Goal: Task Accomplishment & Management: Use online tool/utility

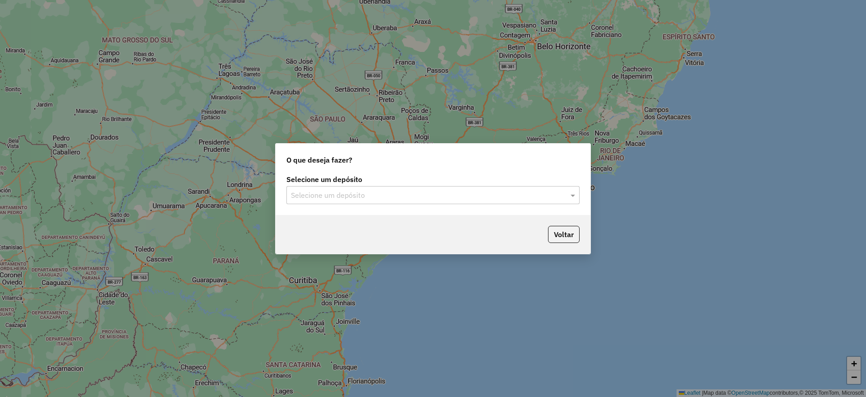
click at [412, 194] on input "text" at bounding box center [424, 195] width 266 height 11
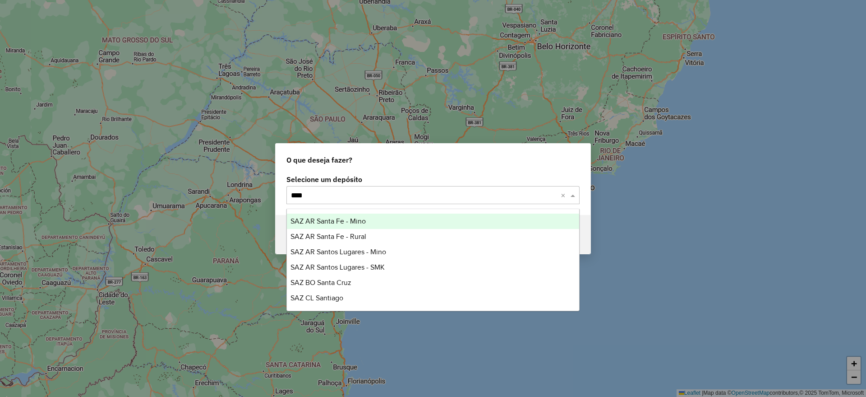
type input "*****"
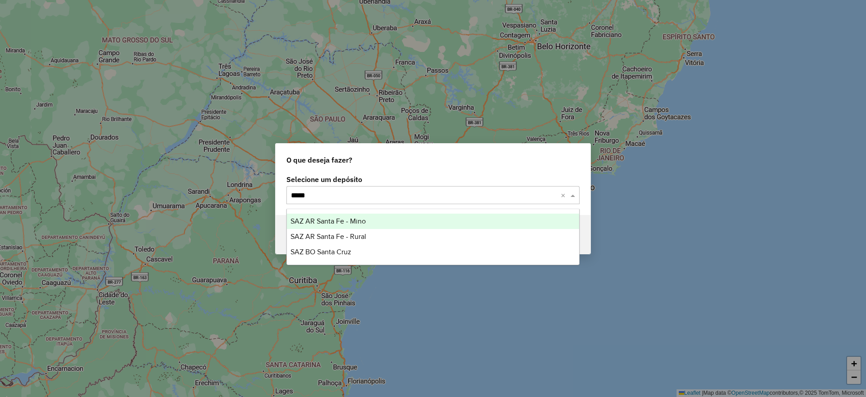
click at [390, 221] on div "SAZ AR Santa Fe - Mino" at bounding box center [433, 220] width 292 height 15
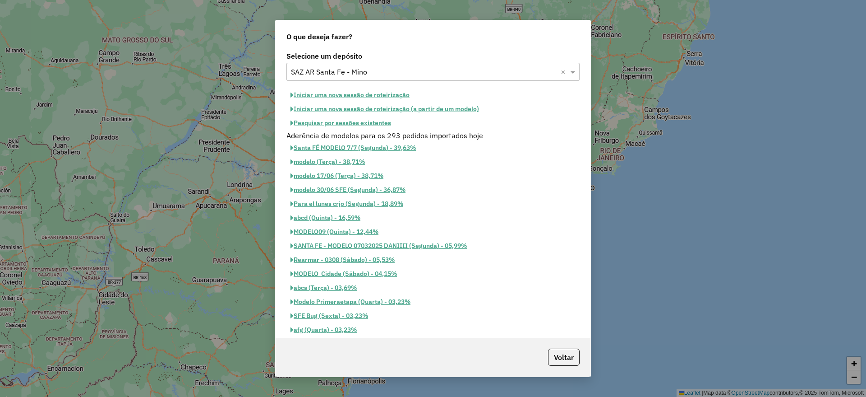
click at [390, 91] on button "Iniciar uma nova sessão de roteirização" at bounding box center [349, 95] width 127 height 14
select select "*"
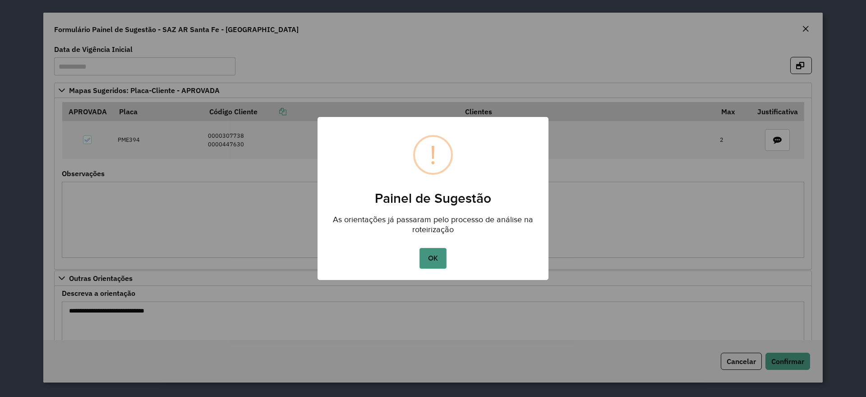
click at [433, 259] on button "OK" at bounding box center [433, 258] width 27 height 21
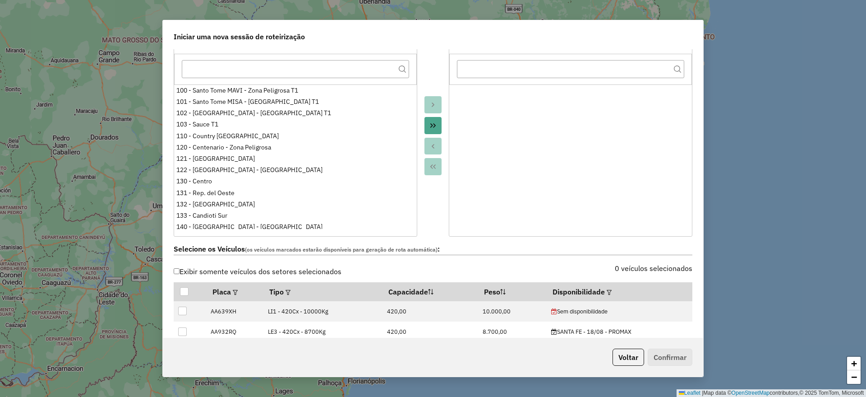
scroll to position [169, 0]
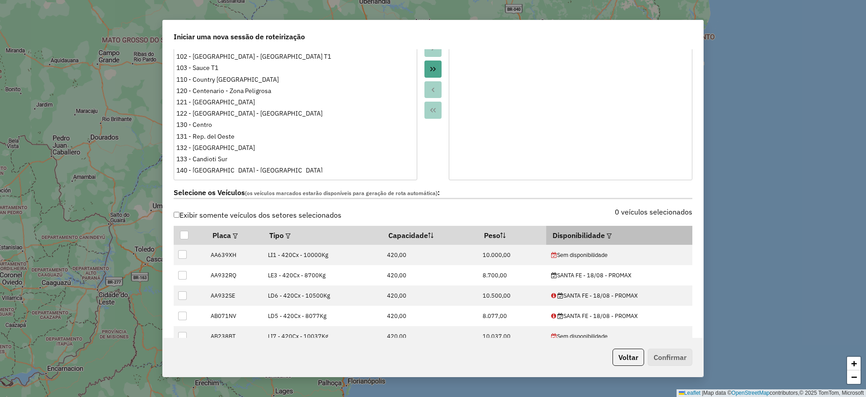
click at [607, 237] on em at bounding box center [609, 235] width 5 height 5
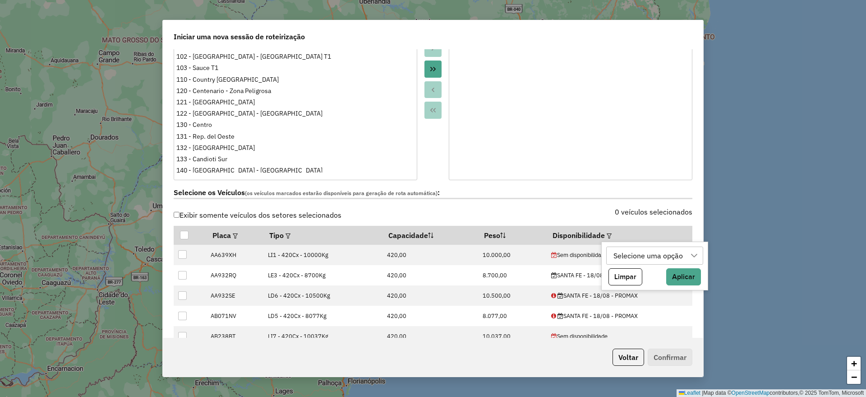
click at [627, 254] on div "Selecione uma opção" at bounding box center [648, 255] width 76 height 17
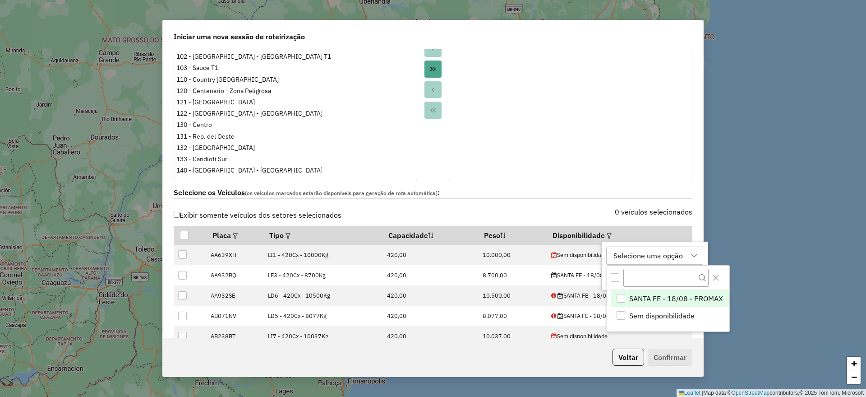
click at [618, 294] on div "SANTA FE - 18/08 - PROMAX" at bounding box center [621, 298] width 9 height 9
click at [532, 204] on div "Selecione os Veículos (os veículos marcados estarão disponíveis para geração de…" at bounding box center [433, 194] width 530 height 28
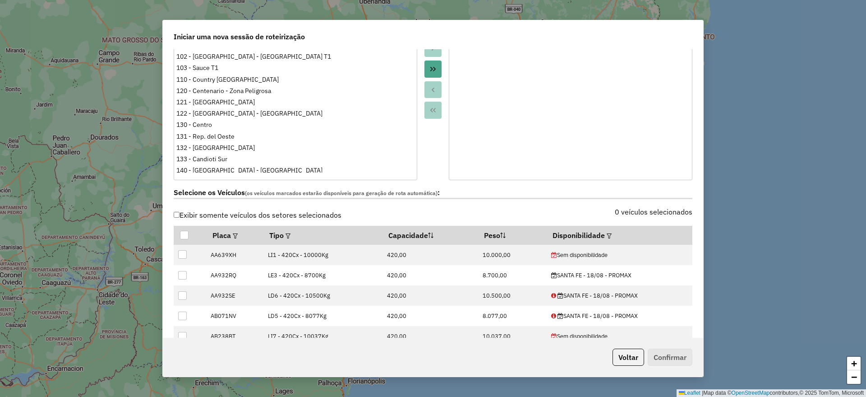
scroll to position [338, 0]
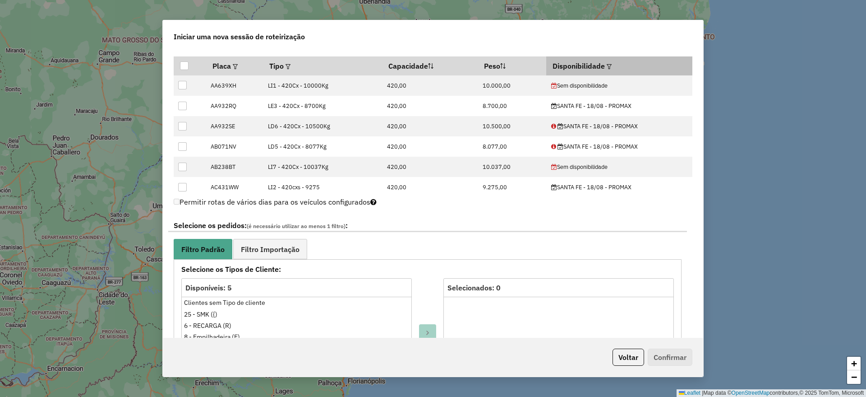
click at [607, 67] on em at bounding box center [609, 66] width 5 height 5
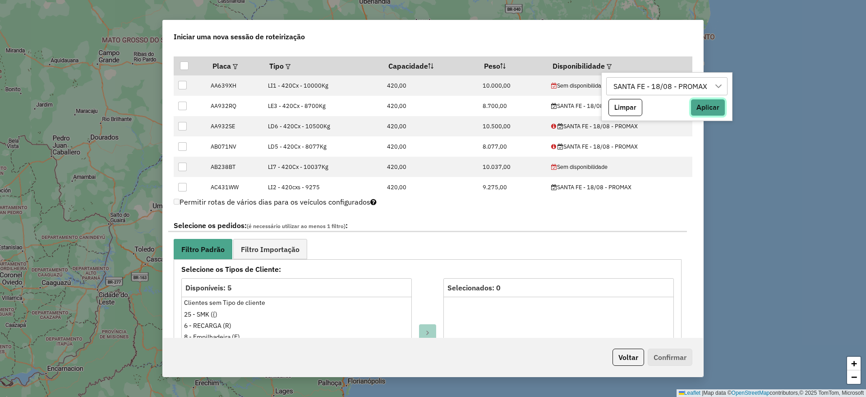
click at [698, 103] on button "Aplicar" at bounding box center [708, 107] width 35 height 17
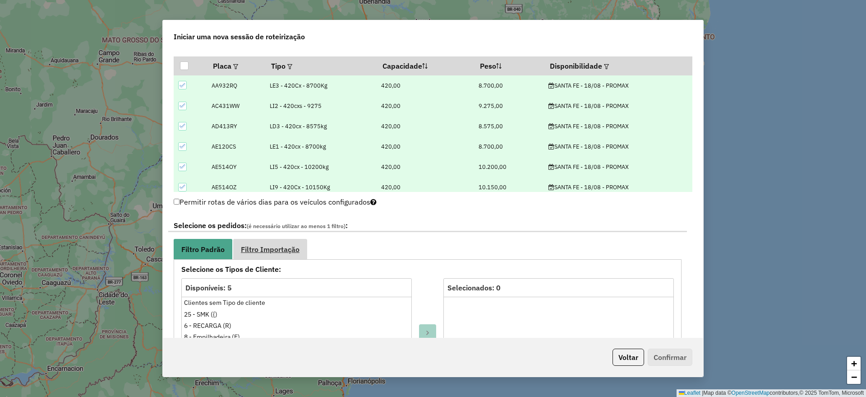
click at [265, 256] on link "Filtro Importação" at bounding box center [270, 249] width 74 height 20
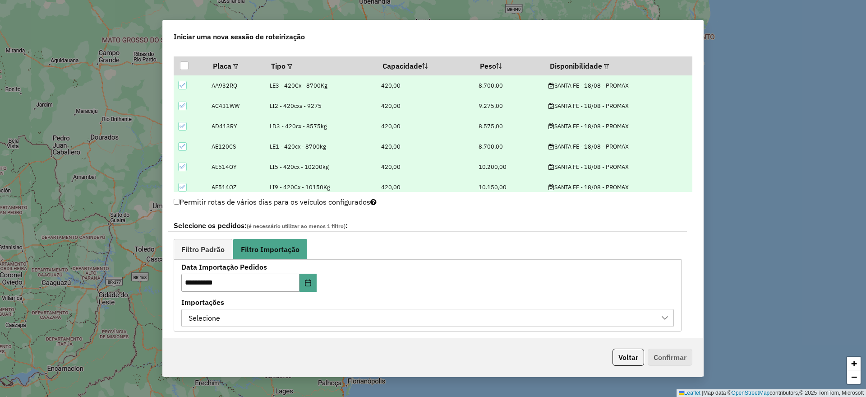
scroll to position [507, 0]
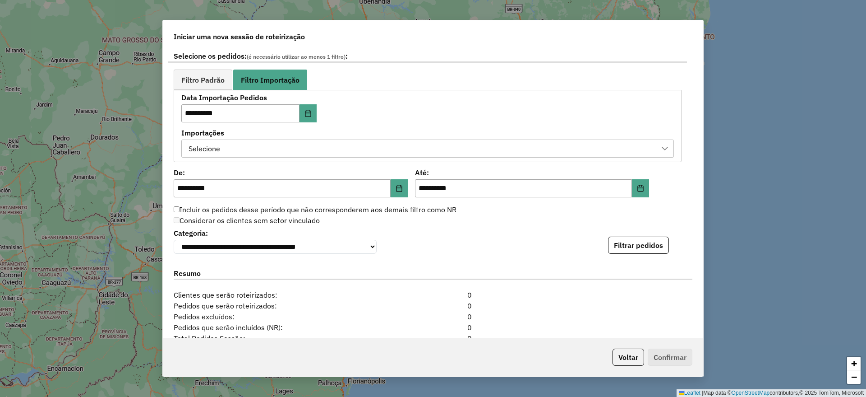
click at [442, 150] on div "Selecione" at bounding box center [420, 148] width 471 height 17
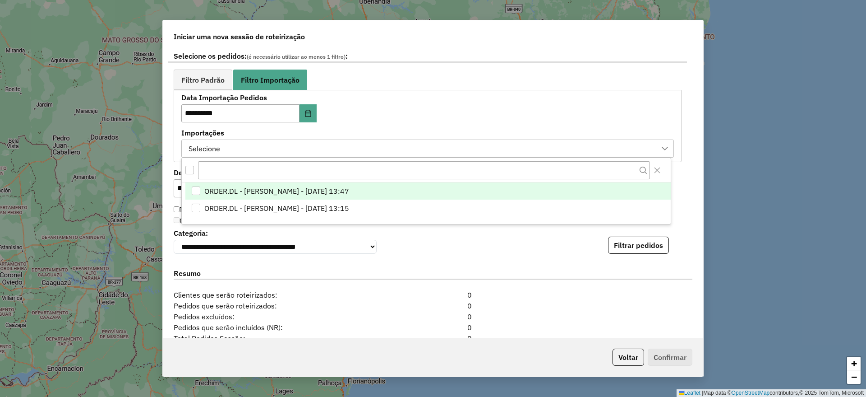
scroll to position [7, 41]
click at [191, 185] on li "ORDER.DL - [PERSON_NAME] - [DATE] 13:47" at bounding box center [427, 190] width 485 height 17
click at [618, 246] on button "Filtrar pedidos" at bounding box center [638, 244] width 61 height 17
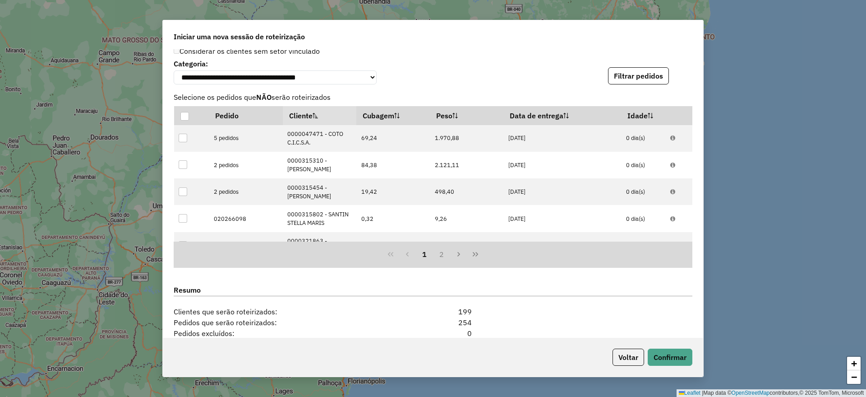
scroll to position [816, 0]
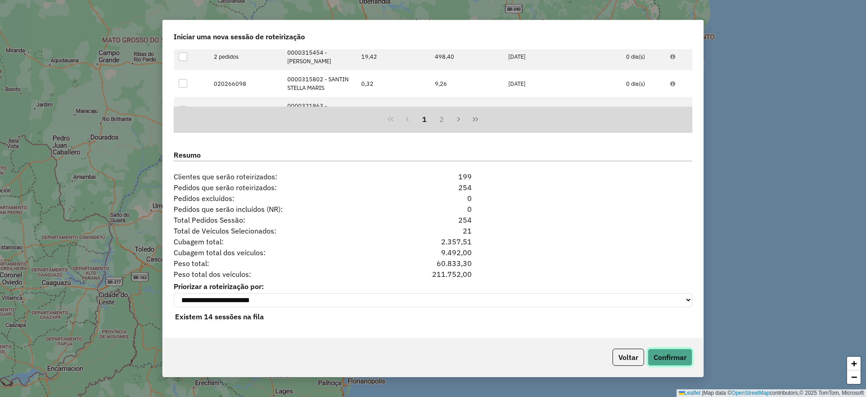
click at [664, 354] on button "Confirmar" at bounding box center [670, 356] width 45 height 17
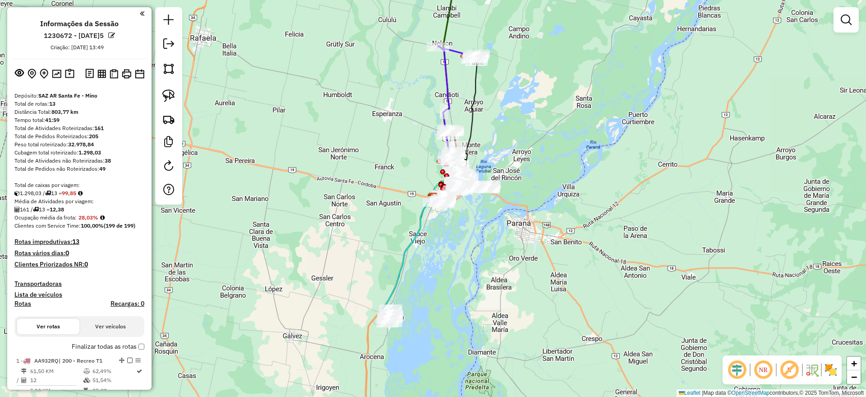
click at [484, 366] on div "Janela de atendimento Grade de atendimento Capacidade Transportadoras Veículos …" at bounding box center [433, 198] width 866 height 397
click at [305, 374] on div "Janela de atendimento Grade de atendimento Capacidade Transportadoras Veículos …" at bounding box center [433, 198] width 866 height 397
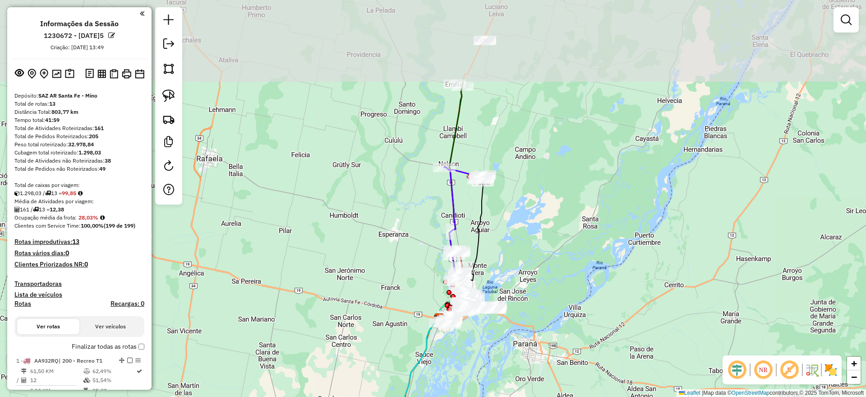
drag, startPoint x: 440, startPoint y: 296, endPoint x: 444, endPoint y: 418, distance: 121.9
click at [444, 396] on html "Aguarde... Pop-up bloqueado! Seu navegador bloqueou automáticamente a abertura …" at bounding box center [433, 198] width 866 height 397
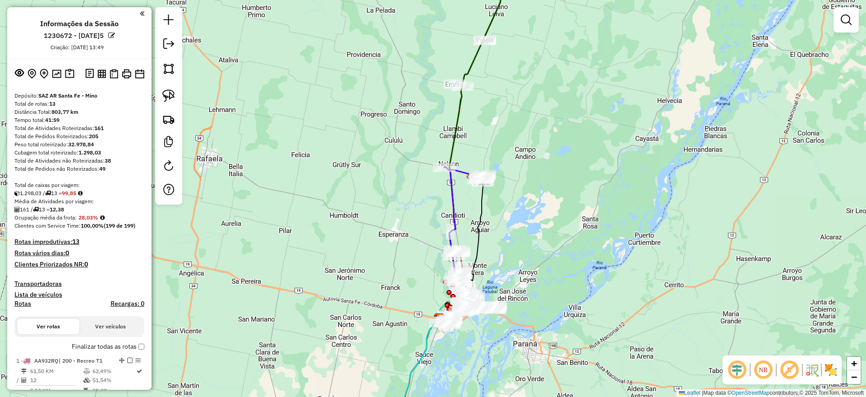
click at [471, 68] on icon at bounding box center [471, 149] width 67 height 337
select select "**********"
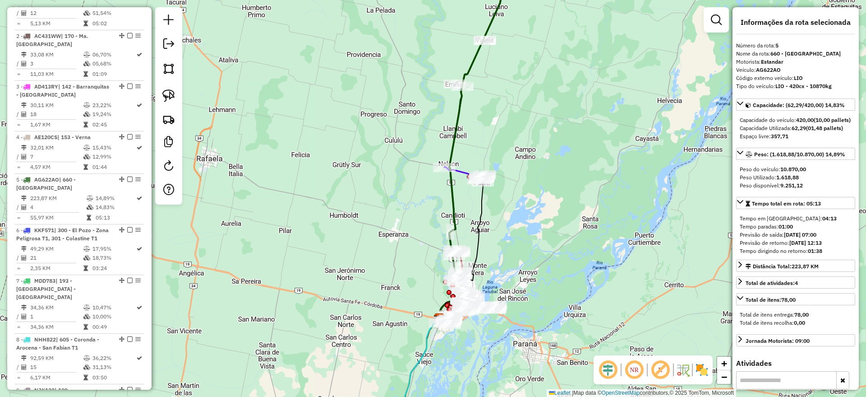
scroll to position [525, 0]
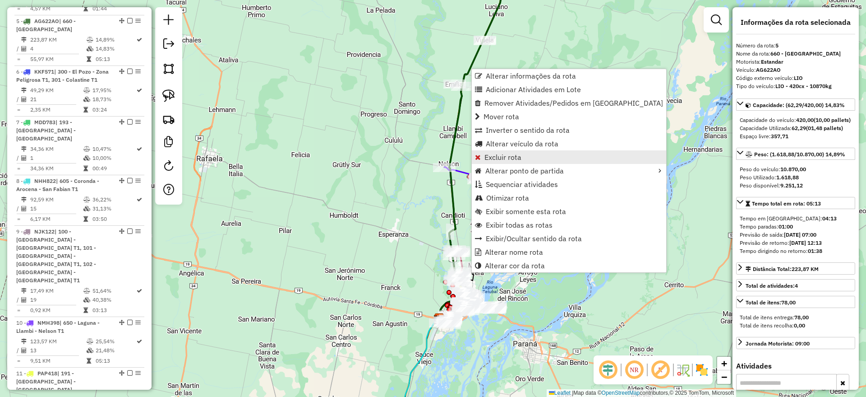
click at [514, 158] on span "Excluir rota" at bounding box center [502, 156] width 37 height 7
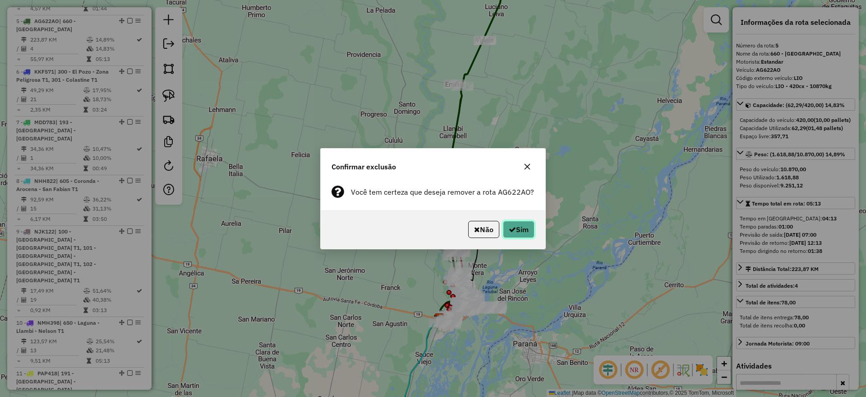
click at [518, 232] on button "Sim" at bounding box center [519, 229] width 32 height 17
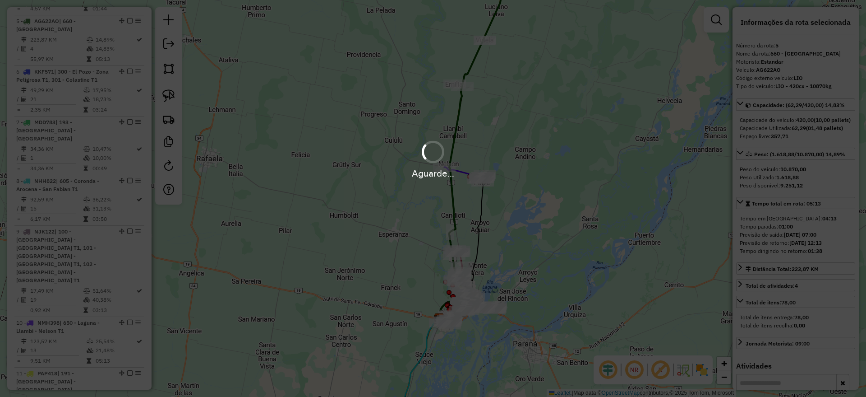
scroll to position [483, 0]
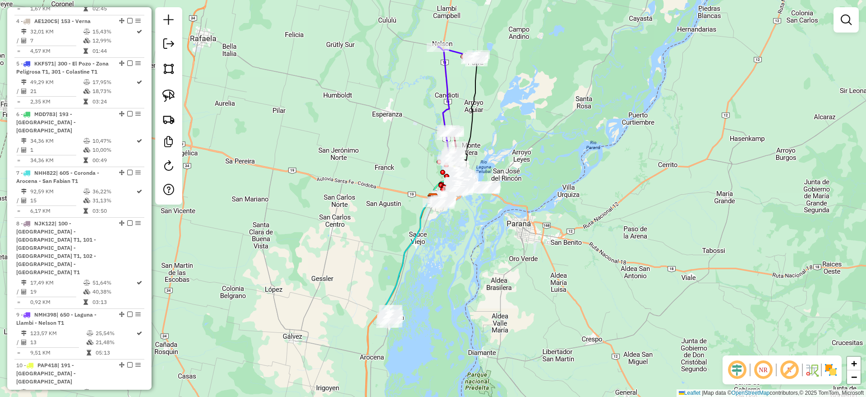
click at [400, 270] on icon at bounding box center [406, 255] width 53 height 118
select select "**********"
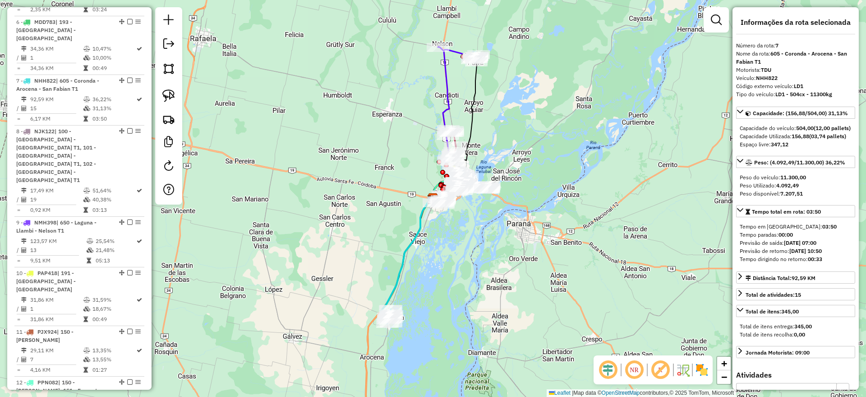
scroll to position [634, 0]
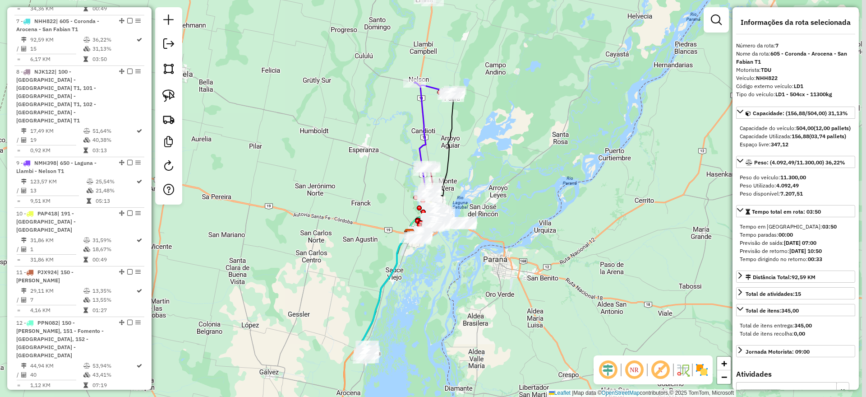
drag, startPoint x: 478, startPoint y: 254, endPoint x: 398, endPoint y: 377, distance: 146.6
click at [398, 377] on div "Janela de atendimento Grade de atendimento Capacidade Transportadoras Veículos …" at bounding box center [433, 198] width 866 height 397
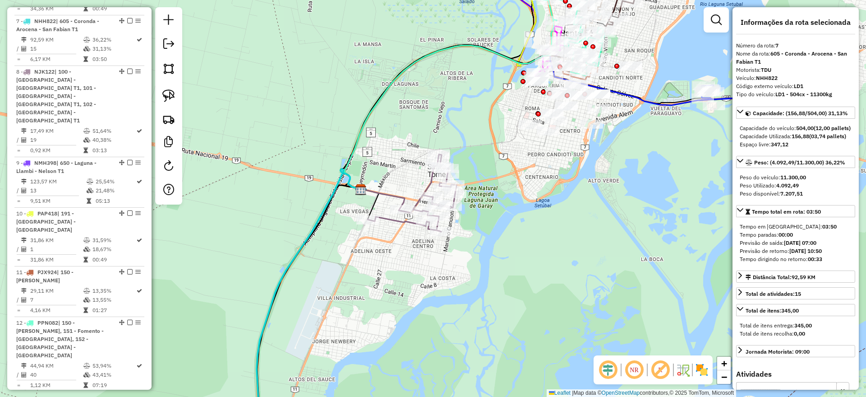
click at [385, 192] on icon at bounding box center [383, 200] width 44 height 22
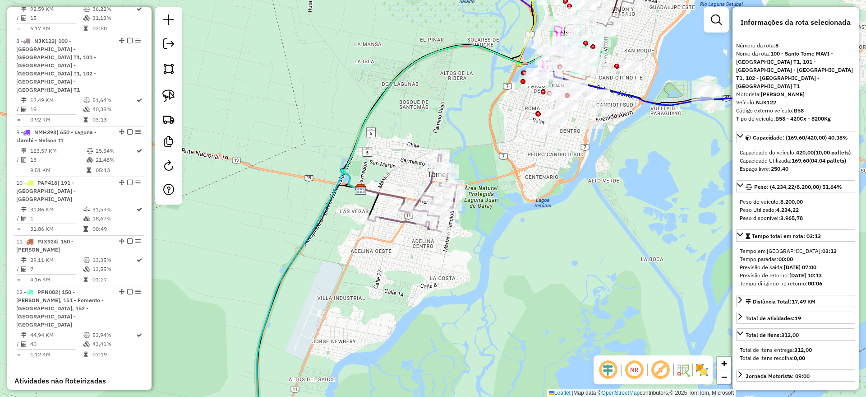
scroll to position [685, 0]
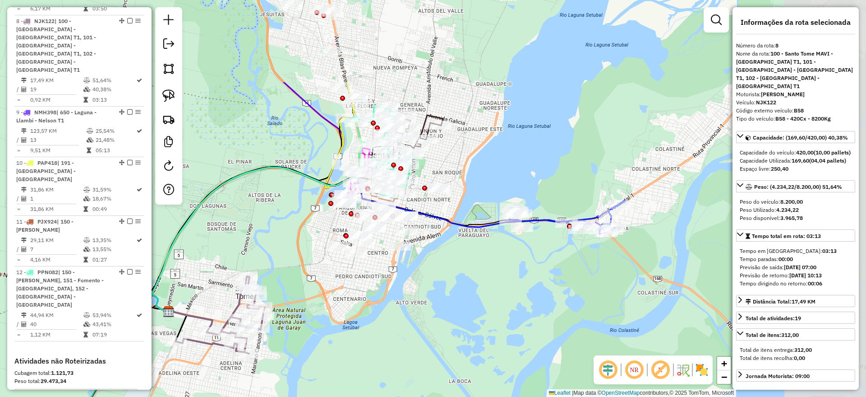
drag, startPoint x: 521, startPoint y: 210, endPoint x: 257, endPoint y: 338, distance: 293.6
click at [277, 337] on div "Janela de atendimento Grade de atendimento Capacidade Transportadoras Veículos …" at bounding box center [433, 198] width 866 height 397
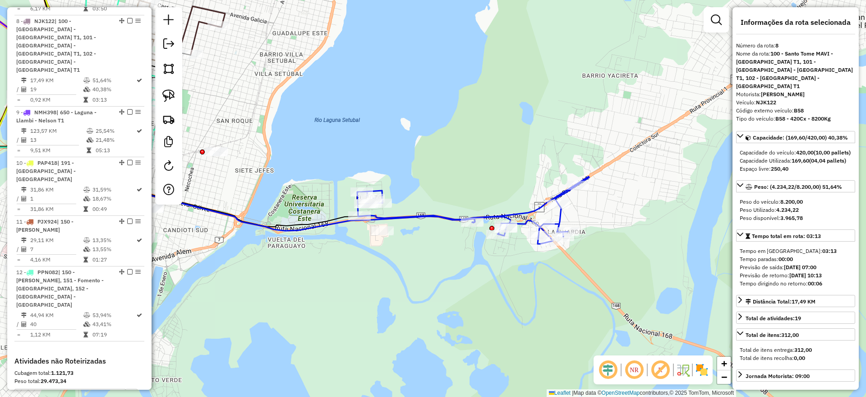
click at [420, 217] on icon at bounding box center [473, 209] width 232 height 67
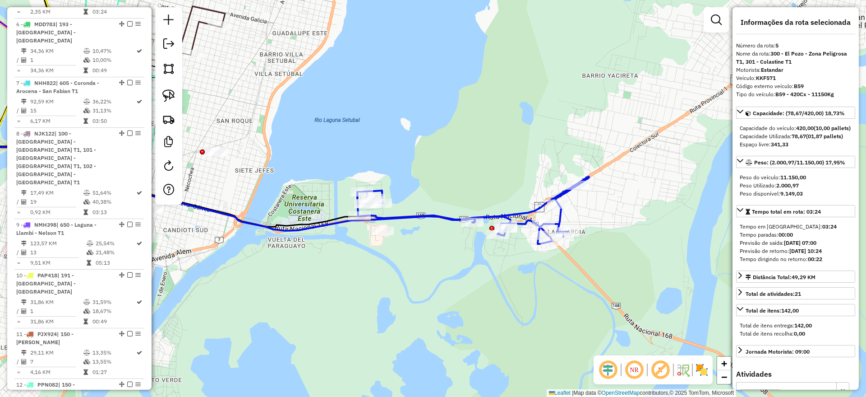
scroll to position [525, 0]
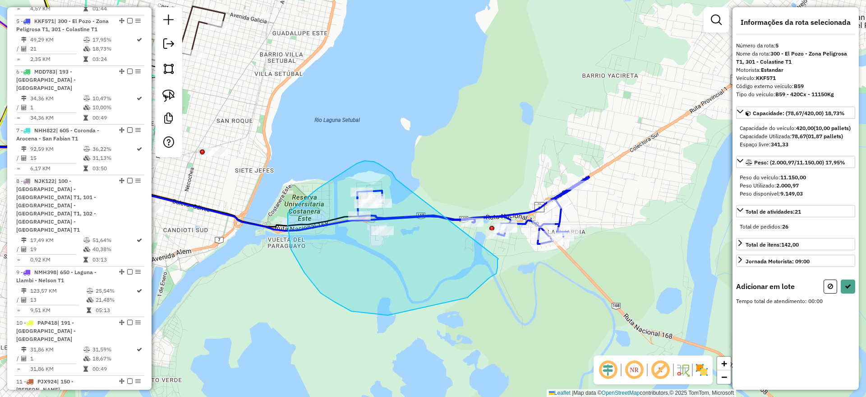
drag, startPoint x: 396, startPoint y: 179, endPoint x: 498, endPoint y: 258, distance: 129.6
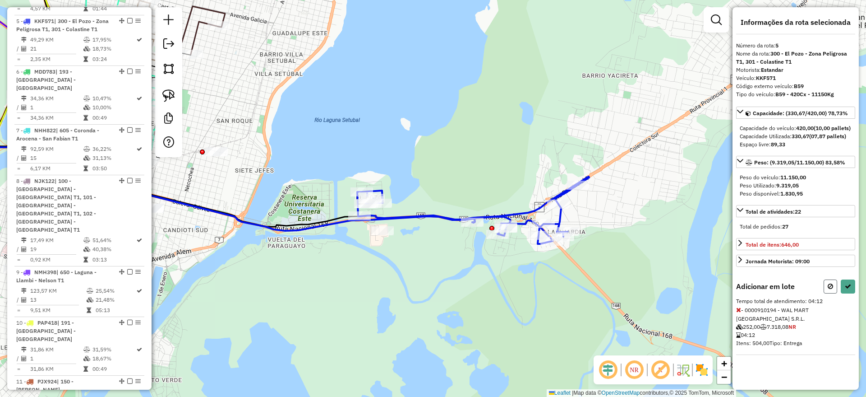
click at [829, 289] on icon at bounding box center [830, 286] width 5 height 6
select select "**********"
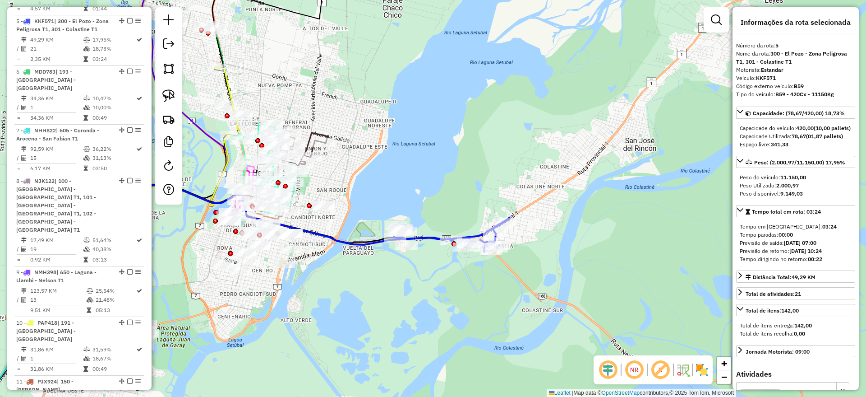
drag, startPoint x: 317, startPoint y: 271, endPoint x: 364, endPoint y: 273, distance: 47.4
click at [364, 273] on div "Janela de atendimento Grade de atendimento Capacidade Transportadoras Veículos …" at bounding box center [433, 198] width 866 height 397
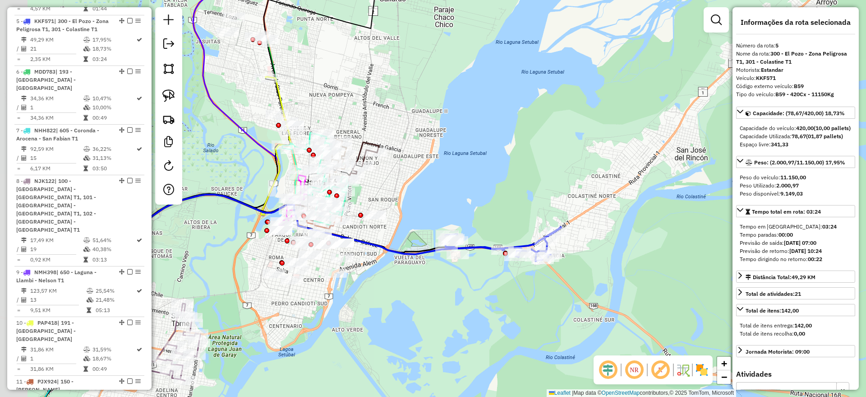
drag, startPoint x: 250, startPoint y: 293, endPoint x: 337, endPoint y: 303, distance: 87.6
click at [337, 303] on div "Janela de atendimento Grade de atendimento Capacidade Transportadoras Veículos …" at bounding box center [433, 198] width 866 height 397
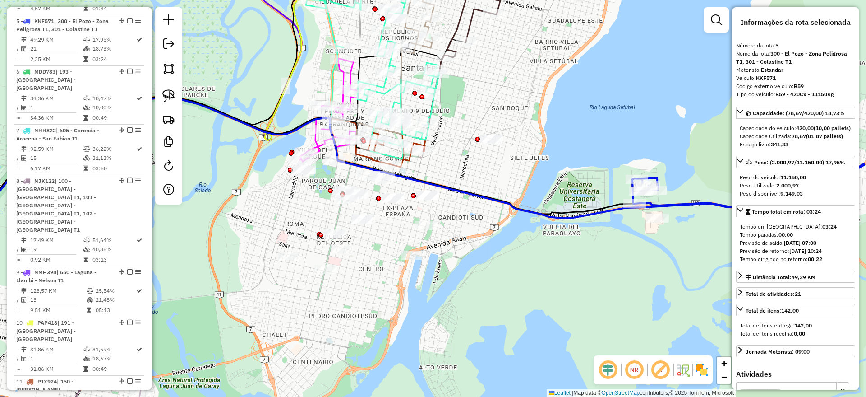
click at [708, 370] on img at bounding box center [702, 369] width 14 height 14
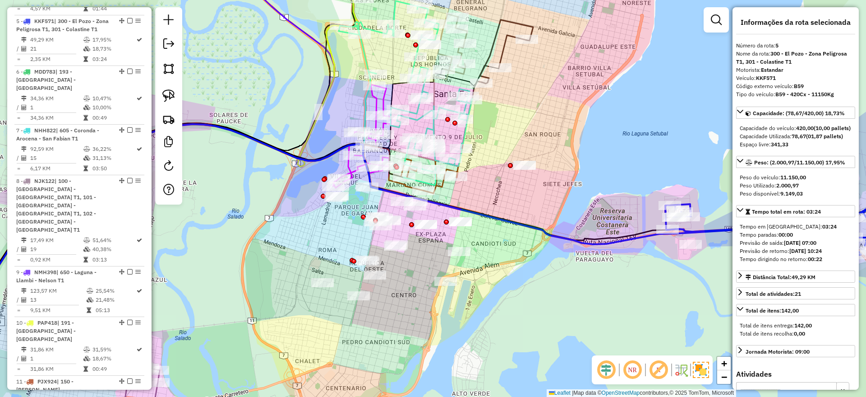
drag, startPoint x: 295, startPoint y: 292, endPoint x: 328, endPoint y: 318, distance: 42.1
click at [328, 318] on div "Janela de atendimento Grade de atendimento Capacidade Transportadoras Veículos …" at bounding box center [433, 198] width 866 height 397
click at [348, 170] on icon at bounding box center [362, 135] width 58 height 103
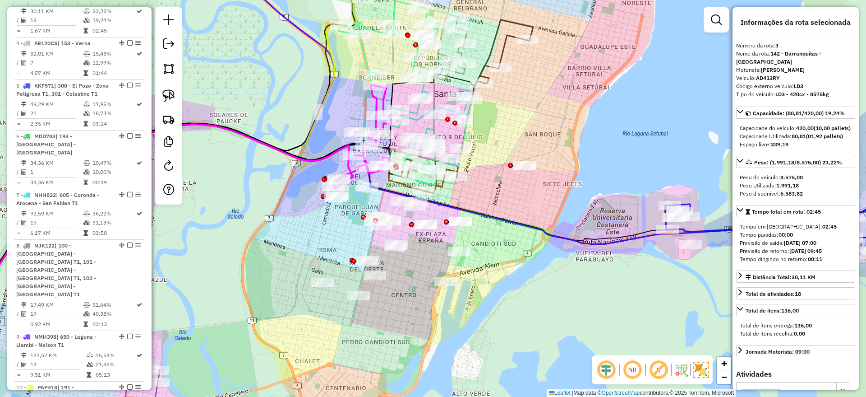
scroll to position [432, 0]
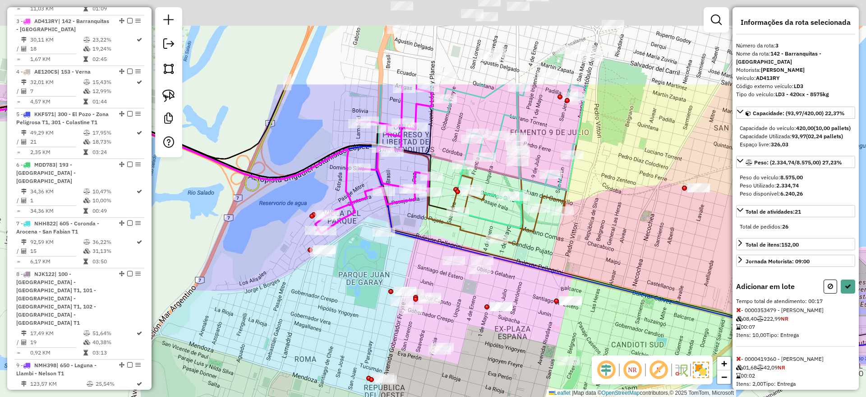
drag, startPoint x: 409, startPoint y: 127, endPoint x: 405, endPoint y: 287, distance: 160.2
click at [405, 287] on div "Janela de atendimento Grade de atendimento Capacidade Transportadoras Veículos …" at bounding box center [433, 198] width 866 height 397
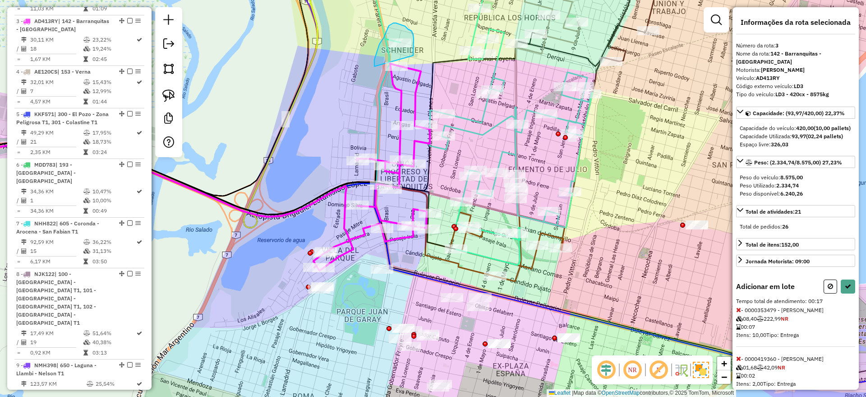
drag, startPoint x: 413, startPoint y: 55, endPoint x: 374, endPoint y: 66, distance: 40.3
drag, startPoint x: 424, startPoint y: 187, endPoint x: 386, endPoint y: 244, distance: 68.3
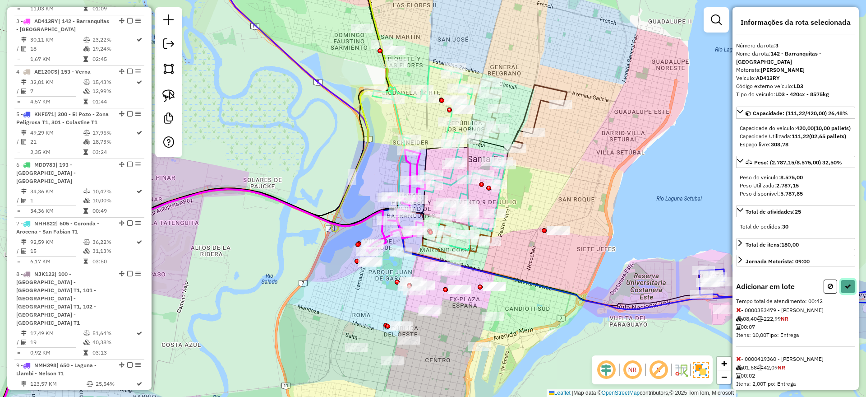
click at [845, 289] on icon at bounding box center [848, 286] width 6 height 6
select select "**********"
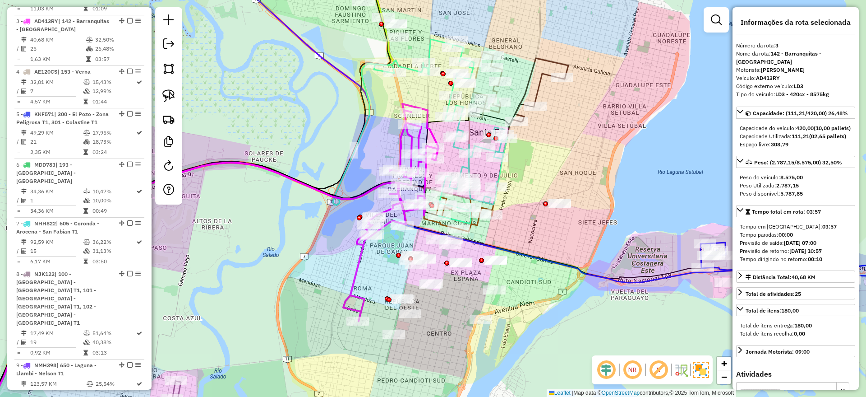
drag, startPoint x: 560, startPoint y: 323, endPoint x: 564, endPoint y: 262, distance: 61.1
click at [564, 262] on div "Janela de atendimento Grade de atendimento Capacidade Transportadoras Veículos …" at bounding box center [433, 198] width 866 height 397
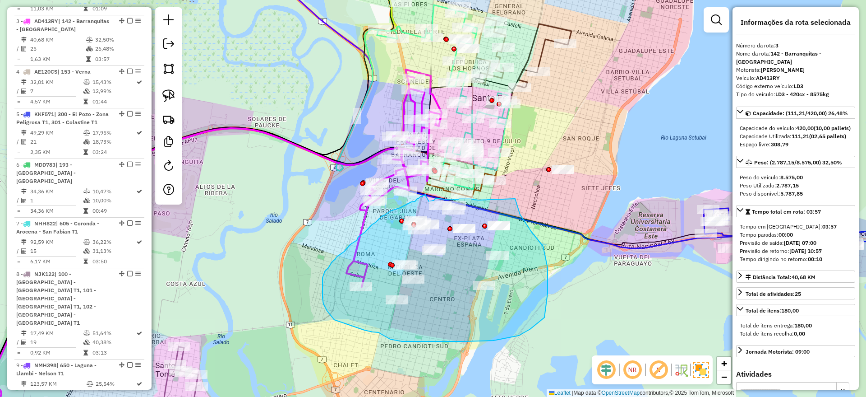
drag, startPoint x: 515, startPoint y: 198, endPoint x: 485, endPoint y: 200, distance: 29.8
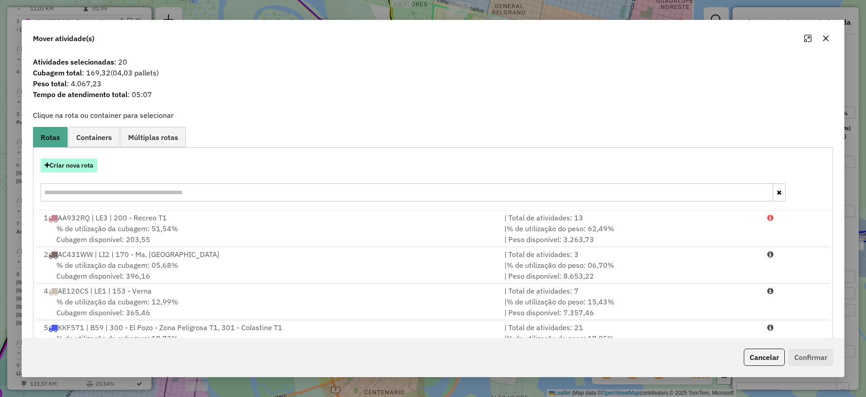
click at [78, 166] on button "Criar nova rota" at bounding box center [69, 165] width 57 height 14
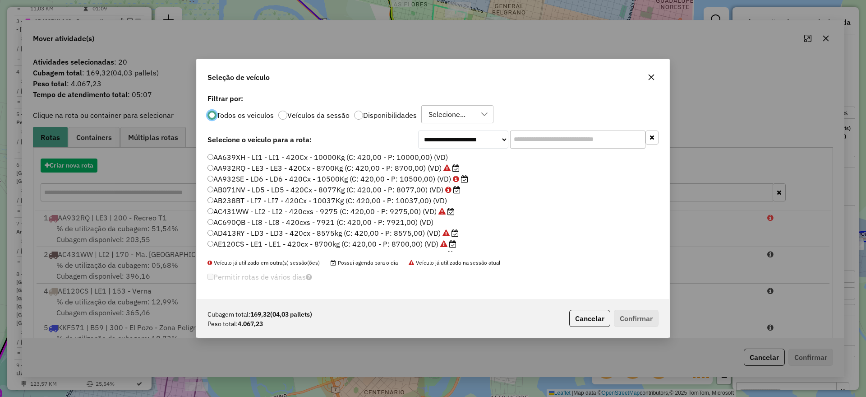
scroll to position [5, 3]
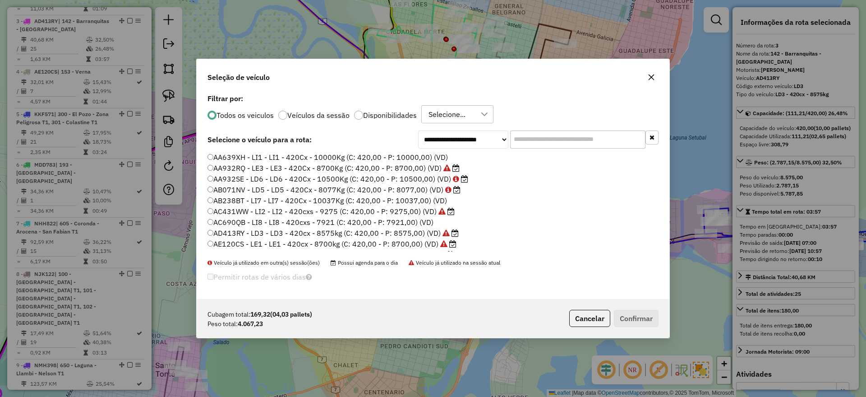
click at [388, 116] on label "Disponibilidades" at bounding box center [390, 114] width 54 height 7
click at [541, 140] on input "text" at bounding box center [577, 139] width 135 height 18
paste input "******"
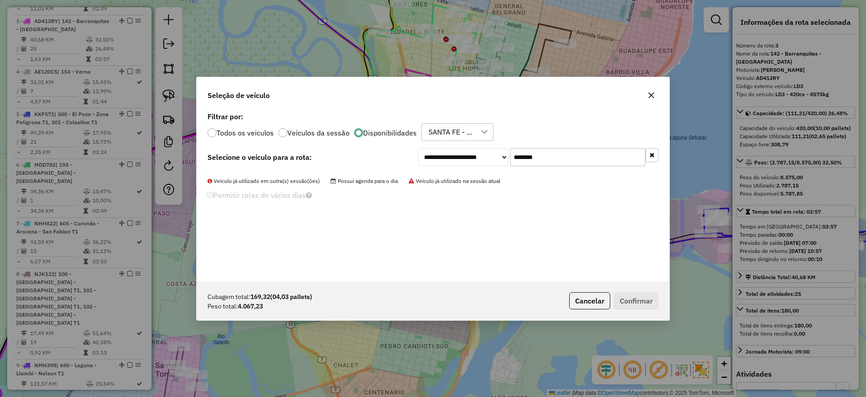
drag, startPoint x: 527, startPoint y: 159, endPoint x: 494, endPoint y: 159, distance: 32.5
click at [494, 159] on div "**********" at bounding box center [538, 157] width 240 height 18
paste input "text"
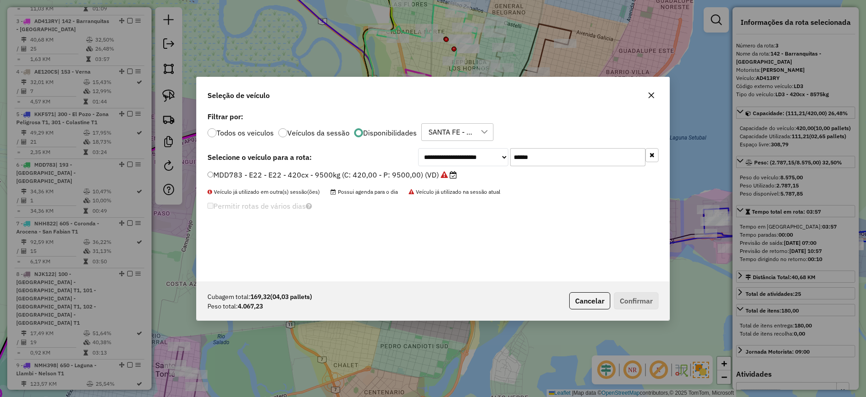
drag, startPoint x: 543, startPoint y: 162, endPoint x: 463, endPoint y: 160, distance: 79.4
click at [463, 160] on div "**********" at bounding box center [538, 157] width 240 height 18
paste input "text"
type input "******"
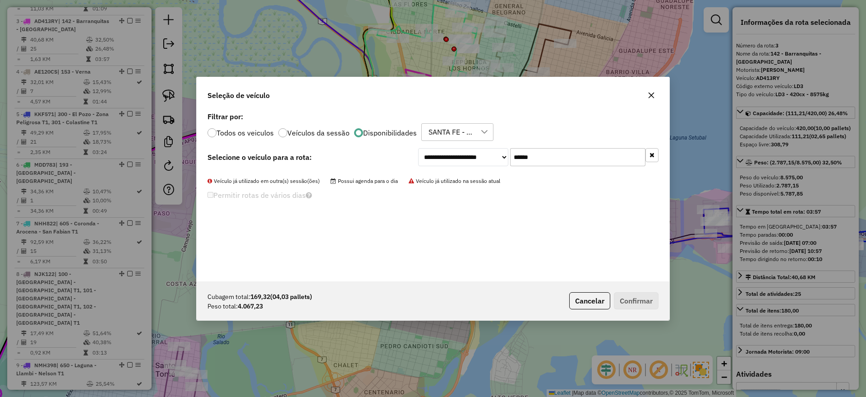
drag, startPoint x: 517, startPoint y: 156, endPoint x: 504, endPoint y: 155, distance: 13.1
click at [504, 155] on div "**********" at bounding box center [538, 157] width 240 height 18
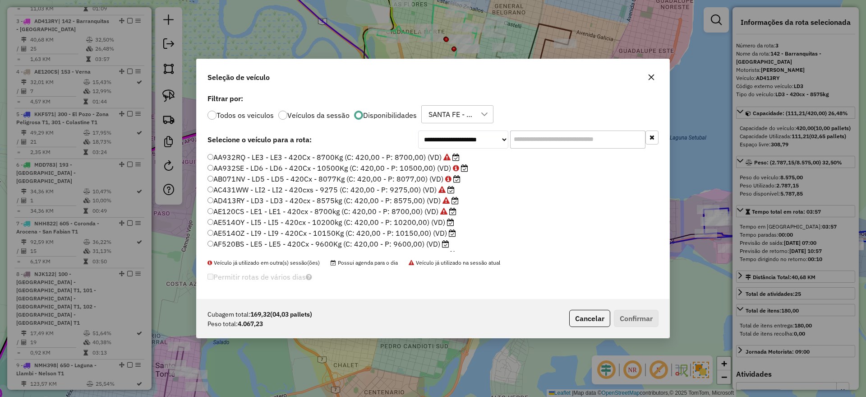
click at [354, 242] on label "AF520BS - LE5 - LE5 - 420Cx - 9600Kg (C: 420,00 - P: 9600,00) (VD)" at bounding box center [329, 243] width 242 height 11
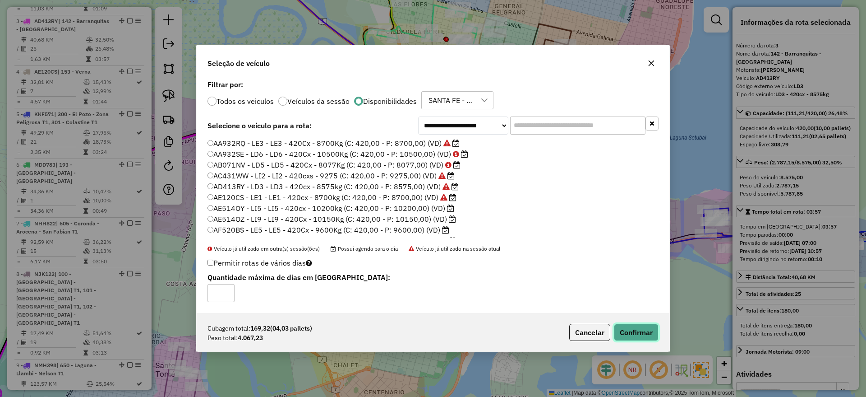
click at [638, 336] on button "Confirmar" at bounding box center [636, 331] width 45 height 17
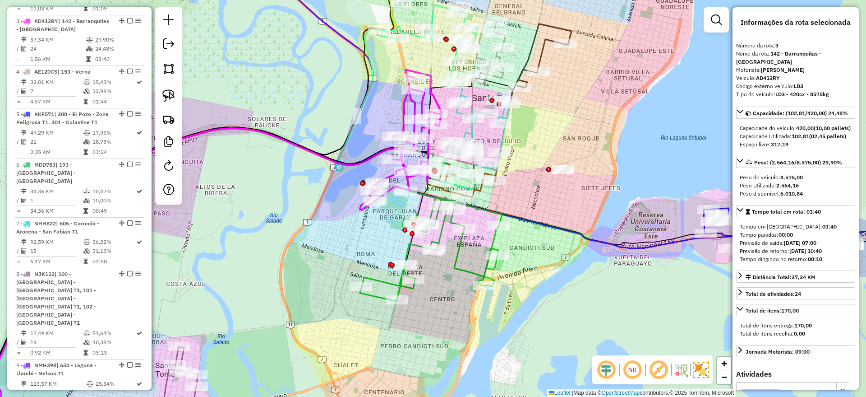
click at [456, 262] on icon at bounding box center [429, 249] width 139 height 104
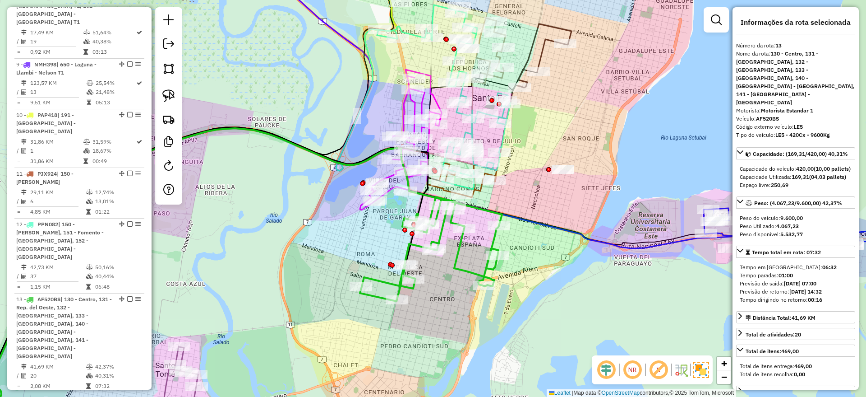
scroll to position [873, 0]
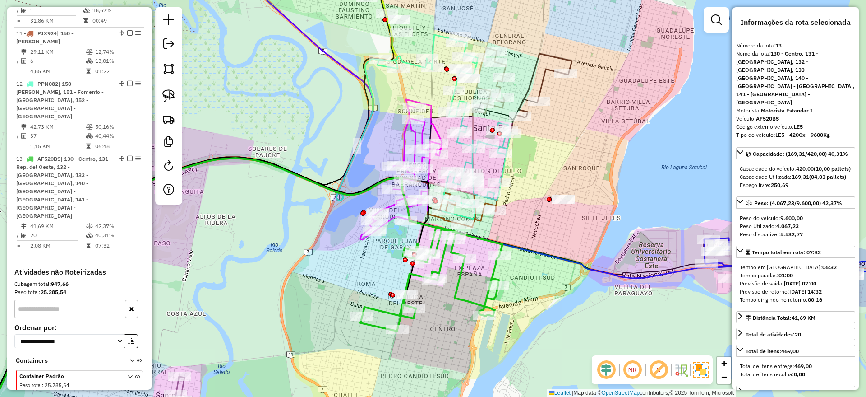
drag, startPoint x: 430, startPoint y: 334, endPoint x: 431, endPoint y: 365, distance: 30.7
click at [431, 365] on div "Janela de atendimento Grade de atendimento Capacidade Transportadoras Veículos …" at bounding box center [433, 198] width 866 height 397
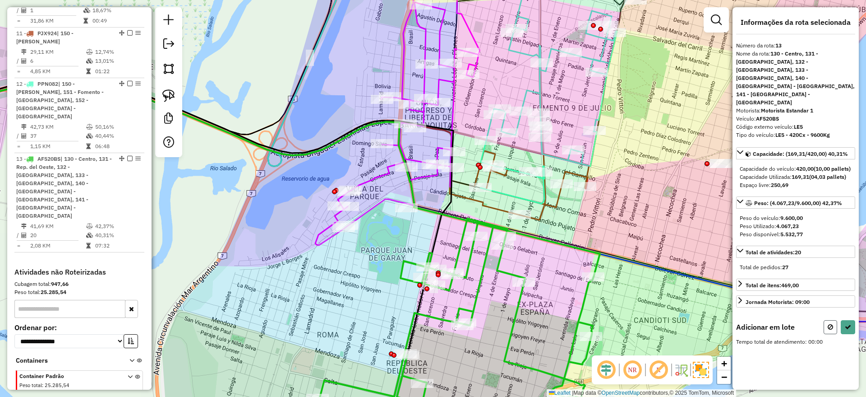
click at [834, 320] on button at bounding box center [831, 327] width 14 height 14
select select "**********"
drag, startPoint x: 379, startPoint y: 210, endPoint x: 376, endPoint y: 182, distance: 28.1
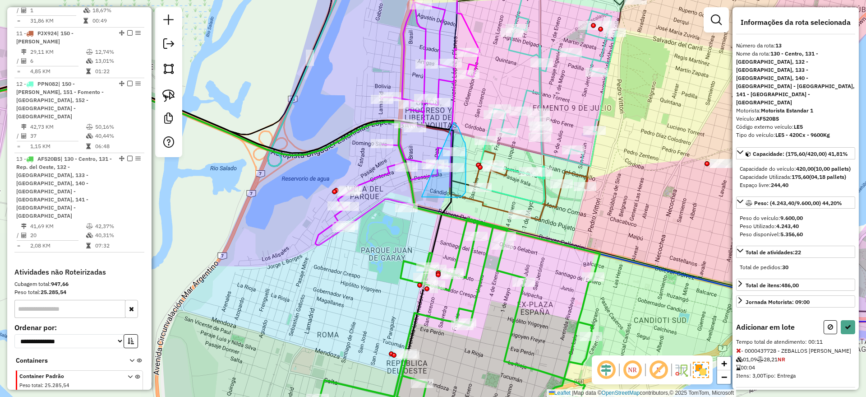
drag, startPoint x: 453, startPoint y: 122, endPoint x: 407, endPoint y: 190, distance: 81.8
click at [847, 323] on icon at bounding box center [848, 326] width 6 height 6
select select "**********"
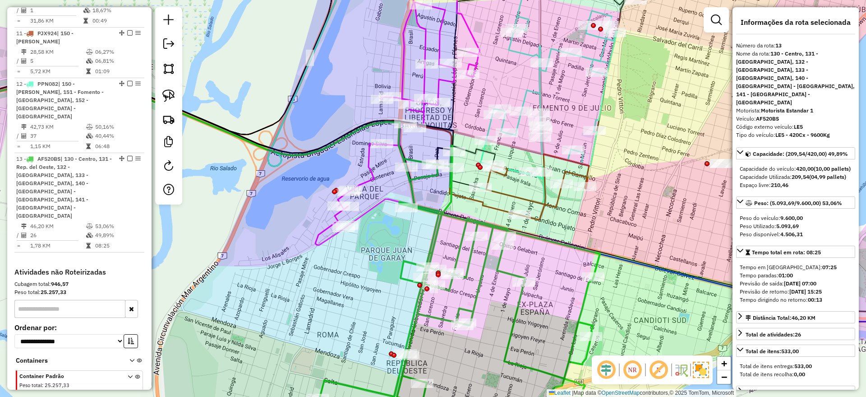
click at [369, 171] on icon at bounding box center [397, 105] width 164 height 280
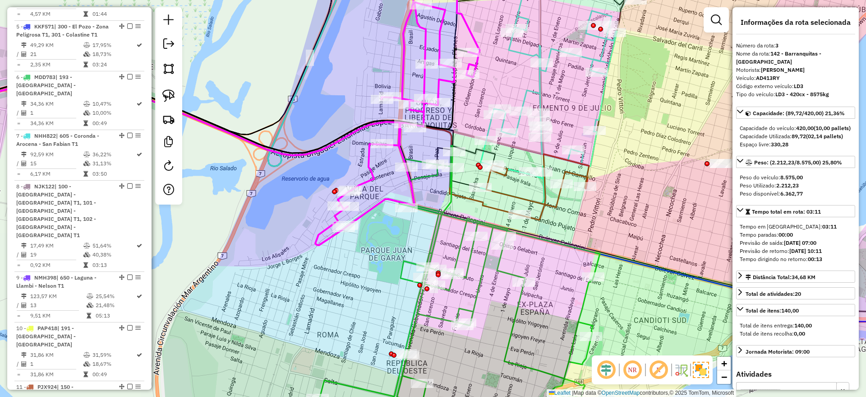
scroll to position [432, 0]
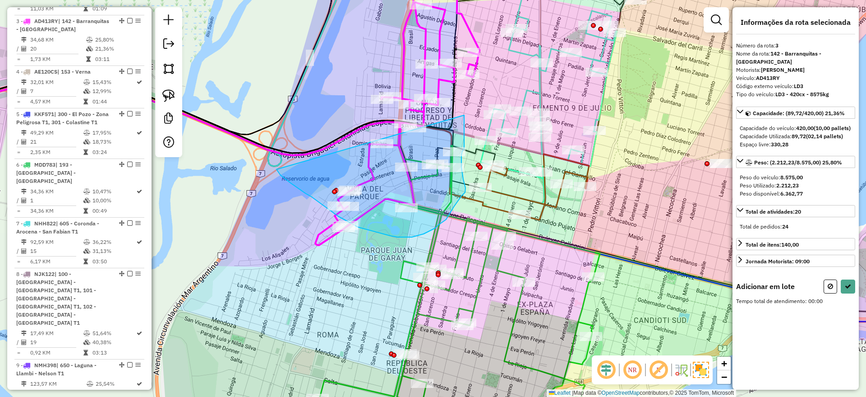
drag, startPoint x: 464, startPoint y: 115, endPoint x: 267, endPoint y: 157, distance: 201.0
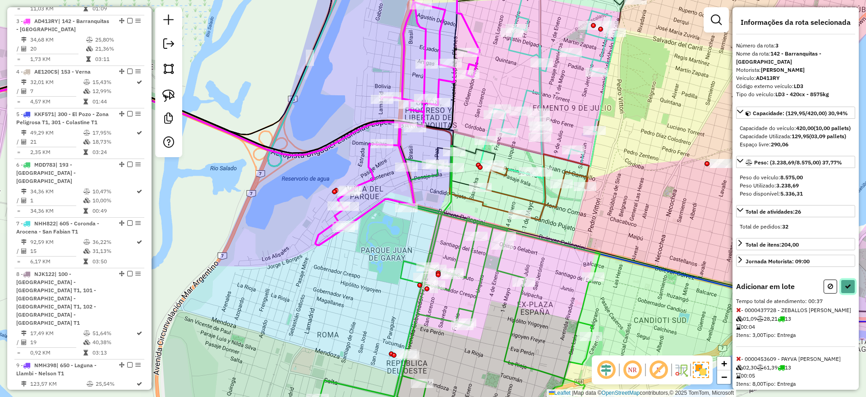
click at [847, 293] on button at bounding box center [848, 286] width 14 height 14
select select "**********"
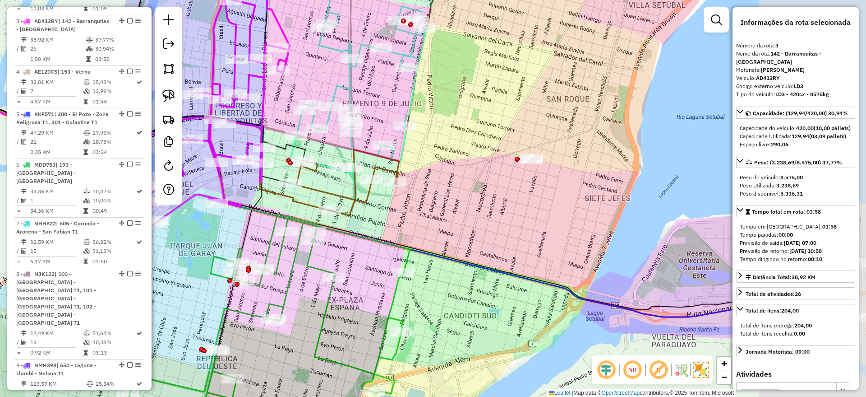
drag, startPoint x: 589, startPoint y: 238, endPoint x: 384, endPoint y: 230, distance: 204.5
click at [384, 230] on div "Janela de atendimento Grade de atendimento Capacidade Transportadoras Veículos …" at bounding box center [433, 198] width 866 height 397
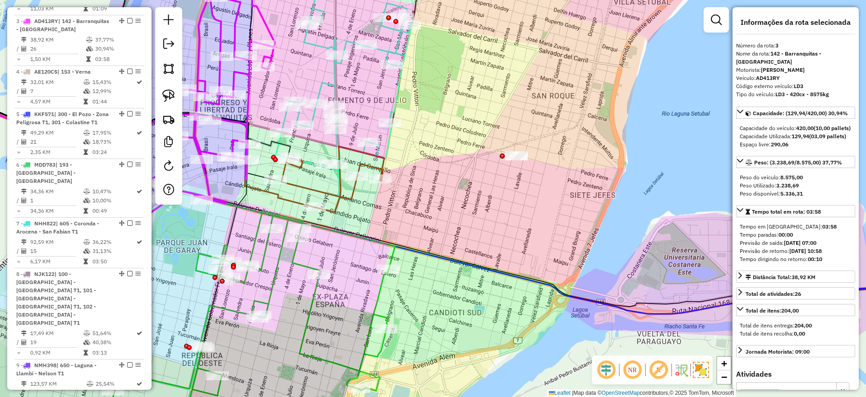
click at [378, 299] on icon at bounding box center [250, 315] width 278 height 209
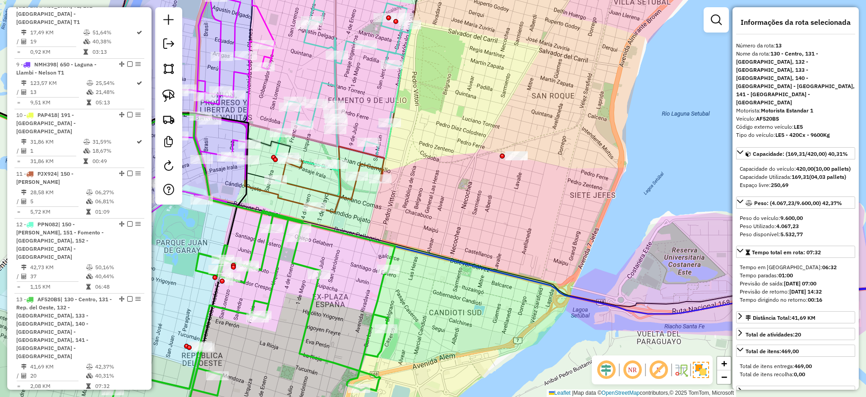
scroll to position [873, 0]
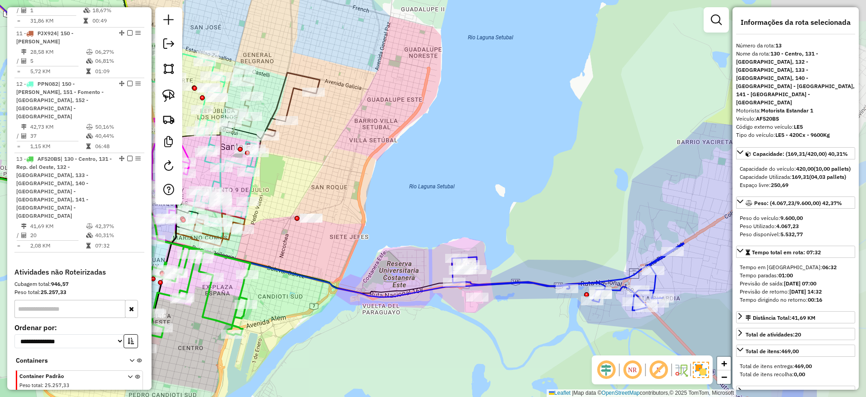
drag, startPoint x: 560, startPoint y: 270, endPoint x: 424, endPoint y: 261, distance: 136.1
click at [424, 261] on div "Janela de atendimento Grade de atendimento Capacidade Transportadoras Veículos …" at bounding box center [433, 198] width 866 height 397
click at [528, 283] on icon at bounding box center [568, 276] width 232 height 67
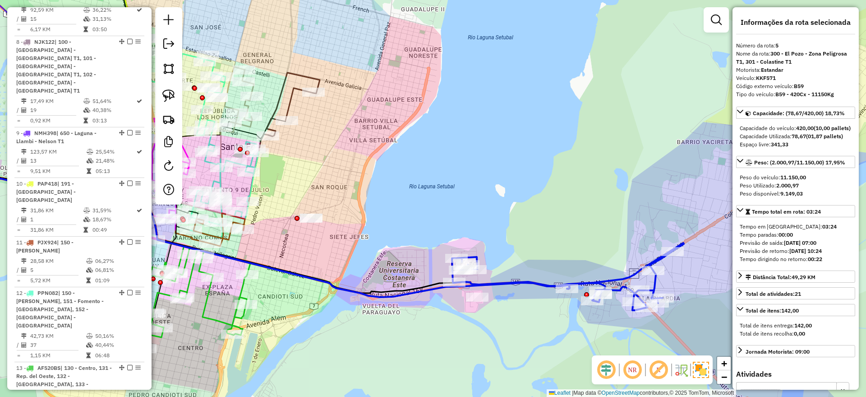
scroll to position [525, 0]
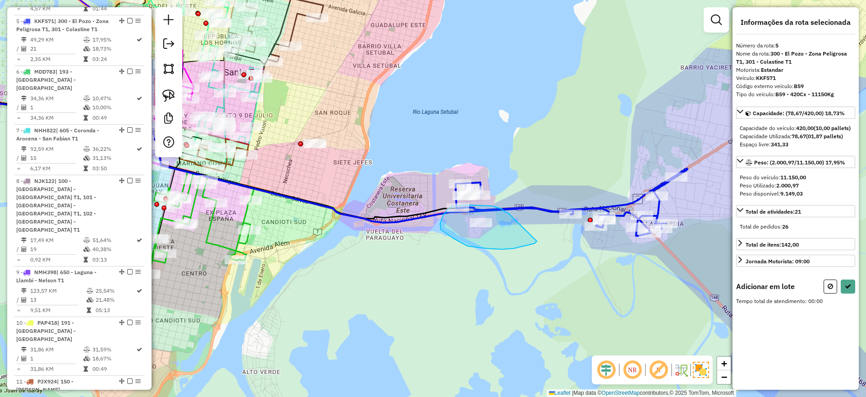
drag, startPoint x: 502, startPoint y: 209, endPoint x: 537, endPoint y: 241, distance: 47.2
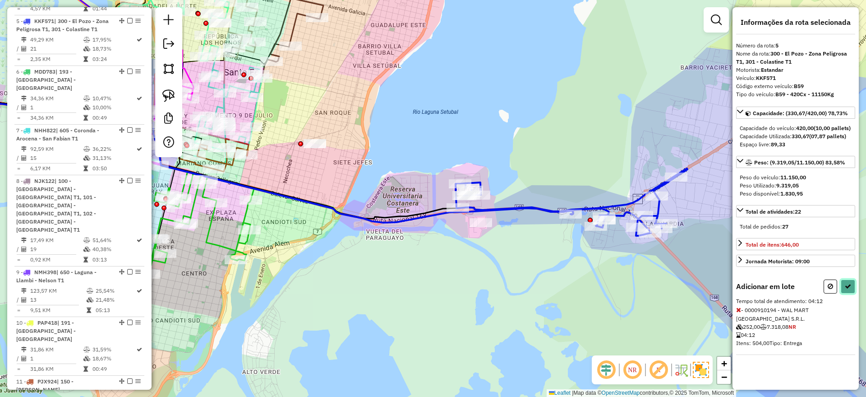
click at [850, 289] on icon at bounding box center [848, 286] width 6 height 6
select select "**********"
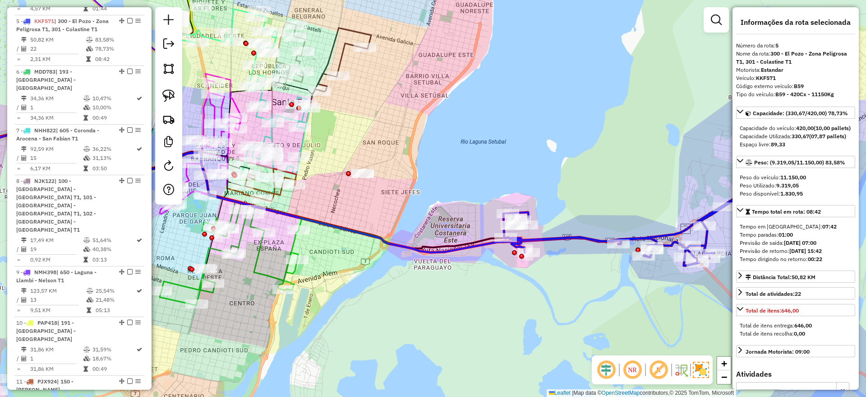
drag, startPoint x: 290, startPoint y: 169, endPoint x: 340, endPoint y: 199, distance: 58.5
click at [340, 199] on div "Janela de atendimento Grade de atendimento Capacidade Transportadoras Veículos …" at bounding box center [433, 198] width 866 height 397
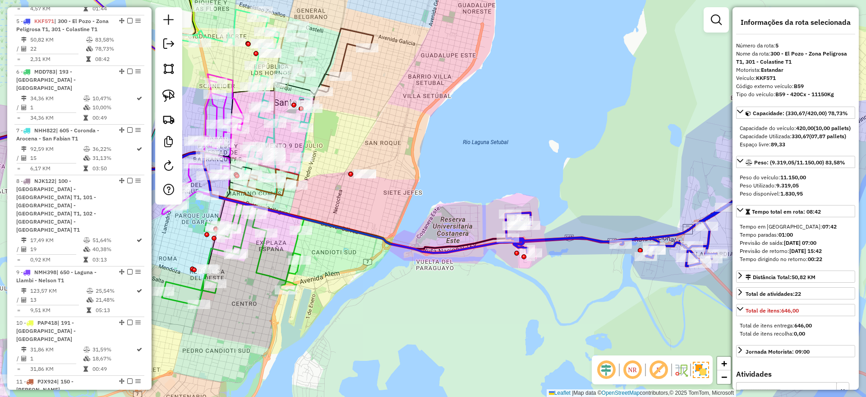
click at [283, 197] on icon at bounding box center [272, 185] width 51 height 33
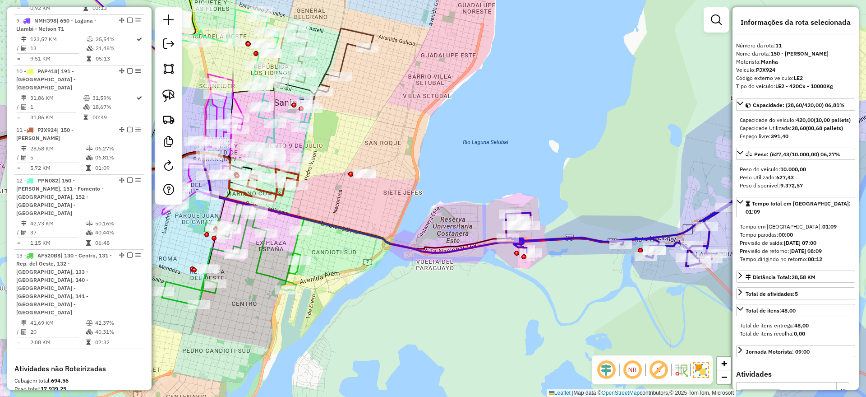
scroll to position [861, 0]
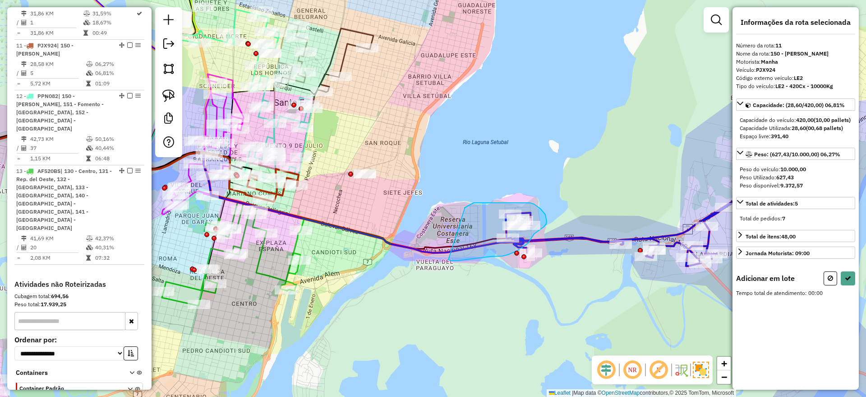
drag, startPoint x: 465, startPoint y: 208, endPoint x: 448, endPoint y: 259, distance: 54.4
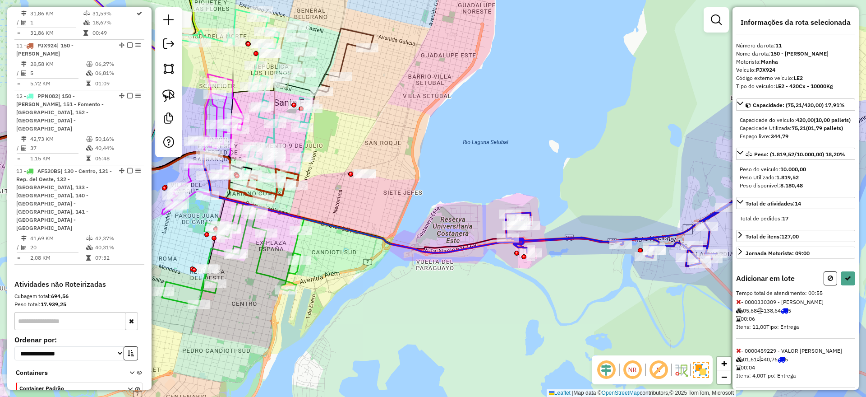
click at [824, 285] on button at bounding box center [831, 278] width 14 height 14
select select "**********"
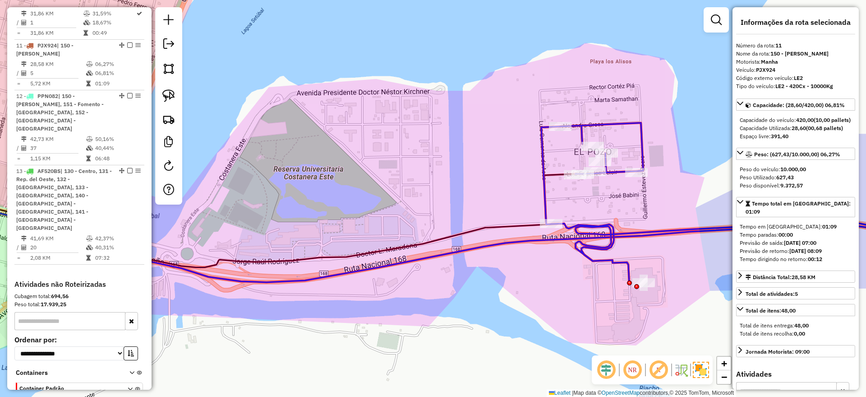
click at [607, 262] on icon at bounding box center [746, 203] width 411 height 160
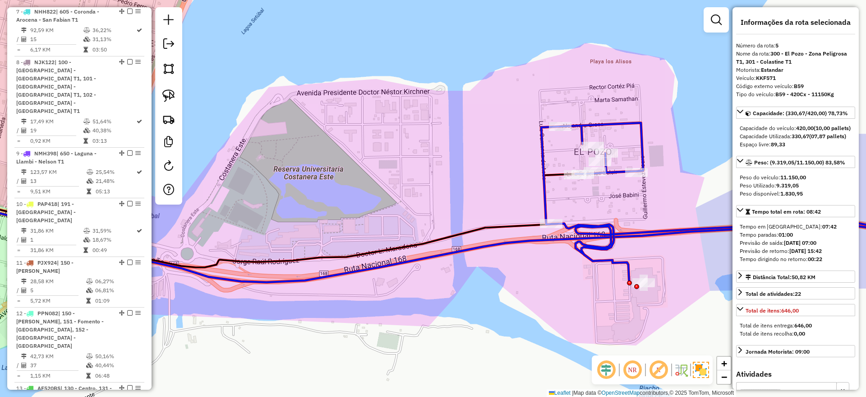
scroll to position [525, 0]
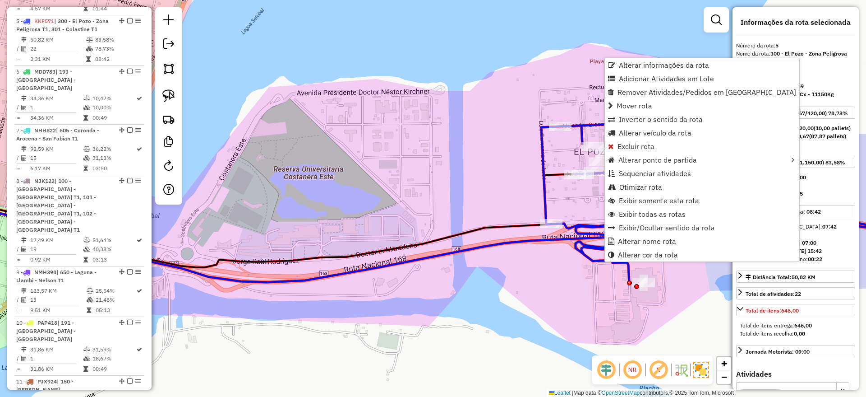
click at [602, 301] on div "Janela de atendimento Grade de atendimento Capacidade Transportadoras Veículos …" at bounding box center [433, 198] width 866 height 397
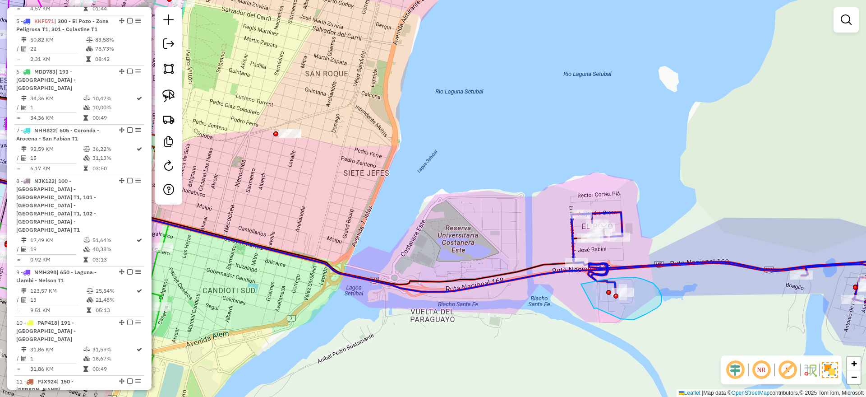
drag, startPoint x: 594, startPoint y: 309, endPoint x: 581, endPoint y: 284, distance: 28.0
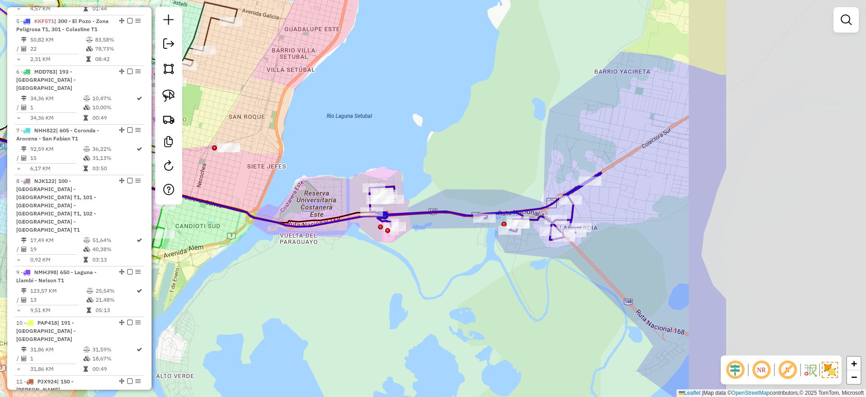
drag, startPoint x: 657, startPoint y: 212, endPoint x: 433, endPoint y: 185, distance: 225.4
click at [424, 180] on div "Janela de atendimento Grade de atendimento Capacidade Transportadoras Veículos …" at bounding box center [433, 198] width 866 height 397
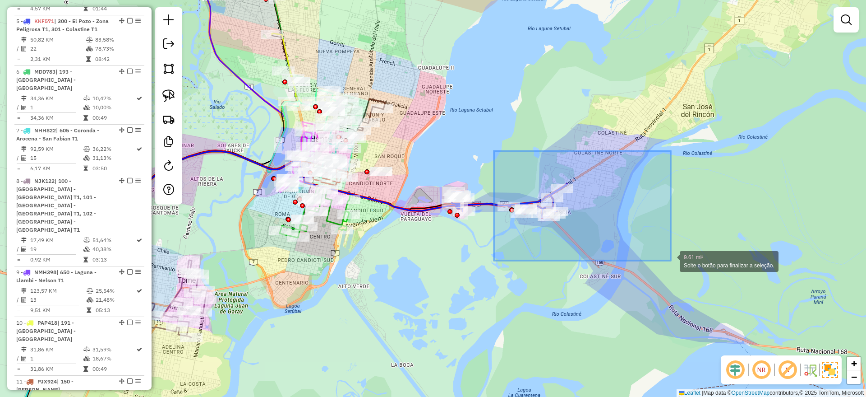
drag, startPoint x: 494, startPoint y: 151, endPoint x: 671, endPoint y: 260, distance: 208.0
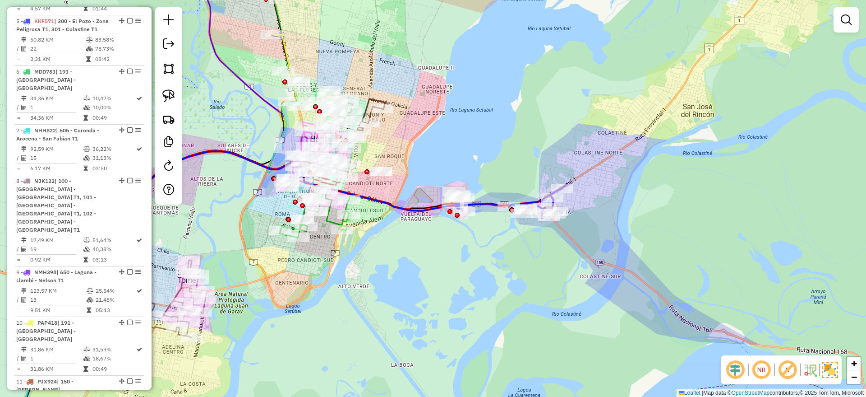
click at [475, 204] on icon at bounding box center [510, 201] width 116 height 34
select select "**********"
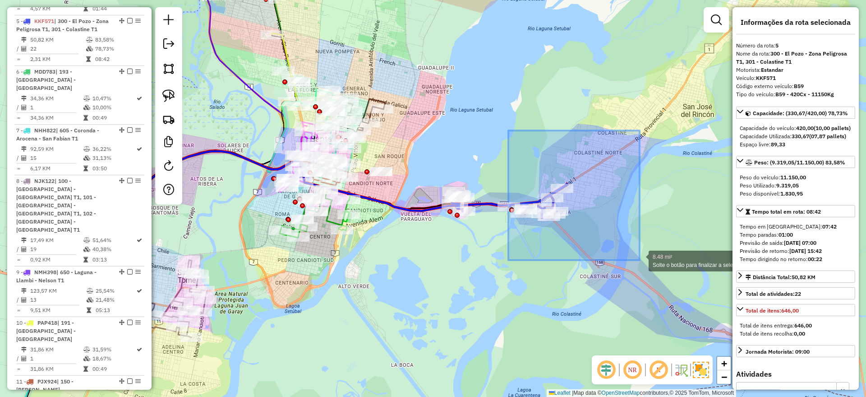
drag, startPoint x: 511, startPoint y: 134, endPoint x: 640, endPoint y: 260, distance: 179.9
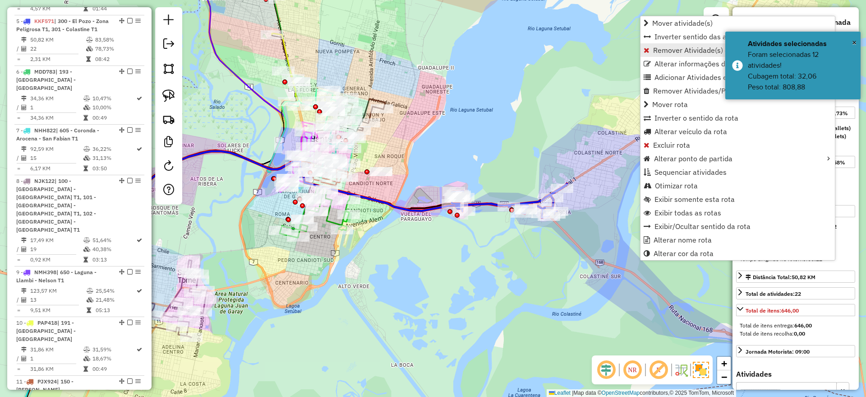
click at [677, 47] on span "Remover Atividade(s) da rota" at bounding box center [700, 49] width 95 height 7
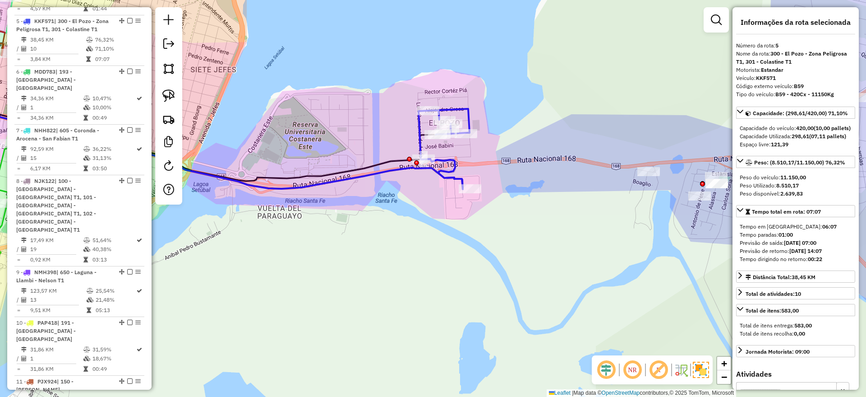
click at [400, 173] on icon at bounding box center [187, 142] width 549 height 94
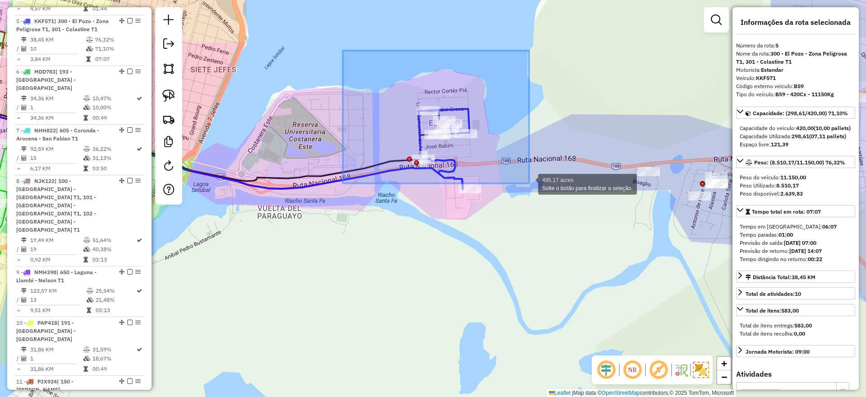
drag, startPoint x: 343, startPoint y: 51, endPoint x: 529, endPoint y: 183, distance: 228.4
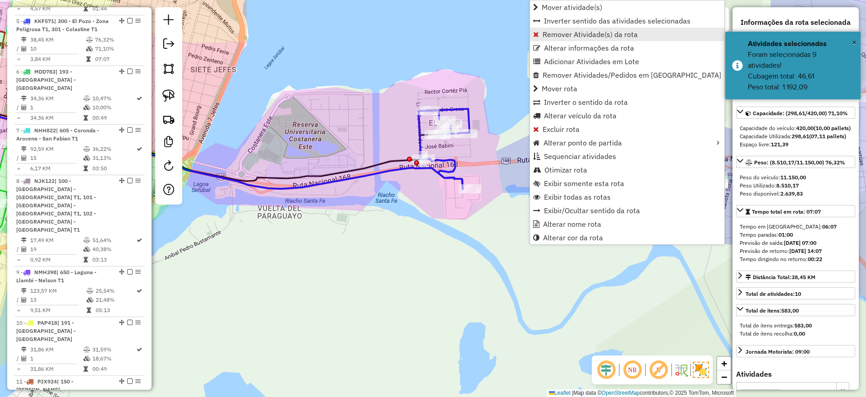
click at [613, 34] on span "Remover Atividade(s) da rota" at bounding box center [590, 34] width 95 height 7
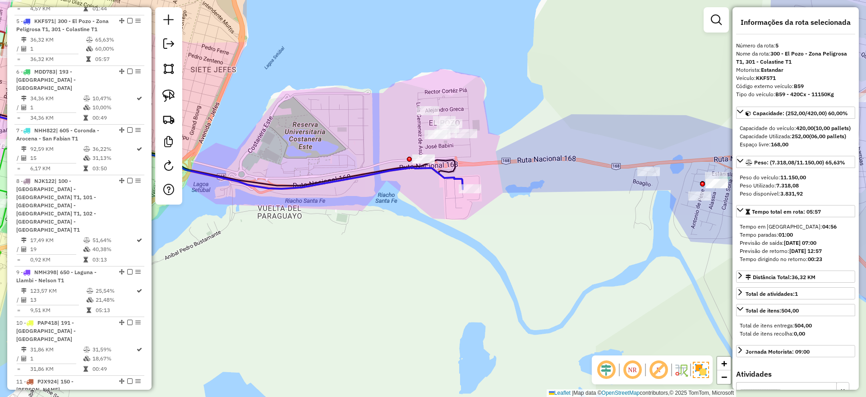
click at [448, 178] on icon at bounding box center [187, 142] width 549 height 94
click at [446, 169] on icon at bounding box center [187, 141] width 549 height 96
click at [447, 176] on icon at bounding box center [187, 142] width 549 height 94
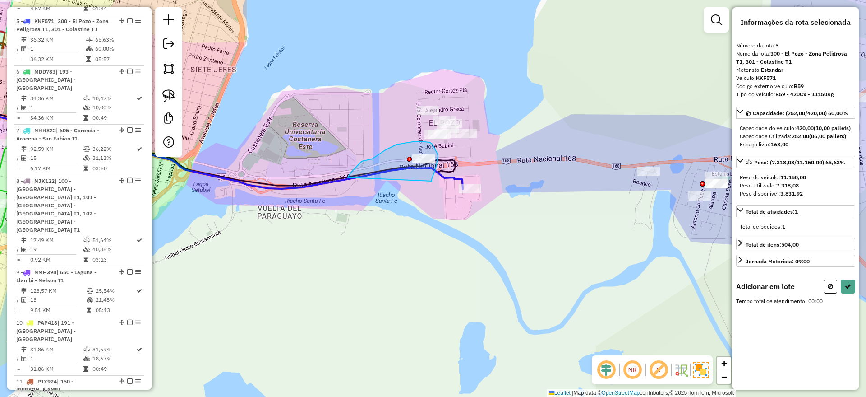
drag, startPoint x: 432, startPoint y: 181, endPoint x: 350, endPoint y: 198, distance: 83.9
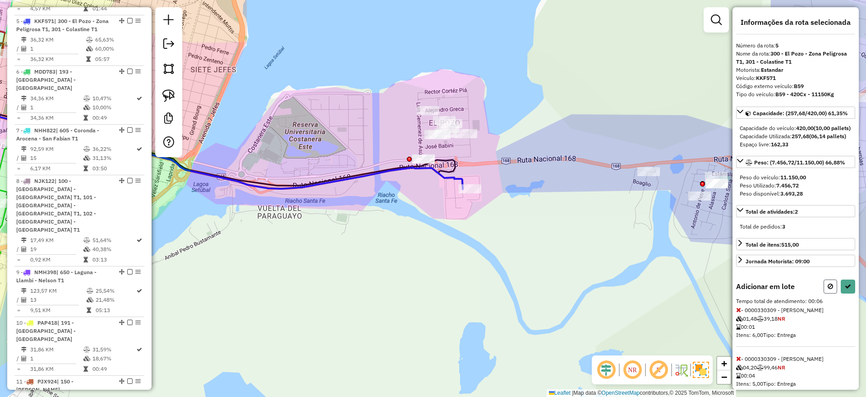
click at [824, 293] on button at bounding box center [831, 286] width 14 height 14
select select "**********"
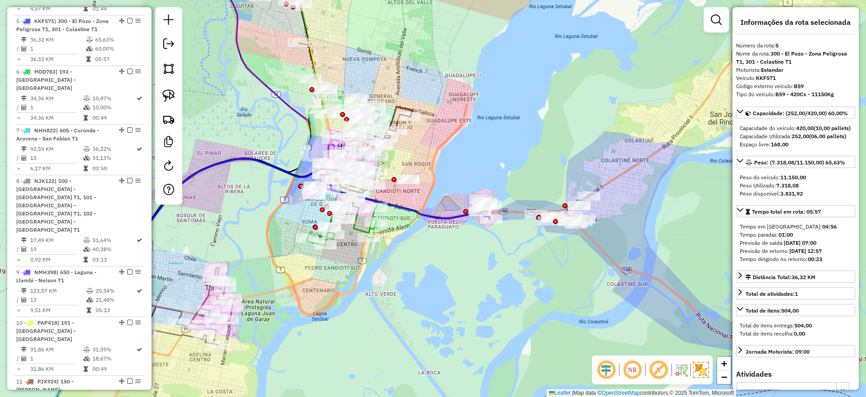
drag, startPoint x: 523, startPoint y: 262, endPoint x: 507, endPoint y: 259, distance: 16.8
click at [507, 259] on div "Janela de atendimento Grade de atendimento Capacidade Transportadoras Veículos …" at bounding box center [433, 198] width 866 height 397
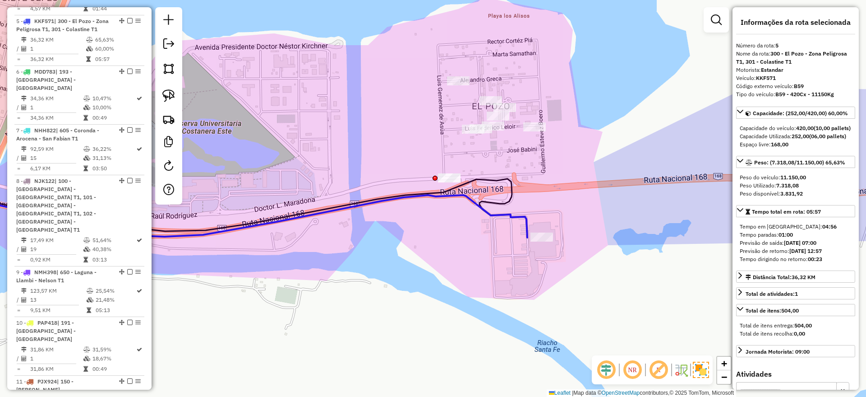
click at [507, 214] on icon at bounding box center [220, 204] width 614 height 66
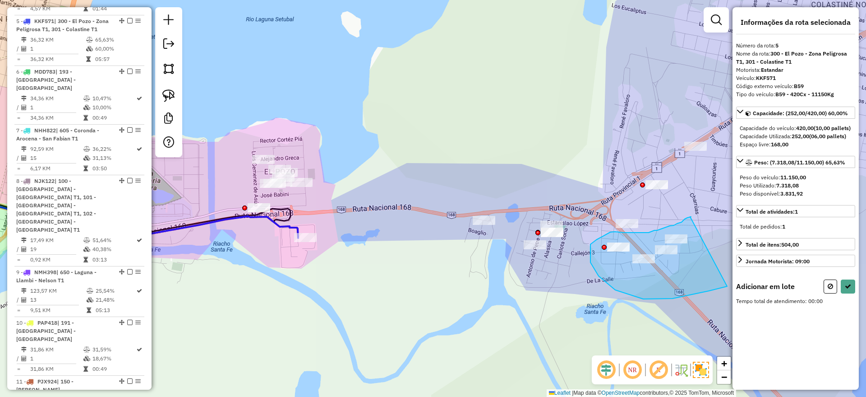
drag, startPoint x: 691, startPoint y: 217, endPoint x: 749, endPoint y: 271, distance: 79.5
click at [759, 267] on hb-router-mapa "Informações da Sessão 1230672 - [DATE] Criação: [DATE] 13:49 Depósito: SAZ AR S…" at bounding box center [433, 198] width 866 height 397
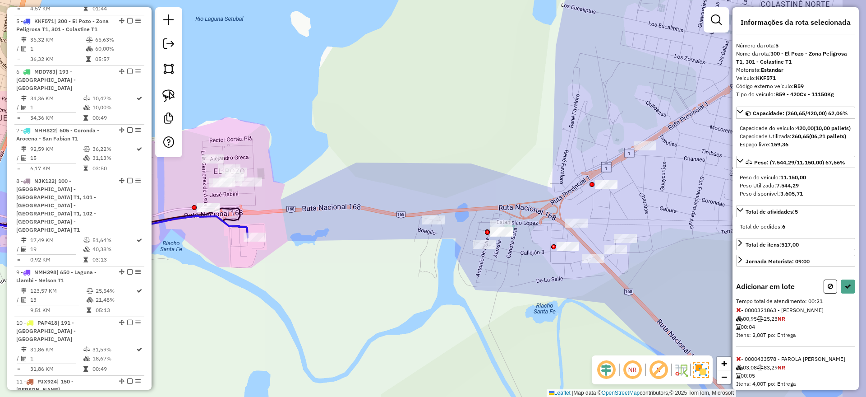
drag, startPoint x: 695, startPoint y: 210, endPoint x: 607, endPoint y: 206, distance: 88.5
click at [608, 207] on div "Janela de atendimento Grade de atendimento Capacidade Transportadoras Veículos …" at bounding box center [433, 198] width 866 height 397
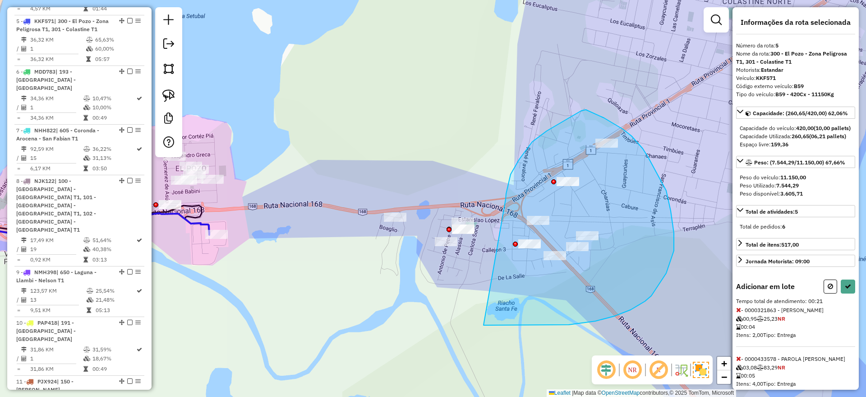
drag, startPoint x: 506, startPoint y: 194, endPoint x: 475, endPoint y: 325, distance: 134.8
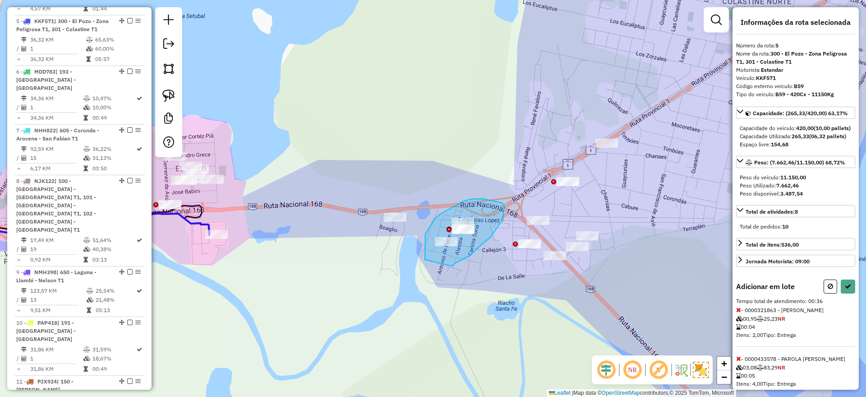
drag, startPoint x: 451, startPoint y: 266, endPoint x: 425, endPoint y: 259, distance: 26.9
click at [845, 289] on icon at bounding box center [848, 286] width 6 height 6
select select "**********"
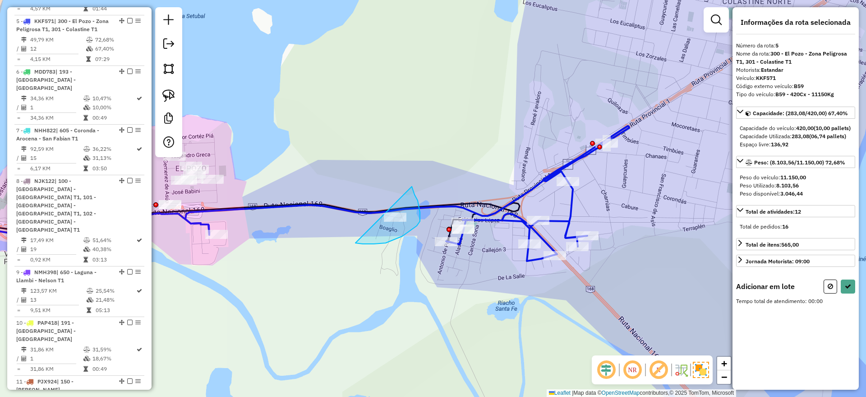
drag, startPoint x: 412, startPoint y: 188, endPoint x: 345, endPoint y: 232, distance: 80.3
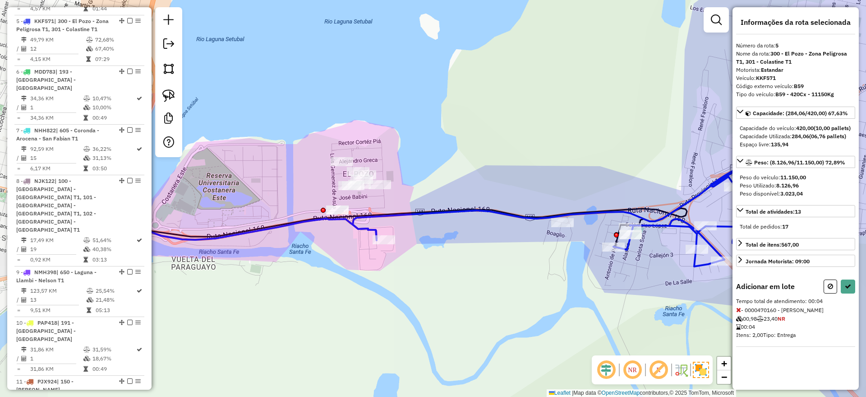
drag, startPoint x: 291, startPoint y: 167, endPoint x: 504, endPoint y: 210, distance: 218.1
click at [507, 207] on div "Janela de atendimento Grade de atendimento Capacidade Transportadoras Veículos …" at bounding box center [433, 198] width 866 height 397
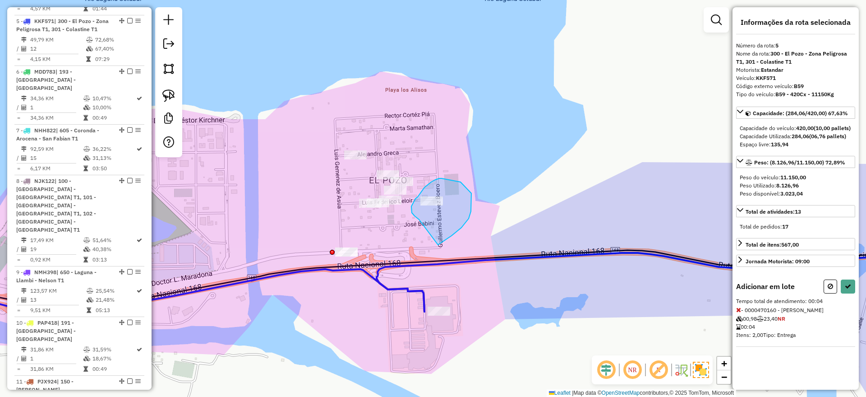
drag, startPoint x: 438, startPoint y: 244, endPoint x: 423, endPoint y: 223, distance: 26.2
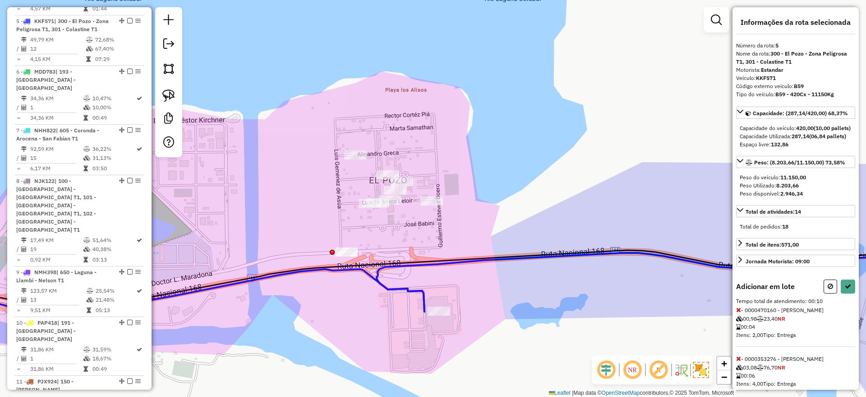
scroll to position [33, 0]
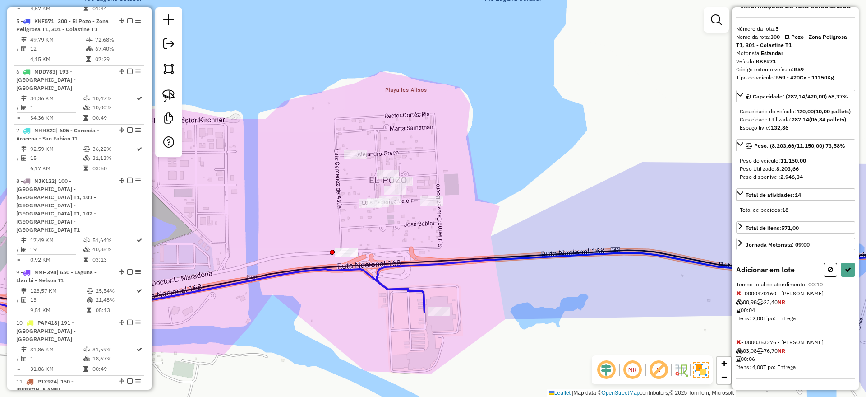
click at [737, 341] on icon at bounding box center [738, 341] width 5 height 6
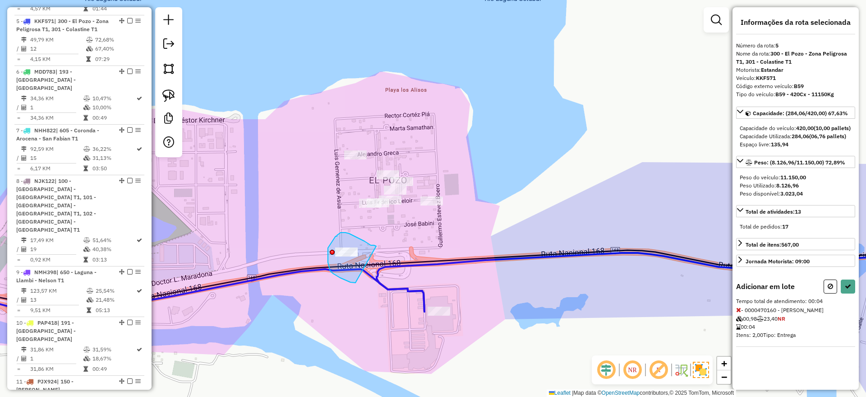
drag, startPoint x: 375, startPoint y: 246, endPoint x: 355, endPoint y: 282, distance: 41.6
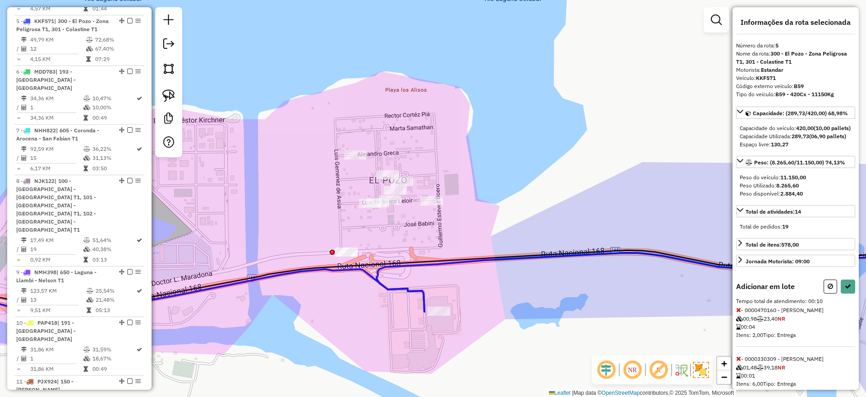
scroll to position [98, 0]
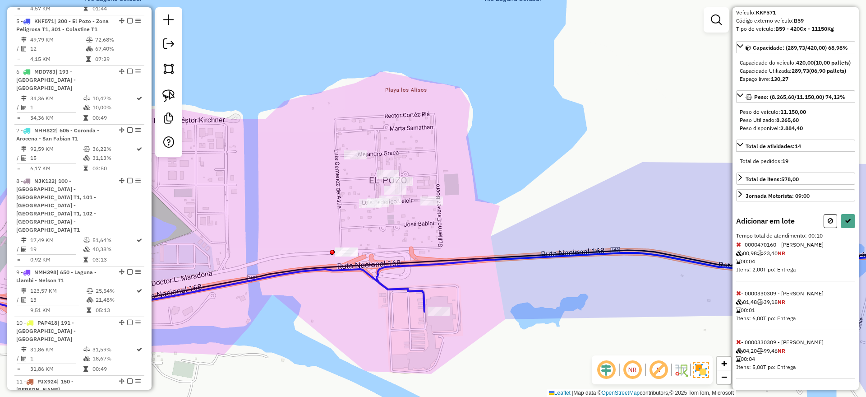
click at [736, 332] on div "Informações da rota selecionada Número da rota: 5 Nome da rota: 300 - El Pozo -…" at bounding box center [796, 198] width 126 height 382
click at [736, 338] on icon at bounding box center [738, 341] width 5 height 6
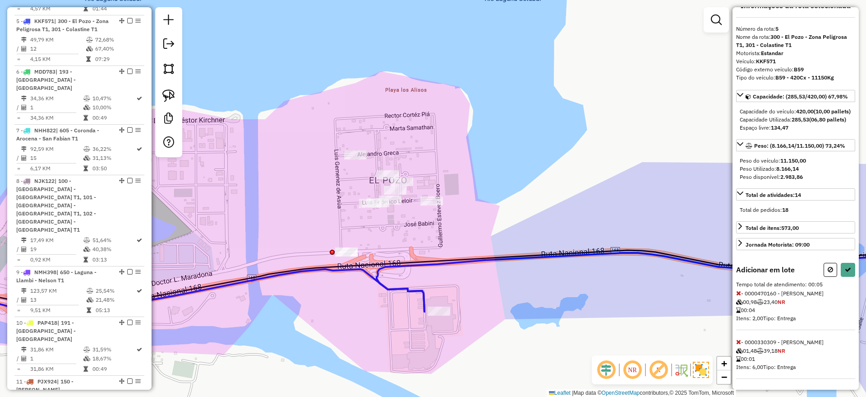
scroll to position [41, 0]
click at [736, 338] on icon at bounding box center [738, 341] width 5 height 6
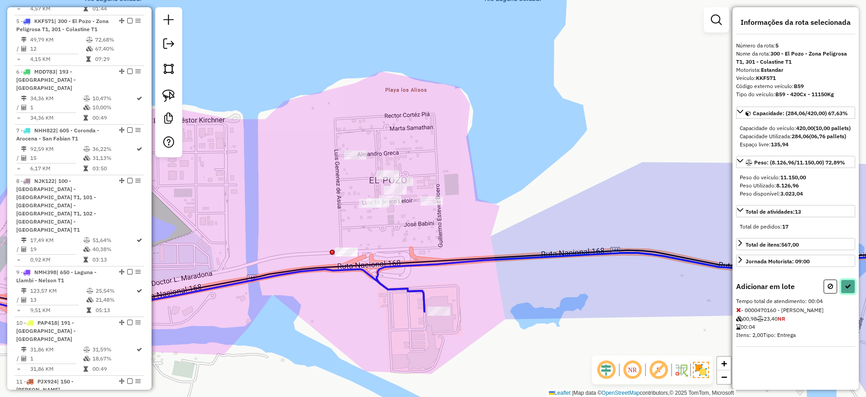
click at [851, 293] on button at bounding box center [848, 286] width 14 height 14
select select "**********"
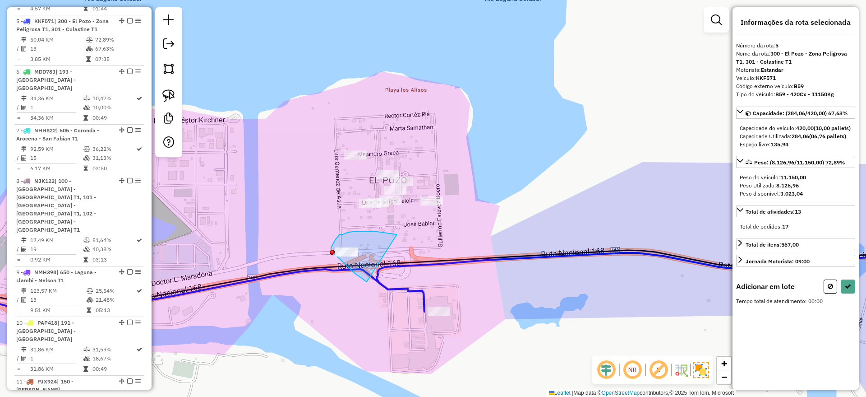
drag, startPoint x: 397, startPoint y: 234, endPoint x: 393, endPoint y: 296, distance: 62.3
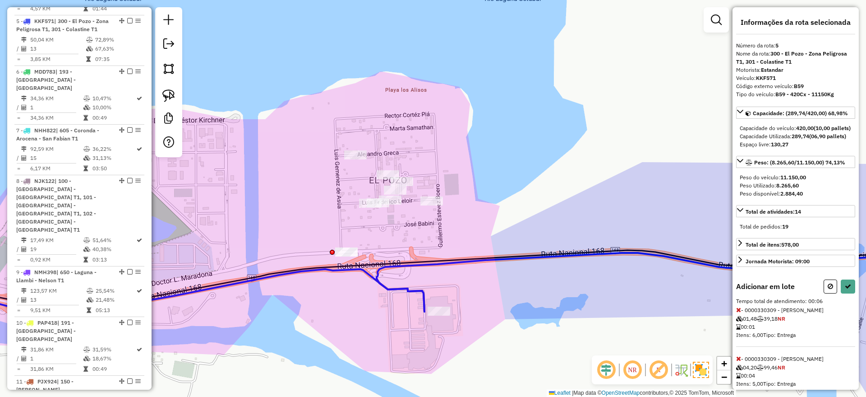
scroll to position [49, 0]
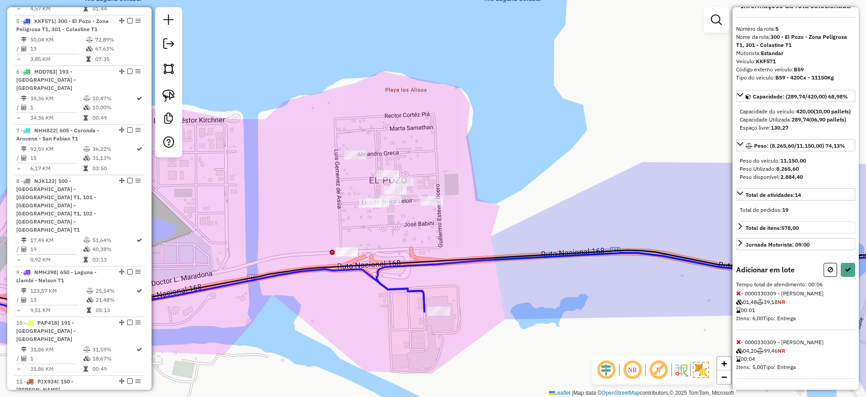
click at [829, 266] on icon at bounding box center [830, 269] width 5 height 6
select select "**********"
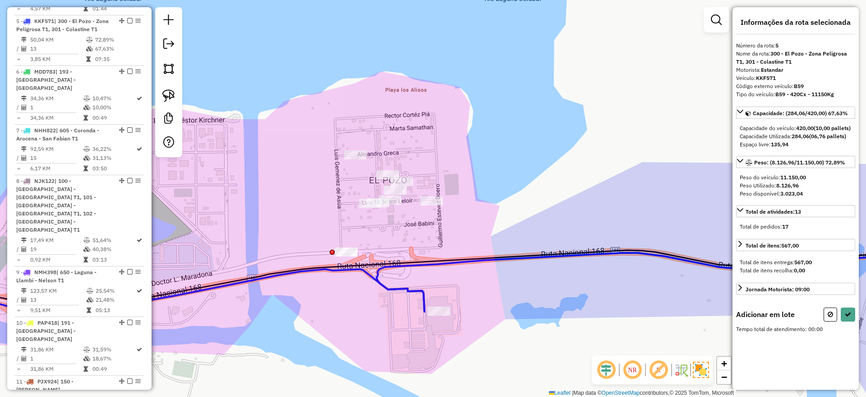
scroll to position [0, 0]
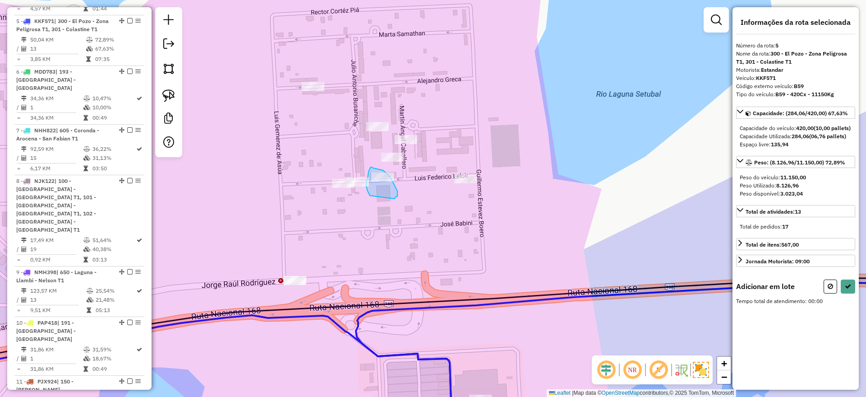
drag, startPoint x: 394, startPoint y: 198, endPoint x: 371, endPoint y: 196, distance: 23.6
click at [828, 289] on icon at bounding box center [830, 286] width 5 height 6
select select "**********"
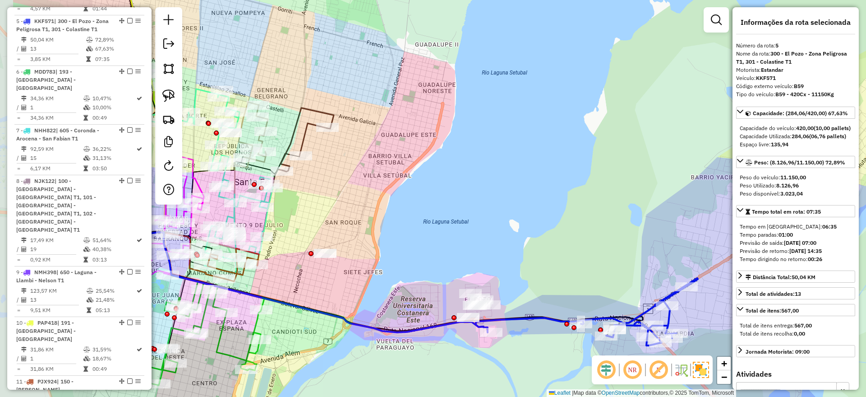
drag, startPoint x: 214, startPoint y: 311, endPoint x: 340, endPoint y: 314, distance: 125.5
click at [340, 314] on icon at bounding box center [250, 272] width 475 height 119
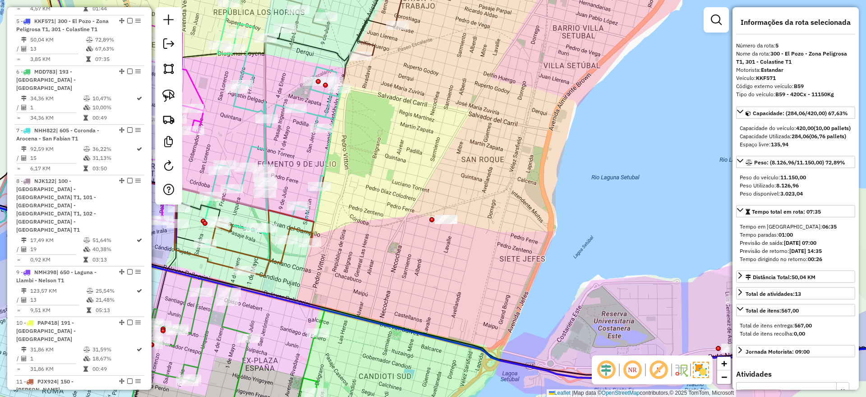
click at [278, 259] on icon at bounding box center [262, 243] width 103 height 66
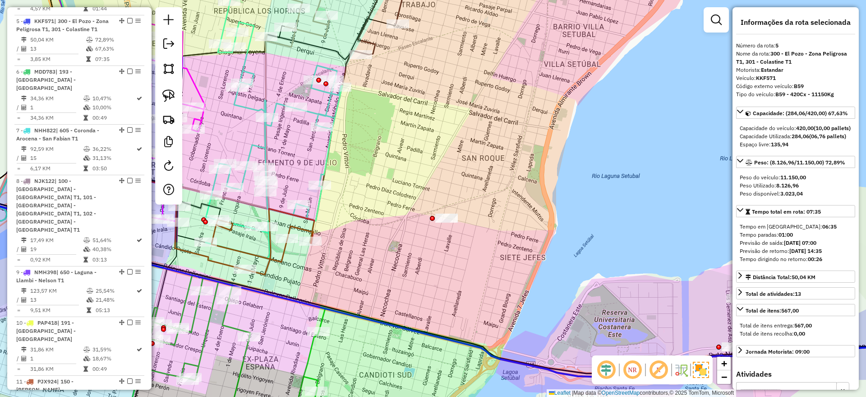
click at [278, 268] on div "Janela de atendimento Grade de atendimento Capacidade Transportadoras Veículos …" at bounding box center [433, 198] width 866 height 397
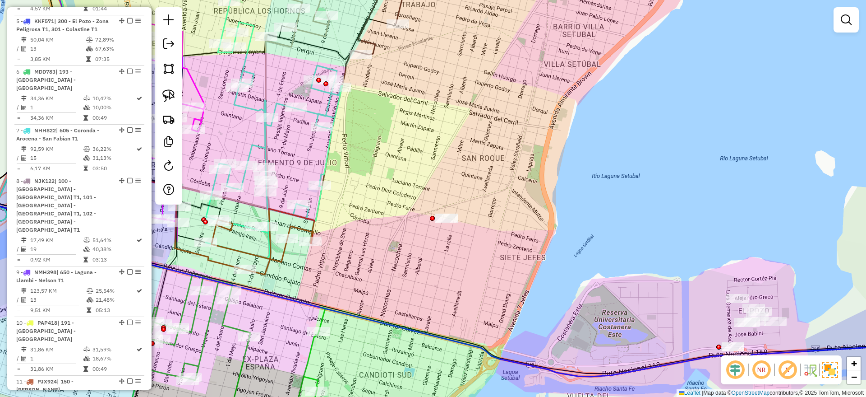
click at [279, 259] on icon at bounding box center [263, 241] width 103 height 66
select select "**********"
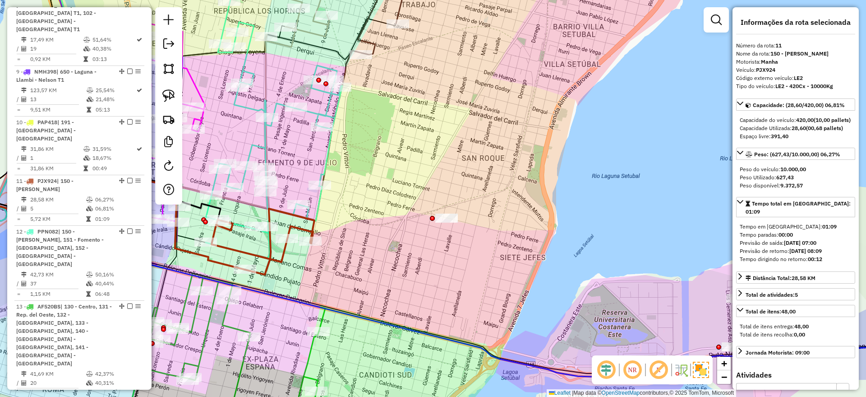
scroll to position [861, 0]
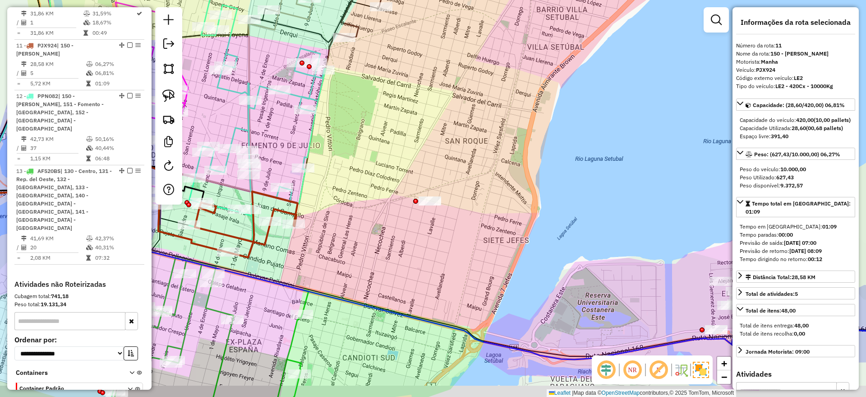
drag, startPoint x: 407, startPoint y: 283, endPoint x: 369, endPoint y: 240, distance: 58.5
click at [369, 240] on div "Janela de atendimento Grade de atendimento Capacidade Transportadoras Veículos …" at bounding box center [433, 198] width 866 height 397
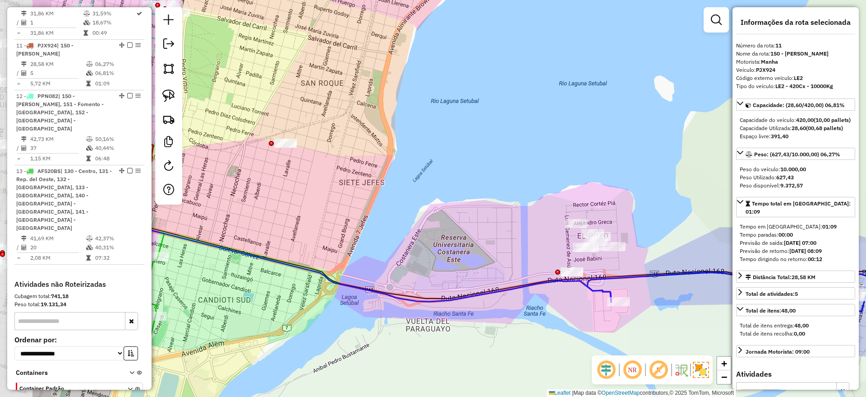
drag, startPoint x: 326, startPoint y: 228, endPoint x: 459, endPoint y: 193, distance: 137.1
click at [459, 193] on div "Janela de atendimento Grade de atendimento Capacidade Transportadoras Veículos …" at bounding box center [433, 198] width 866 height 397
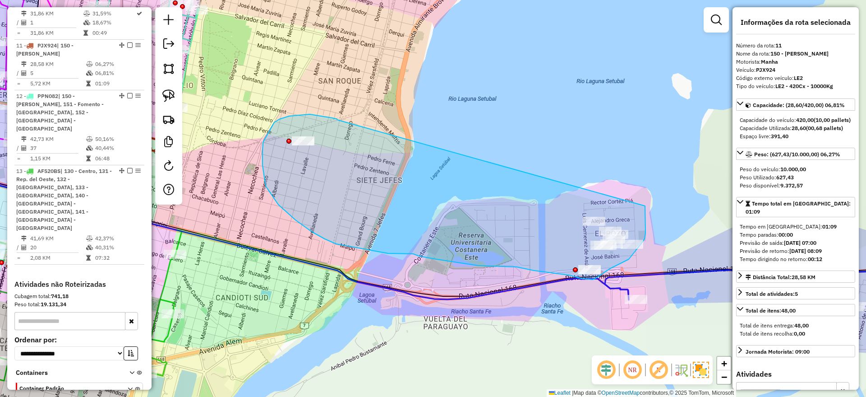
drag, startPoint x: 332, startPoint y: 118, endPoint x: 642, endPoint y: 196, distance: 319.7
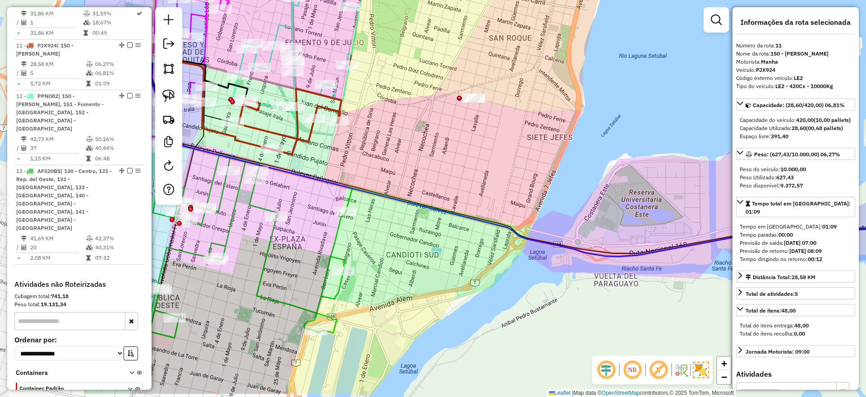
drag, startPoint x: 311, startPoint y: 250, endPoint x: 479, endPoint y: 208, distance: 173.1
click at [479, 208] on div "Janela de atendimento Grade de atendimento Capacidade Transportadoras Veículos …" at bounding box center [433, 198] width 866 height 397
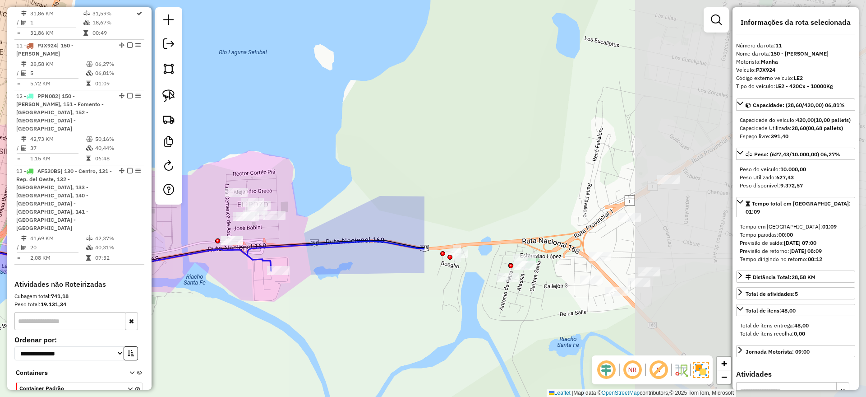
drag, startPoint x: 661, startPoint y: 219, endPoint x: 136, endPoint y: 233, distance: 525.7
click at [136, 233] on hb-router-mapa "Informações da Sessão 1230672 - [DATE] Criação: [DATE] 13:49 Depósito: SAZ AR S…" at bounding box center [433, 198] width 866 height 397
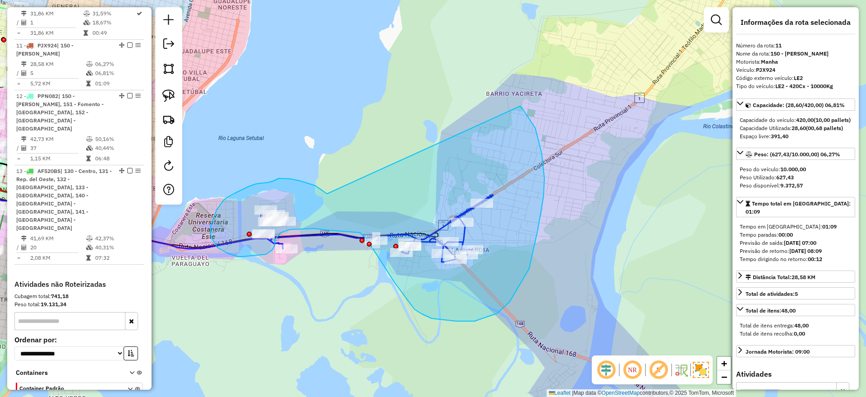
drag, startPoint x: 315, startPoint y: 185, endPoint x: 519, endPoint y: 106, distance: 218.5
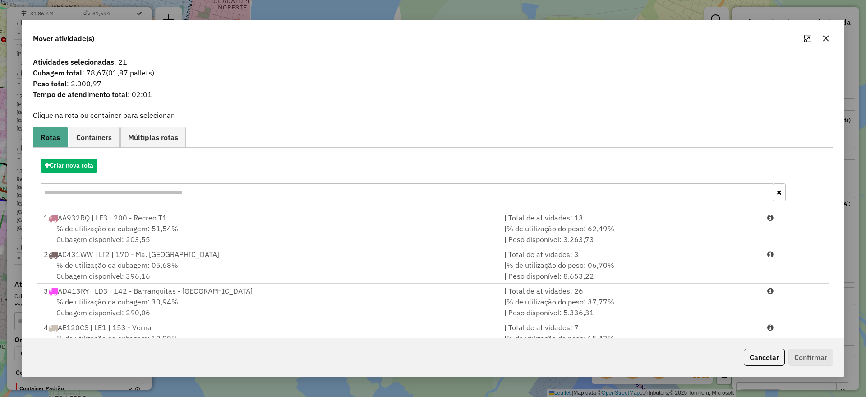
drag, startPoint x: 154, startPoint y: 74, endPoint x: 111, endPoint y: 74, distance: 43.3
click at [111, 74] on span "(01,87 pallets)" at bounding box center [130, 72] width 48 height 9
copy span "01,87 pallets"
click at [824, 36] on icon "button" at bounding box center [826, 39] width 6 height 6
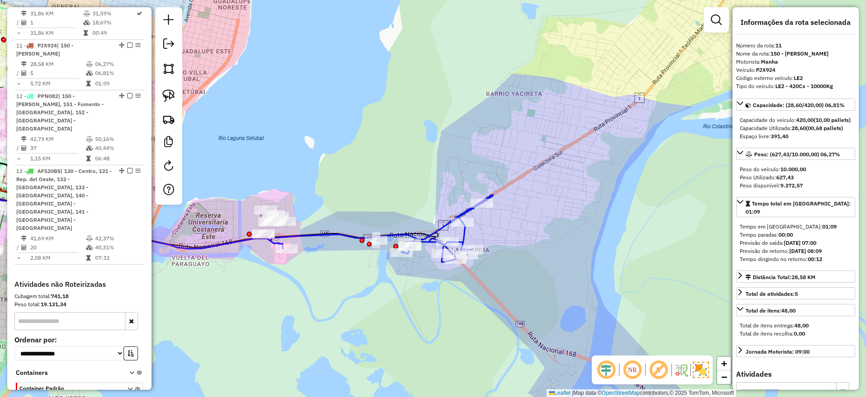
click at [298, 233] on icon at bounding box center [382, 227] width 222 height 67
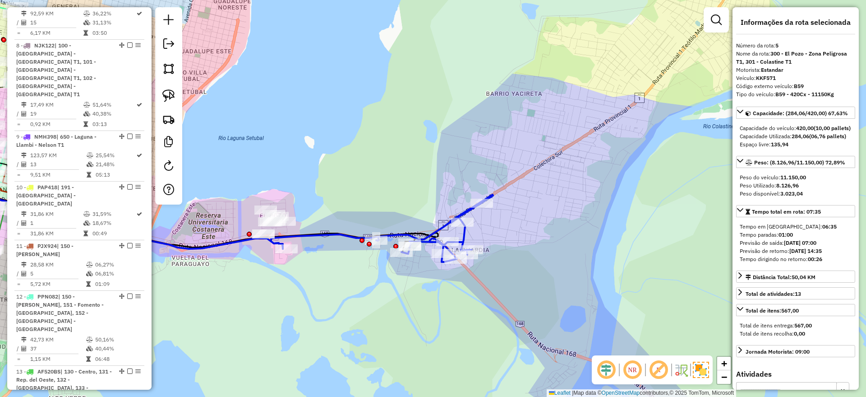
scroll to position [525, 0]
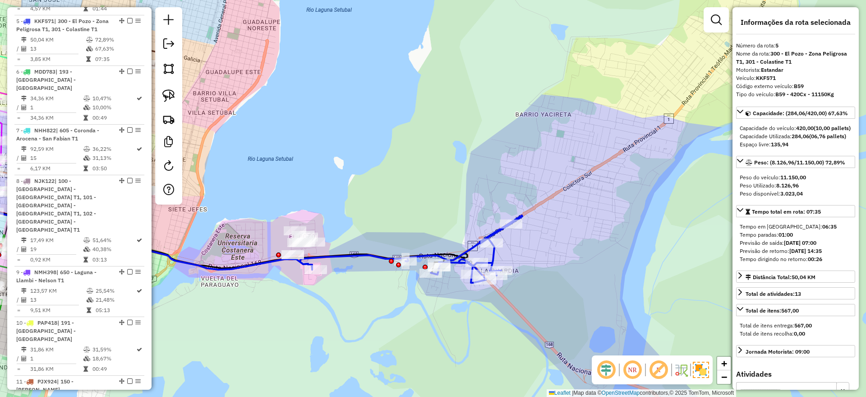
drag, startPoint x: 316, startPoint y: 259, endPoint x: 379, endPoint y: 294, distance: 72.5
click at [379, 294] on div "Janela de atendimento Grade de atendimento Capacidade Transportadoras Veículos …" at bounding box center [433, 198] width 866 height 397
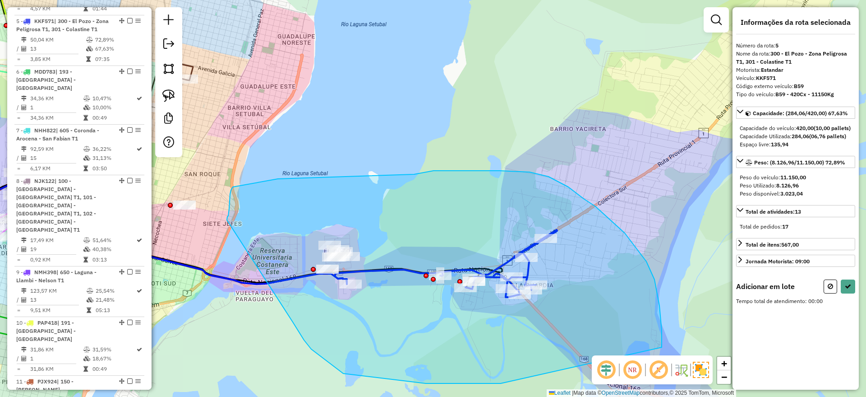
drag, startPoint x: 293, startPoint y: 322, endPoint x: 227, endPoint y: 224, distance: 117.6
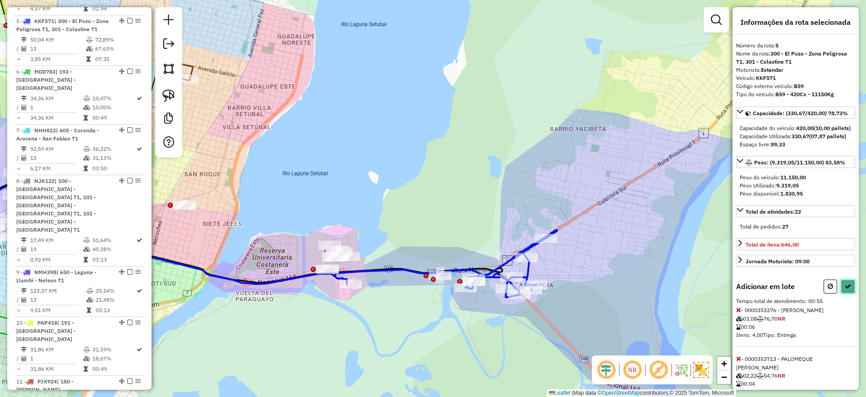
click at [841, 293] on button at bounding box center [848, 286] width 14 height 14
select select "**********"
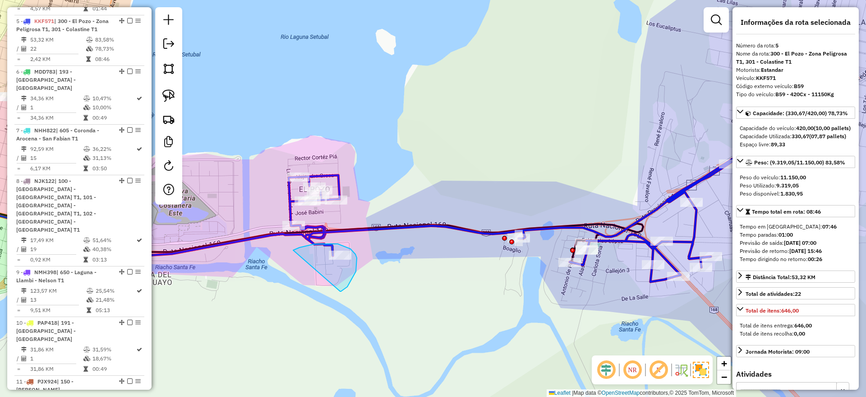
drag, startPoint x: 340, startPoint y: 291, endPoint x: 286, endPoint y: 258, distance: 63.4
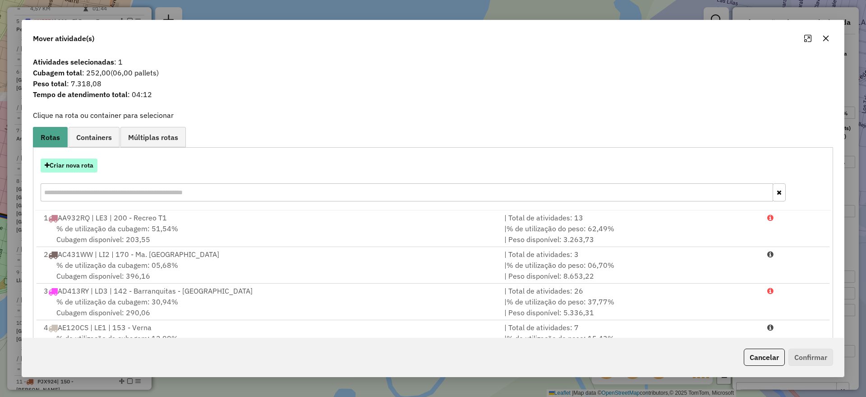
click at [73, 167] on button "Criar nova rota" at bounding box center [69, 165] width 57 height 14
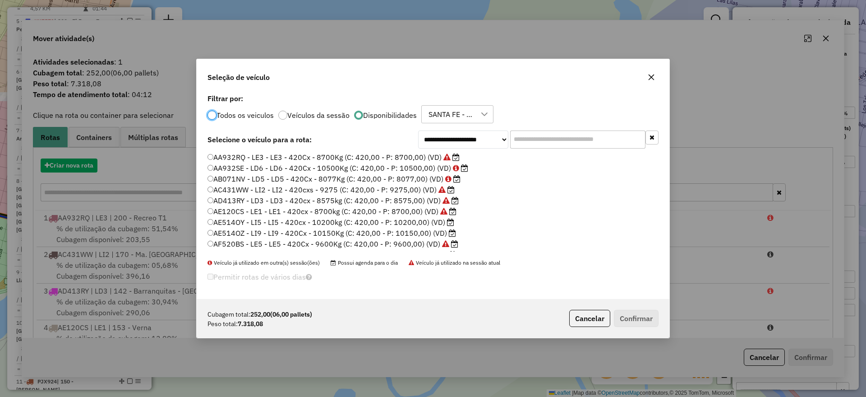
scroll to position [5, 3]
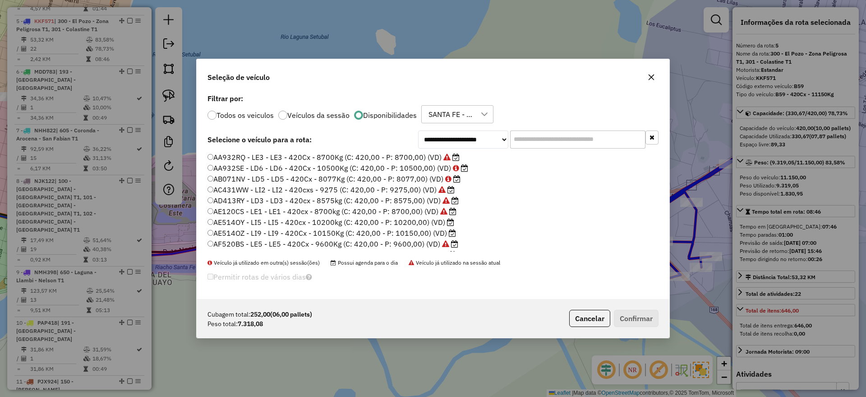
click at [235, 236] on label "AE514OZ - LI9 - LI9 - 420Cx - 10150Kg (C: 420,00 - P: 10150,00) (VD)" at bounding box center [332, 232] width 249 height 11
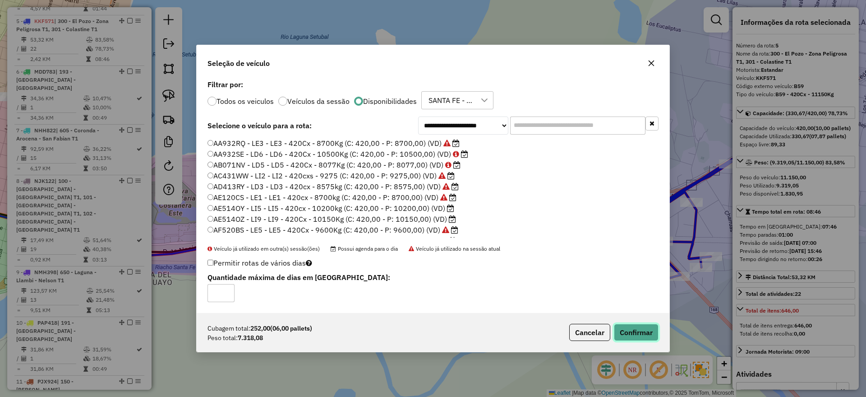
click at [648, 332] on button "Confirmar" at bounding box center [636, 331] width 45 height 17
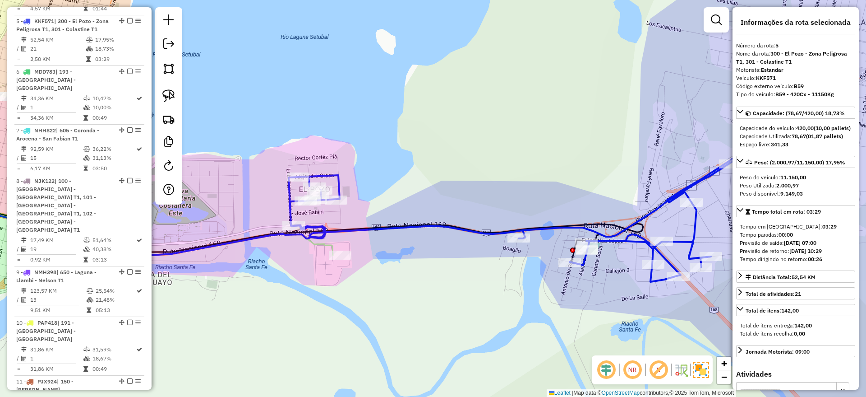
click at [337, 234] on icon at bounding box center [521, 214] width 464 height 135
click at [319, 251] on div "Janela de atendimento Grade de atendimento Capacidade Transportadoras Veículos …" at bounding box center [433, 198] width 866 height 397
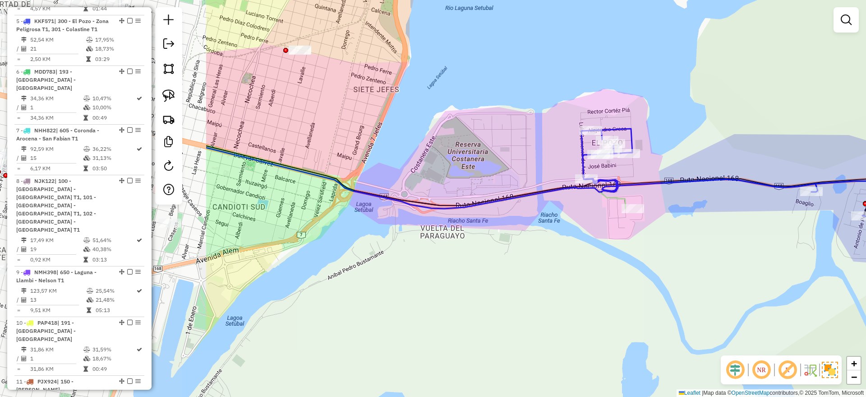
drag, startPoint x: 289, startPoint y: 295, endPoint x: 570, endPoint y: 246, distance: 285.7
click at [570, 246] on div "Janela de atendimento Grade de atendimento Capacidade Transportadoras Veículos …" at bounding box center [433, 198] width 866 height 397
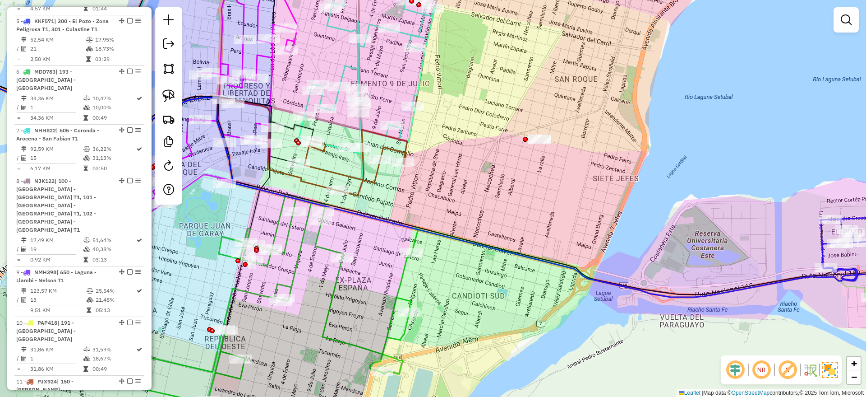
click at [368, 182] on icon at bounding box center [355, 162] width 103 height 66
select select "**********"
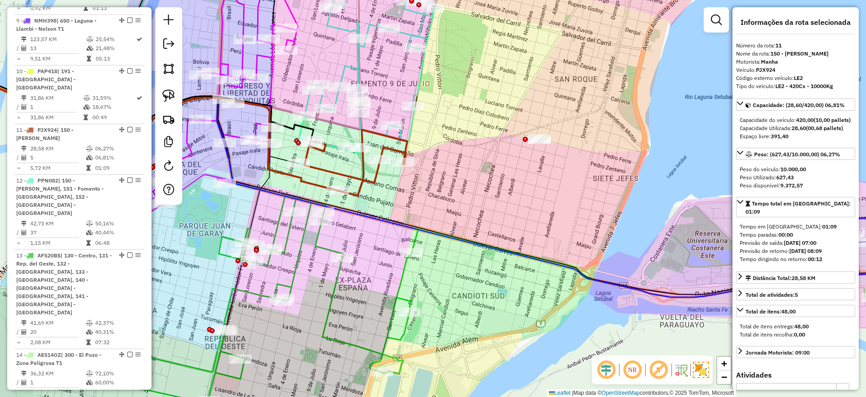
scroll to position [861, 0]
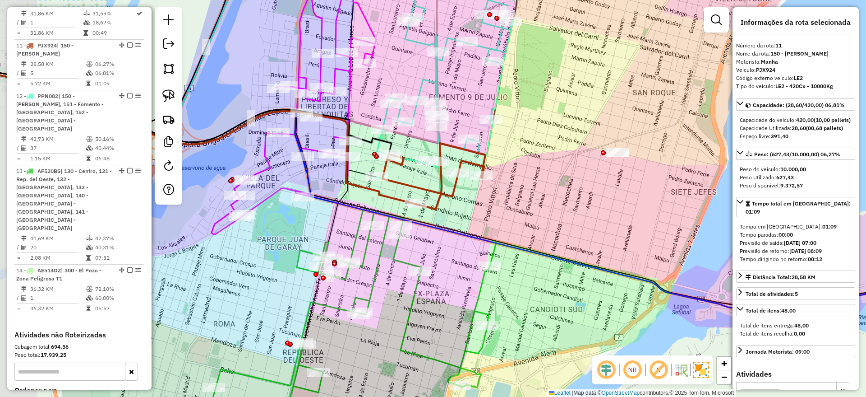
drag, startPoint x: 392, startPoint y: 198, endPoint x: 475, endPoint y: 212, distance: 84.7
click at [475, 212] on div "Janela de atendimento Grade de atendimento Capacidade Transportadoras Veículos …" at bounding box center [433, 198] width 866 height 397
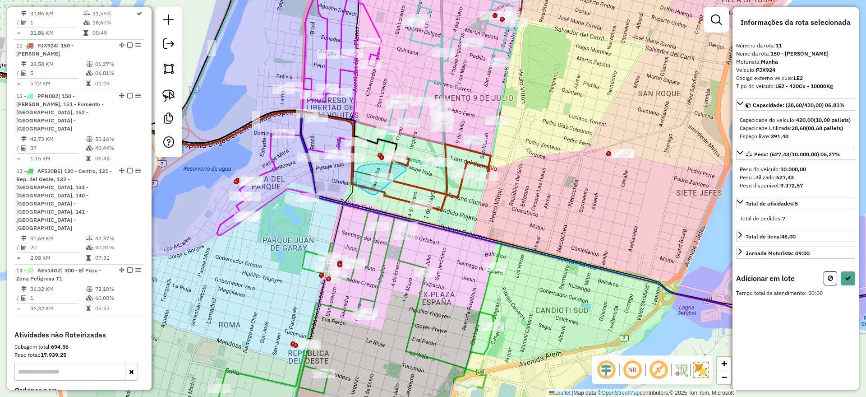
drag, startPoint x: 406, startPoint y: 170, endPoint x: 409, endPoint y: 196, distance: 25.9
click at [818, 285] on div "Adicionar em lote" at bounding box center [795, 278] width 119 height 14
click at [826, 278] on div "Informações da rota selecionada Número da rota: 11 Nome da rota: 150 - [PERSON_…" at bounding box center [796, 198] width 126 height 382
click at [829, 281] on icon at bounding box center [830, 278] width 5 height 6
select select "**********"
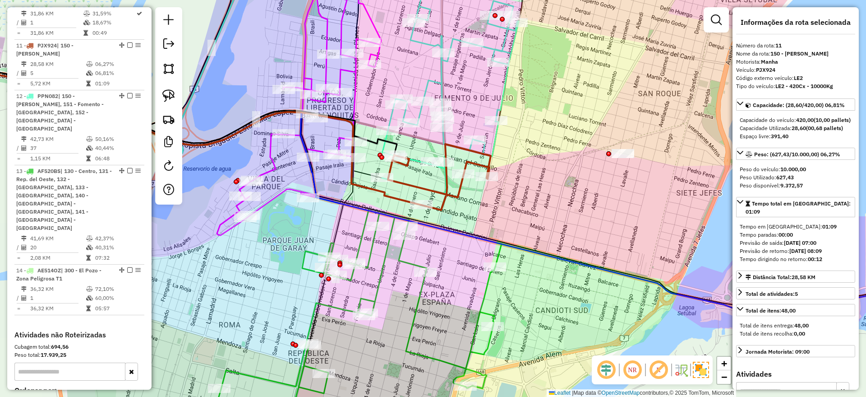
click at [457, 199] on icon at bounding box center [439, 177] width 103 height 66
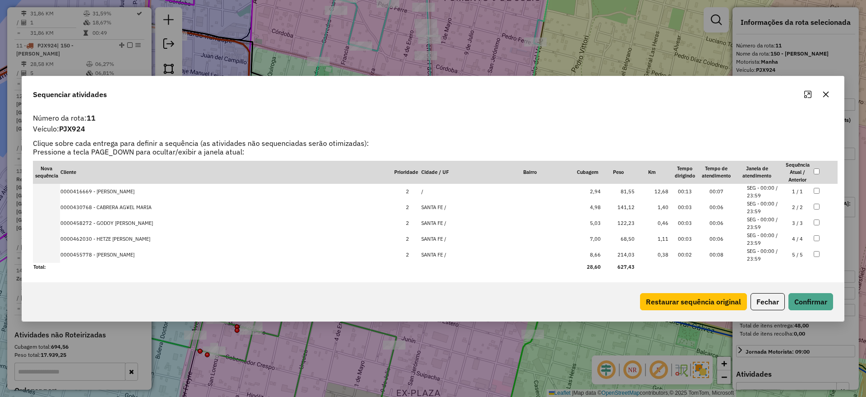
click at [830, 97] on button "button" at bounding box center [826, 94] width 14 height 14
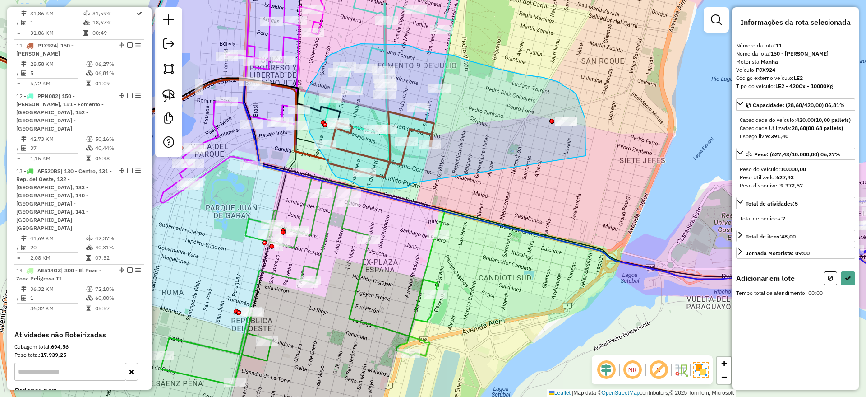
drag, startPoint x: 411, startPoint y: 184, endPoint x: 586, endPoint y: 156, distance: 176.8
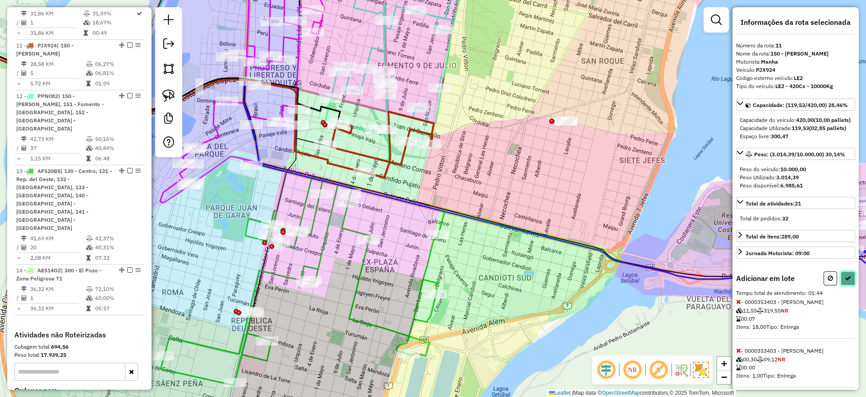
click at [846, 285] on button at bounding box center [848, 278] width 14 height 14
select select "**********"
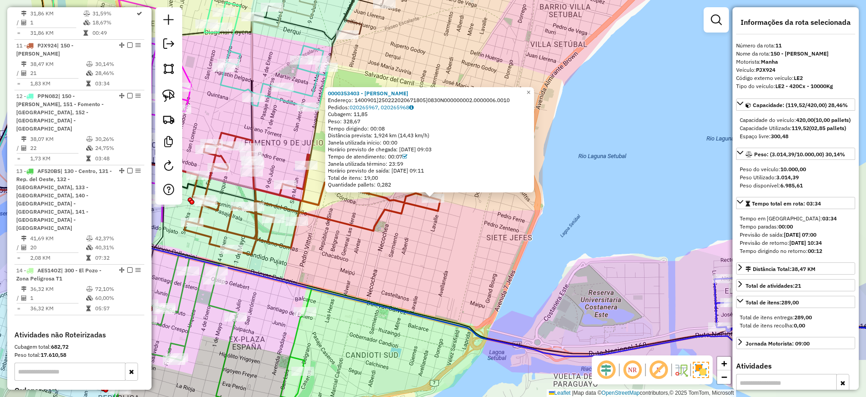
click at [355, 225] on icon at bounding box center [312, 194] width 256 height 122
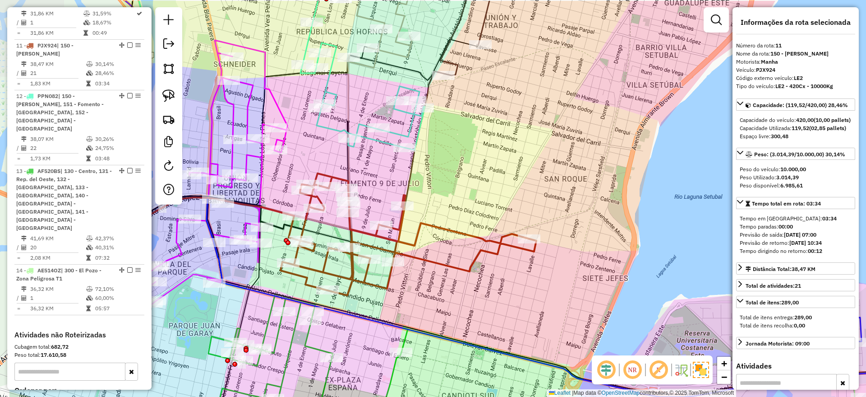
drag, startPoint x: 374, startPoint y: 260, endPoint x: 480, endPoint y: 270, distance: 106.5
click at [480, 286] on div "Janela de atendimento Grade de atendimento Capacidade Transportadoras Veículos …" at bounding box center [433, 198] width 866 height 397
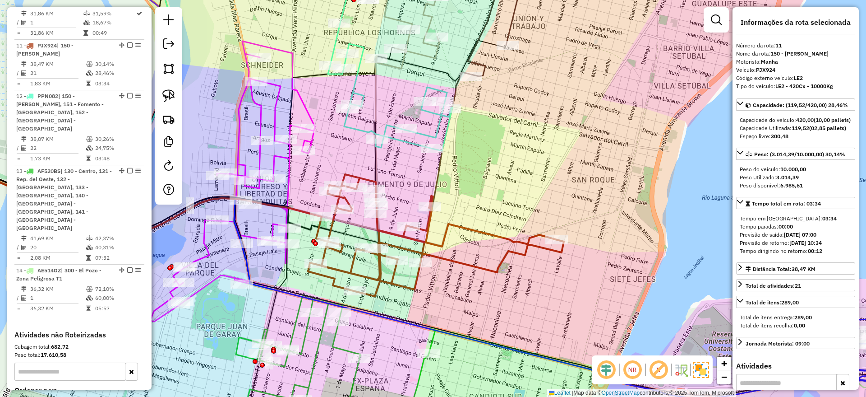
click at [487, 230] on icon at bounding box center [436, 235] width 256 height 122
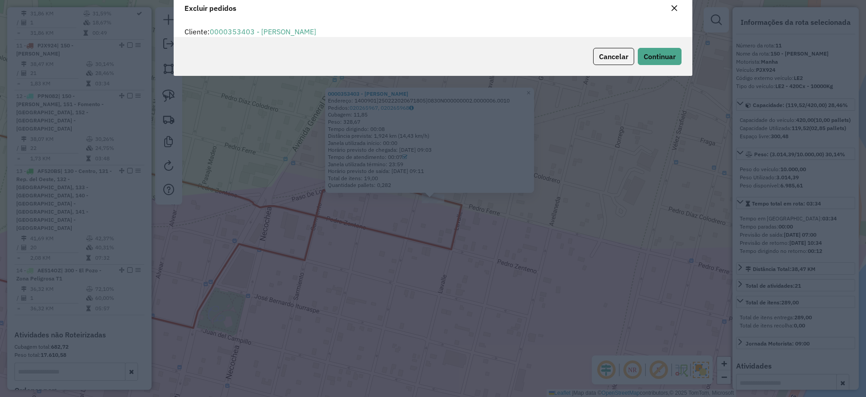
scroll to position [5, 3]
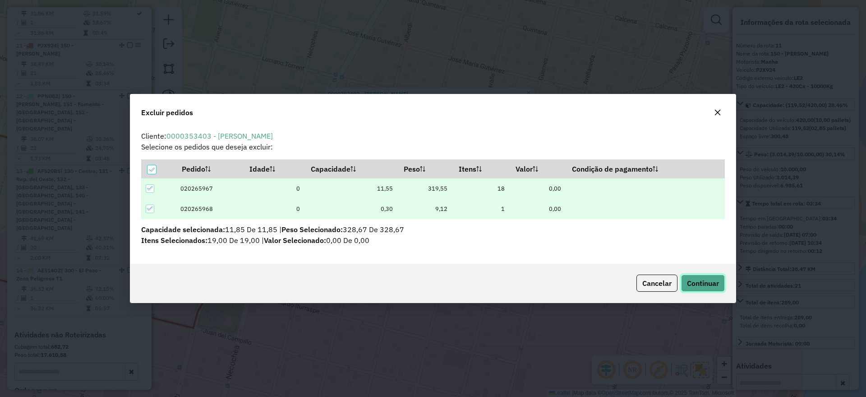
click at [701, 288] on button "Continuar" at bounding box center [703, 282] width 44 height 17
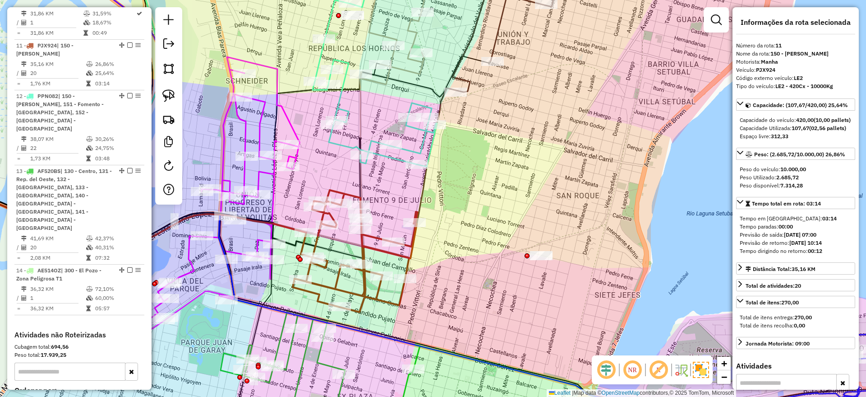
drag, startPoint x: 388, startPoint y: 263, endPoint x: 465, endPoint y: 281, distance: 79.0
click at [474, 292] on div "Janela de atendimento Grade de atendimento Capacidade Transportadoras Veículos …" at bounding box center [433, 198] width 866 height 397
click at [405, 259] on icon at bounding box center [355, 252] width 125 height 122
click at [408, 257] on icon at bounding box center [355, 252] width 125 height 122
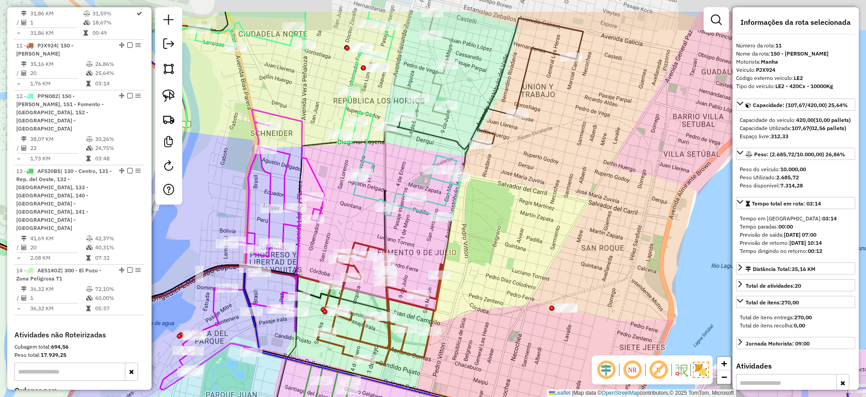
drag, startPoint x: 470, startPoint y: 258, endPoint x: 498, endPoint y: 311, distance: 59.7
click at [498, 311] on div "Janela de atendimento Grade de atendimento Capacidade Transportadoras Veículos …" at bounding box center [433, 198] width 866 height 397
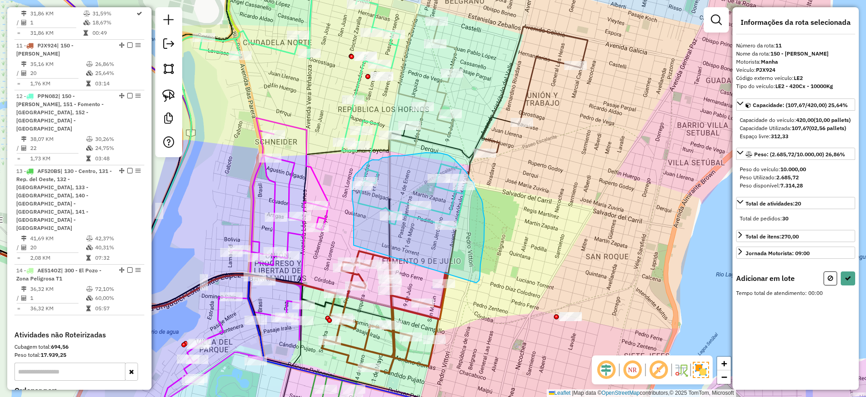
drag, startPoint x: 476, startPoint y: 282, endPoint x: 354, endPoint y: 245, distance: 127.9
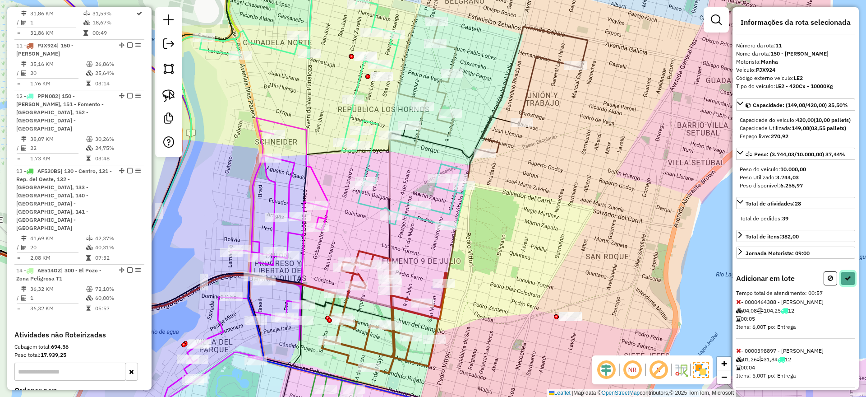
click at [847, 285] on button at bounding box center [848, 278] width 14 height 14
select select "**********"
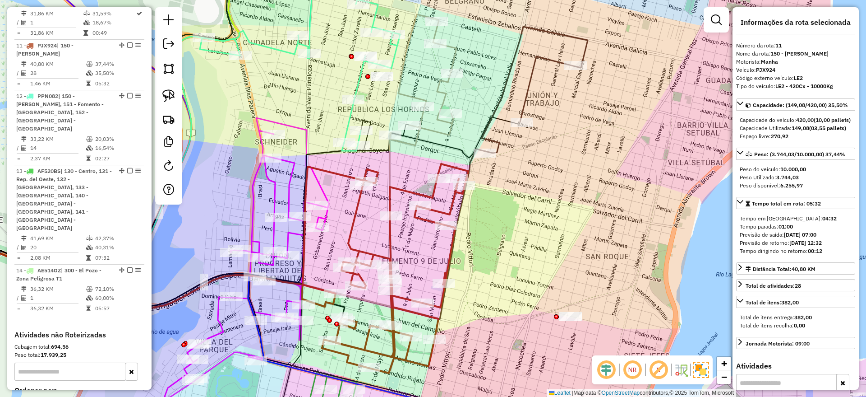
click at [491, 114] on icon at bounding box center [535, 90] width 106 height 126
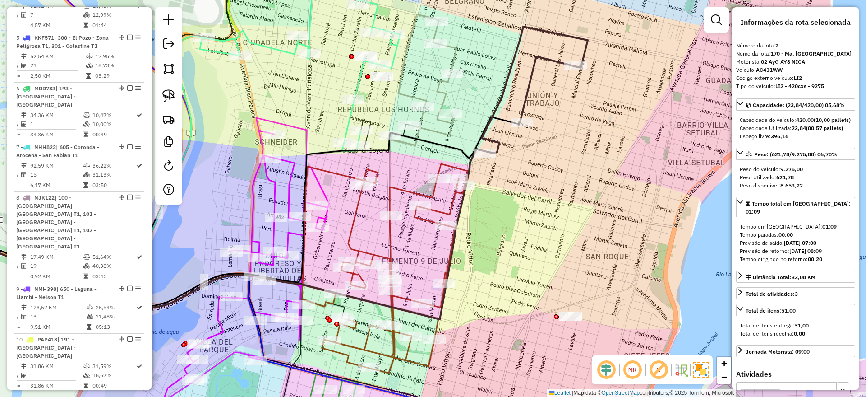
scroll to position [390, 0]
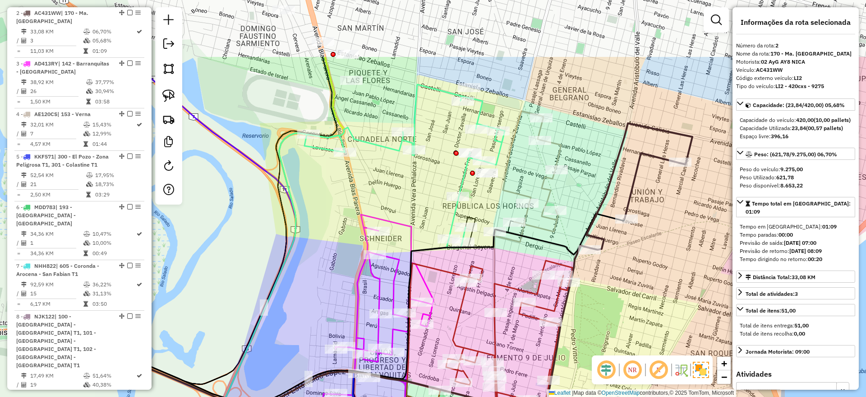
drag, startPoint x: 525, startPoint y: 169, endPoint x: 630, endPoint y: 264, distance: 141.5
click at [630, 264] on div "Janela de atendimento Grade de atendimento Capacidade Transportadoras Veículos …" at bounding box center [433, 198] width 866 height 397
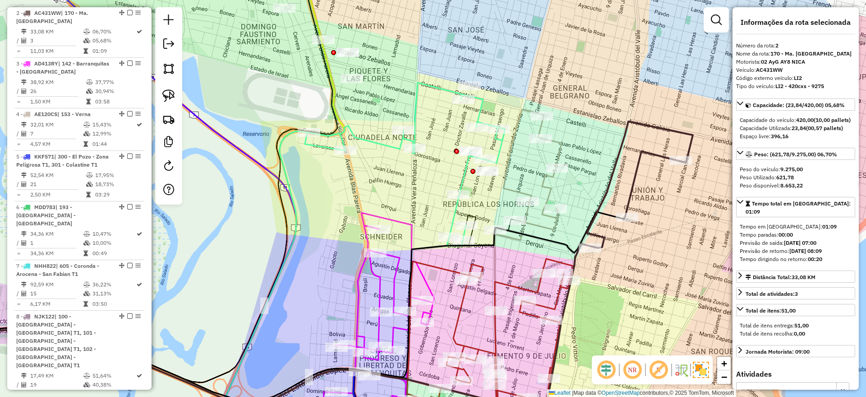
click at [555, 226] on icon at bounding box center [527, 174] width 67 height 131
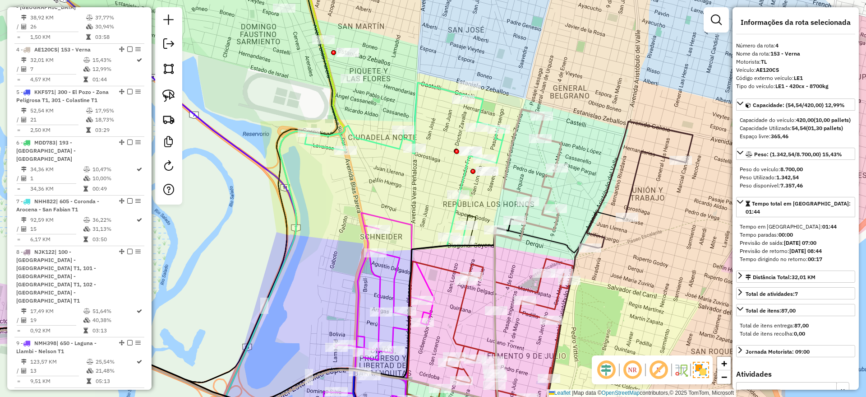
scroll to position [483, 0]
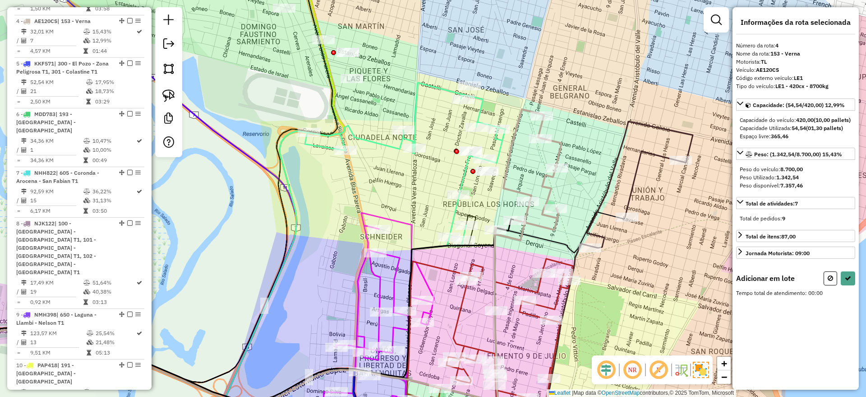
click at [632, 197] on icon at bounding box center [640, 184] width 106 height 126
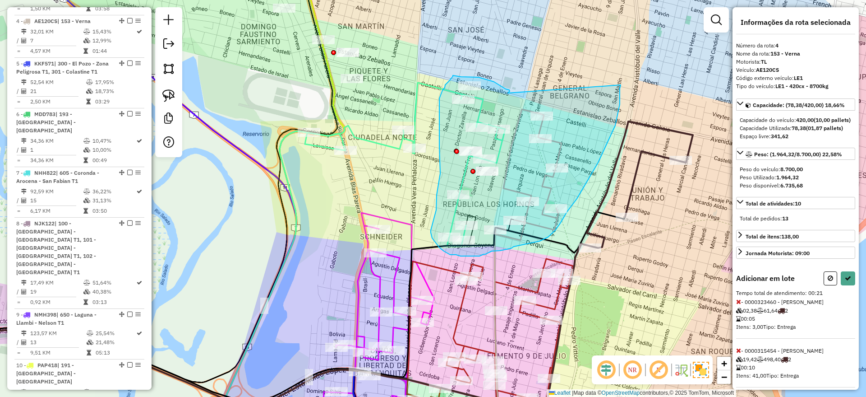
drag, startPoint x: 509, startPoint y: 90, endPoint x: 621, endPoint y: 84, distance: 111.6
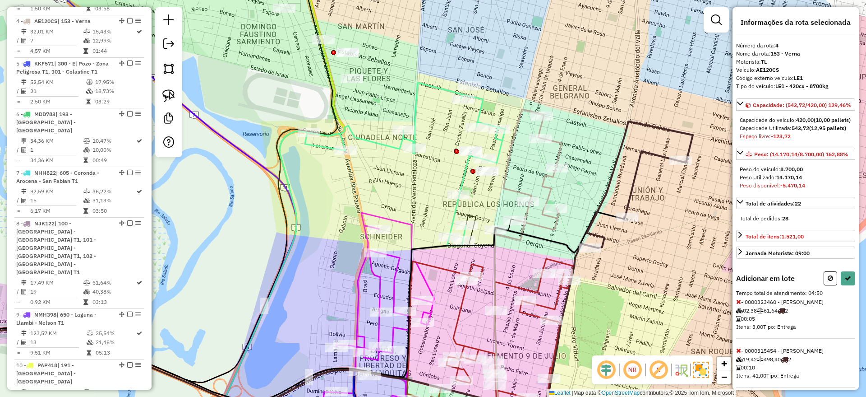
click at [828, 281] on icon at bounding box center [830, 278] width 5 height 6
select select "**********"
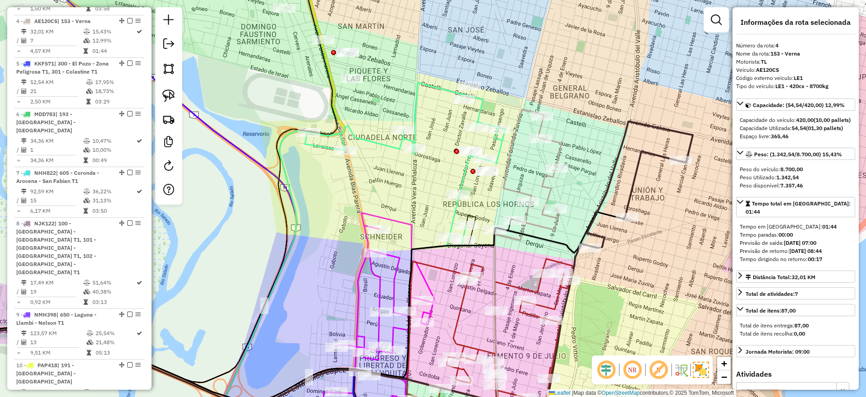
click at [535, 285] on icon at bounding box center [490, 347] width 166 height 178
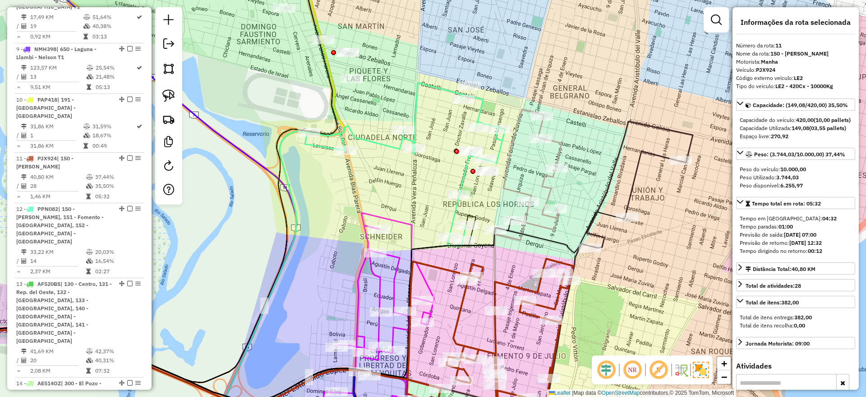
scroll to position [861, 0]
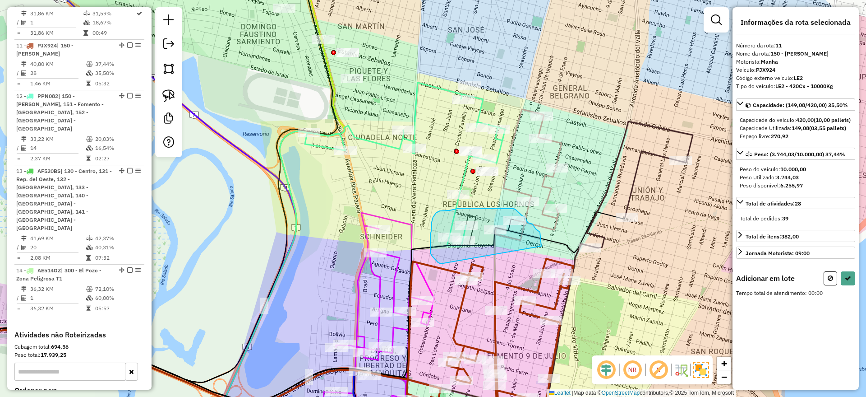
drag, startPoint x: 541, startPoint y: 246, endPoint x: 441, endPoint y: 263, distance: 102.1
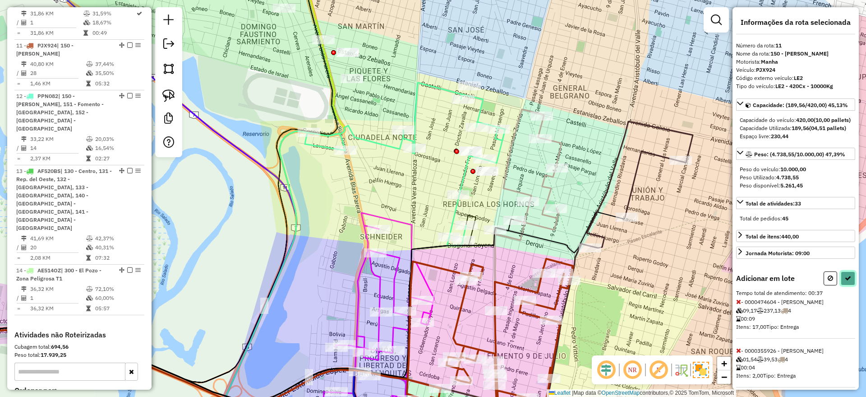
click at [845, 281] on icon at bounding box center [848, 278] width 6 height 6
select select "**********"
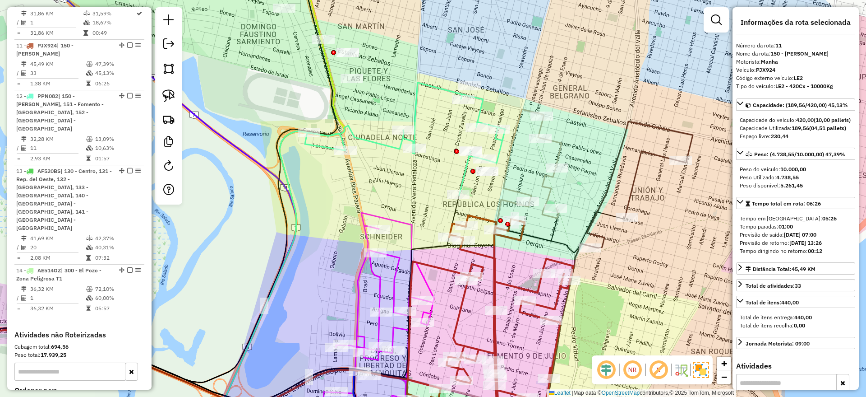
click at [633, 181] on icon at bounding box center [640, 184] width 106 height 126
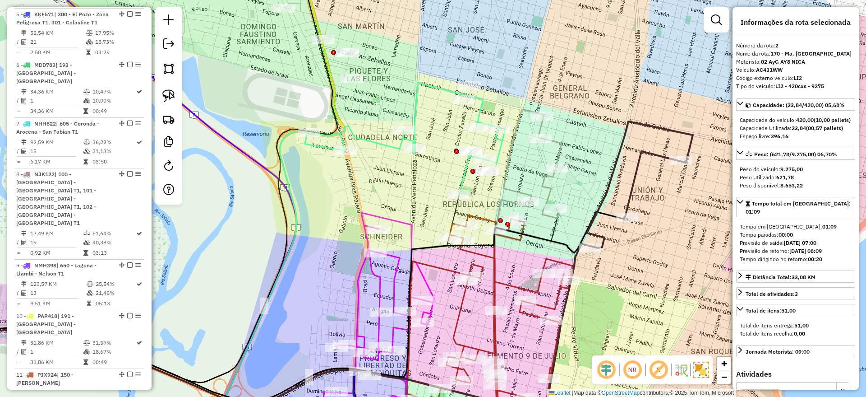
scroll to position [390, 0]
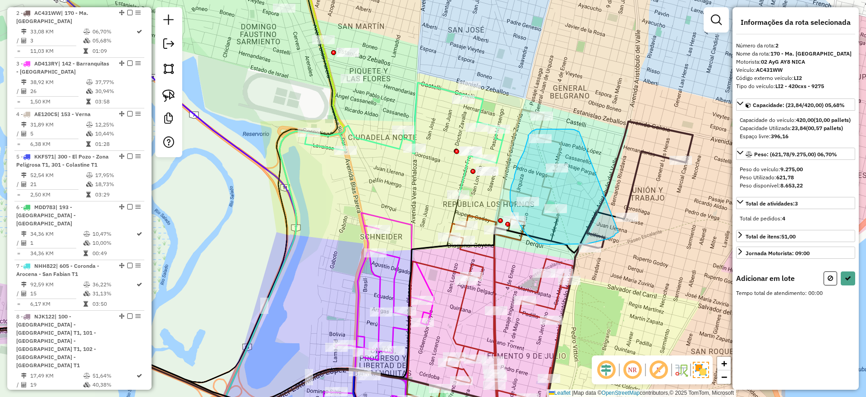
drag, startPoint x: 579, startPoint y: 132, endPoint x: 621, endPoint y: 231, distance: 108.0
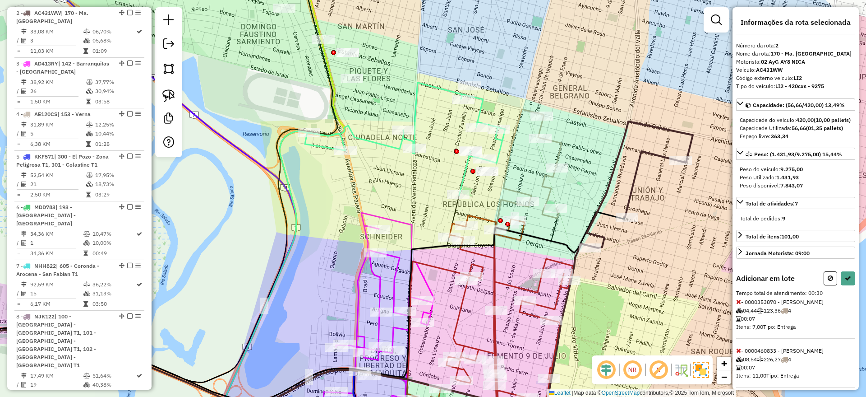
click at [836, 285] on div at bounding box center [840, 278] width 32 height 14
click at [846, 285] on button at bounding box center [848, 278] width 14 height 14
select select "**********"
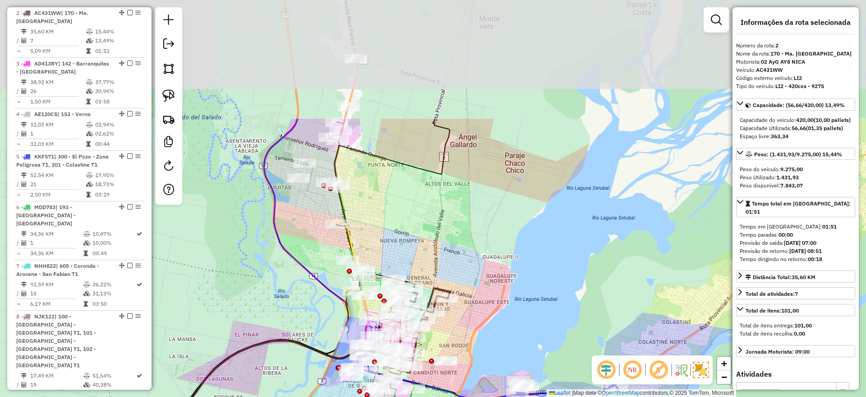
drag, startPoint x: 330, startPoint y: 76, endPoint x: 395, endPoint y: 258, distance: 192.9
click at [395, 258] on div "Janela de atendimento Grade de atendimento Capacidade Transportadoras Veículos …" at bounding box center [433, 198] width 866 height 397
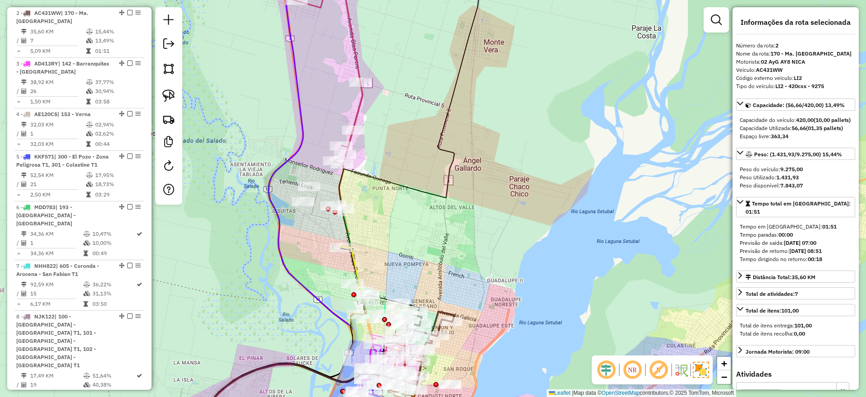
click at [358, 106] on icon at bounding box center [322, 62] width 80 height 204
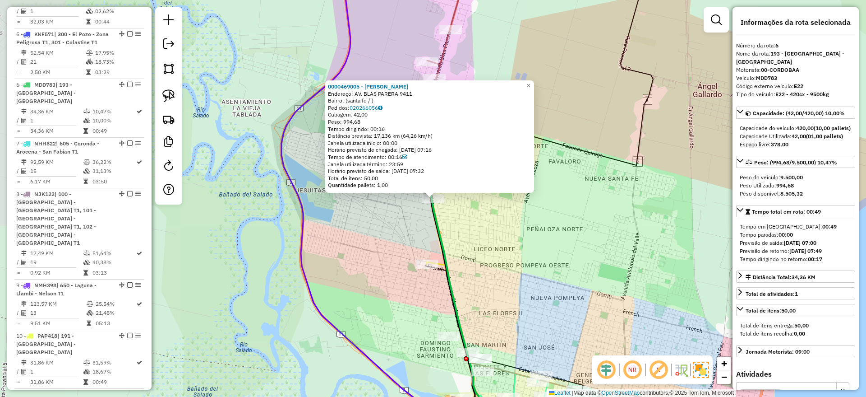
scroll to position [584, 0]
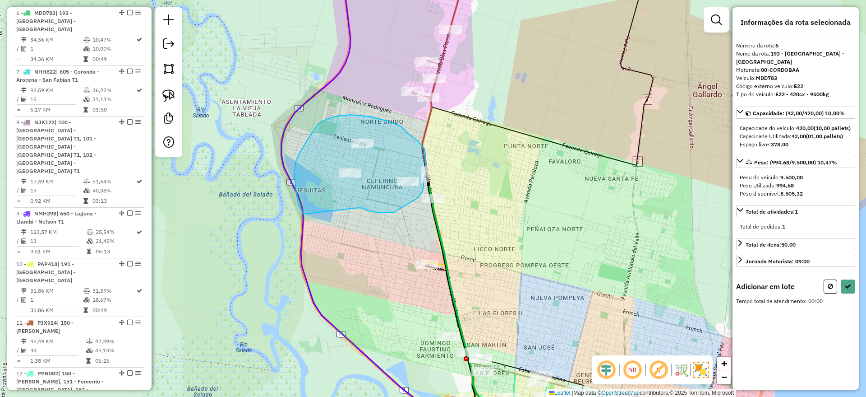
drag, startPoint x: 372, startPoint y: 211, endPoint x: 304, endPoint y: 214, distance: 68.2
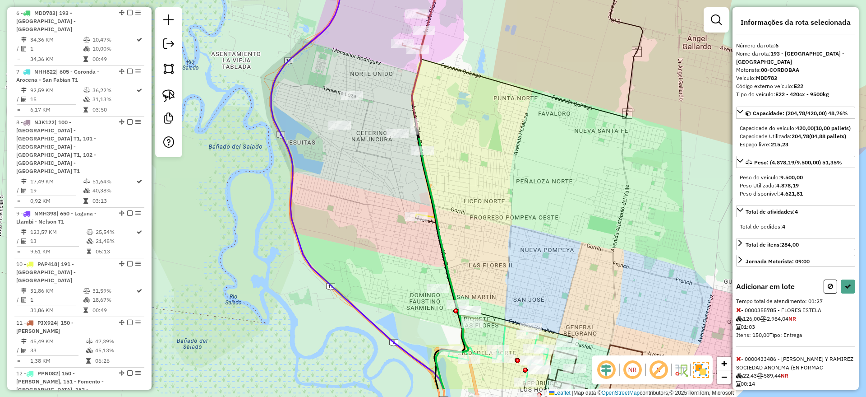
drag, startPoint x: 557, startPoint y: 231, endPoint x: 535, endPoint y: 164, distance: 70.9
click at [535, 164] on div "Janela de atendimento Grade de atendimento Capacidade Transportadoras Veículos …" at bounding box center [433, 198] width 866 height 397
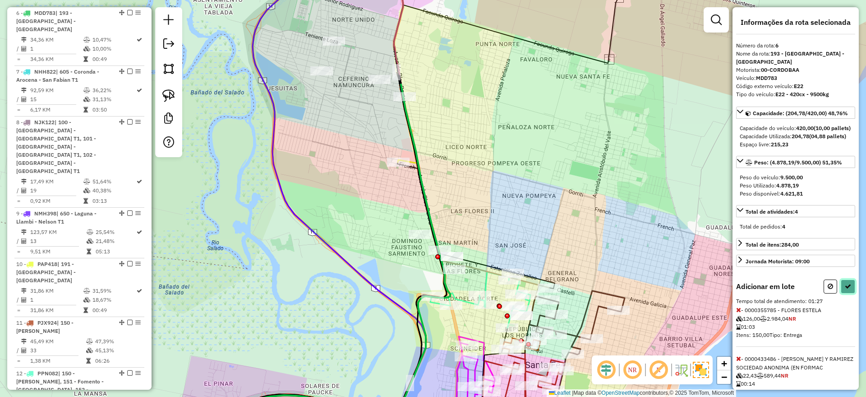
click at [844, 293] on button at bounding box center [848, 286] width 14 height 14
select select "**********"
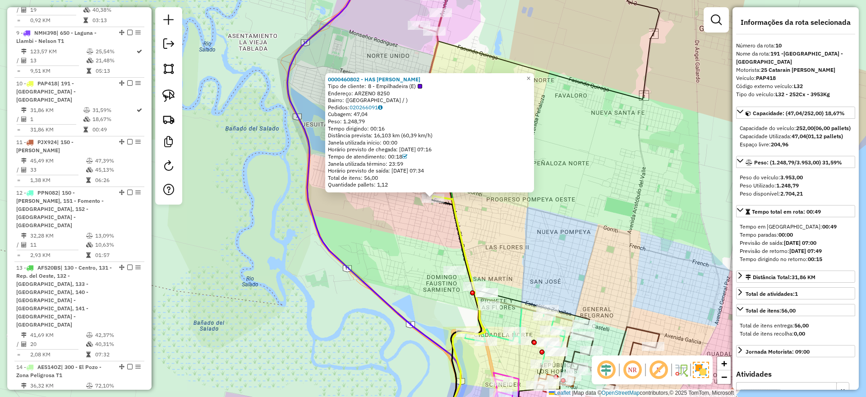
scroll to position [810, 0]
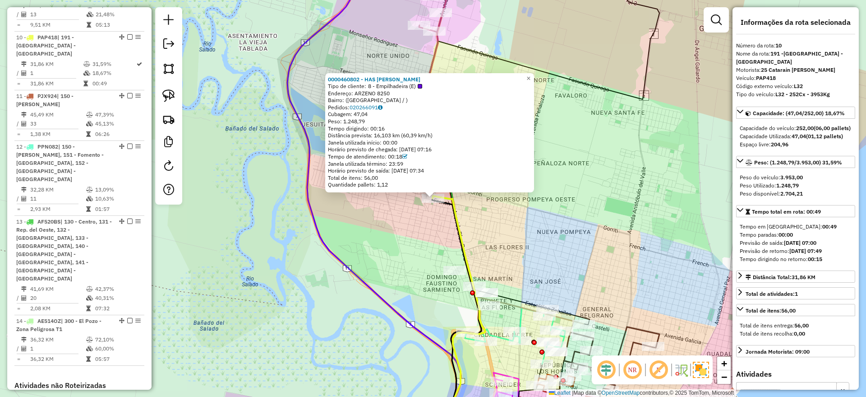
click at [405, 216] on div "0000460802 - HAS [PERSON_NAME] Tipo de cliente: 8 - Empilhadeira (E) Endereço: …" at bounding box center [433, 198] width 866 height 397
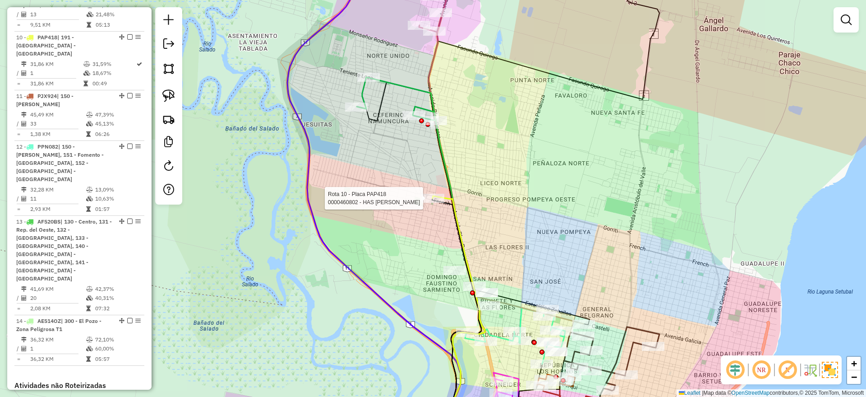
select select "**********"
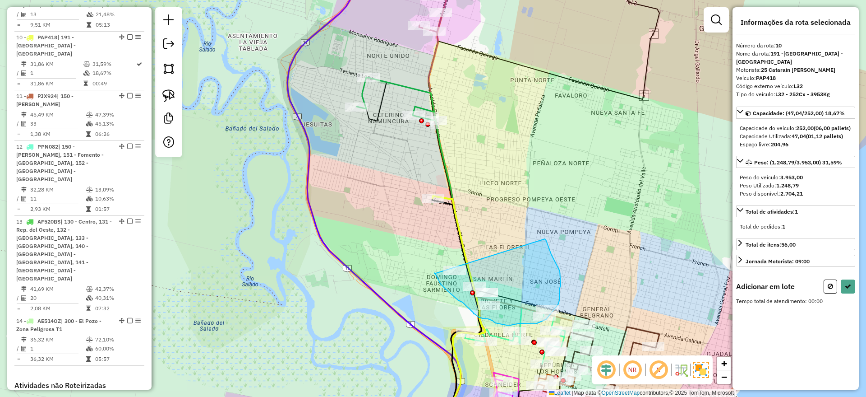
drag, startPoint x: 435, startPoint y: 272, endPoint x: 545, endPoint y: 238, distance: 115.3
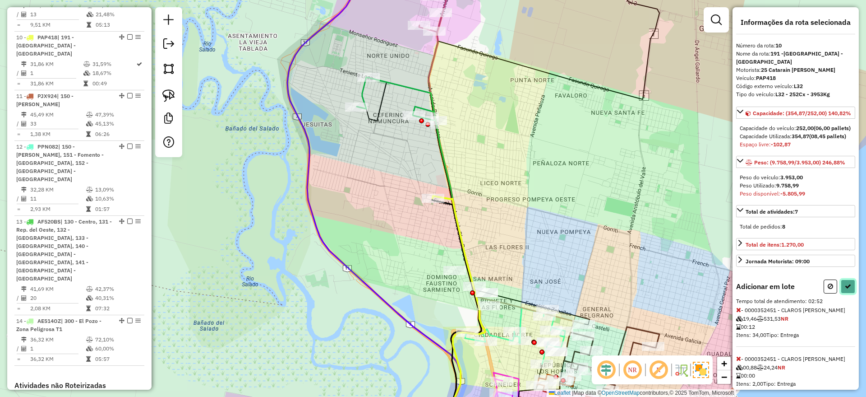
click at [845, 289] on icon at bounding box center [848, 286] width 6 height 6
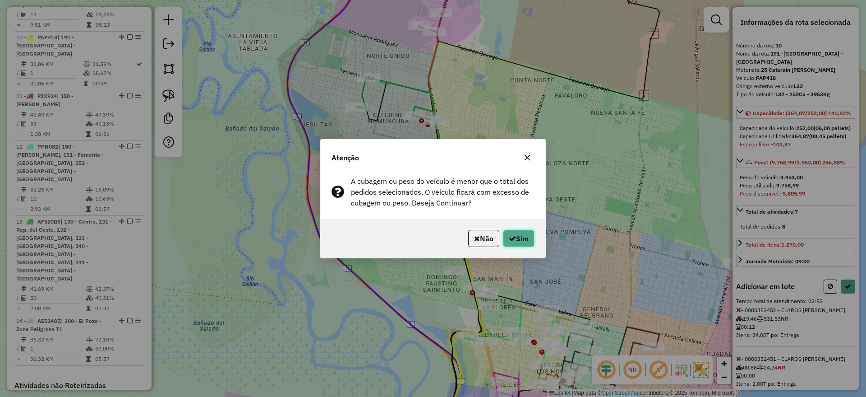
click at [516, 241] on button "Sim" at bounding box center [519, 238] width 32 height 17
select select "**********"
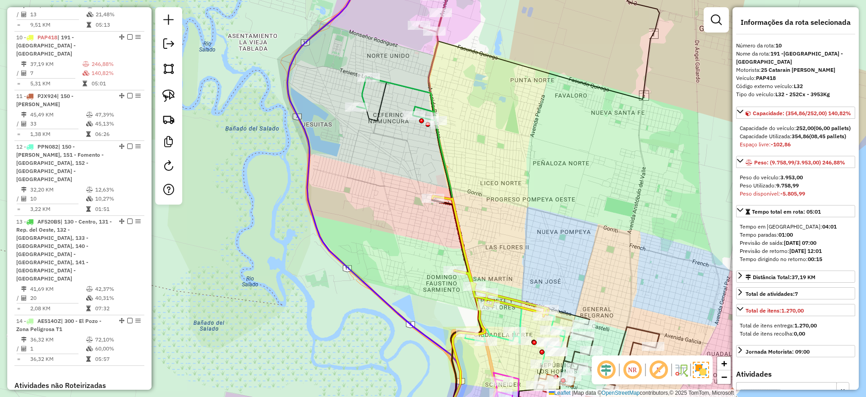
click at [393, 87] on icon at bounding box center [396, 98] width 79 height 43
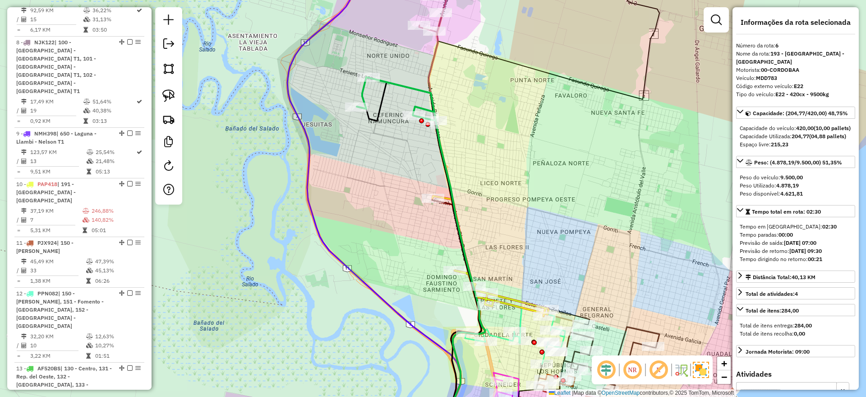
scroll to position [584, 0]
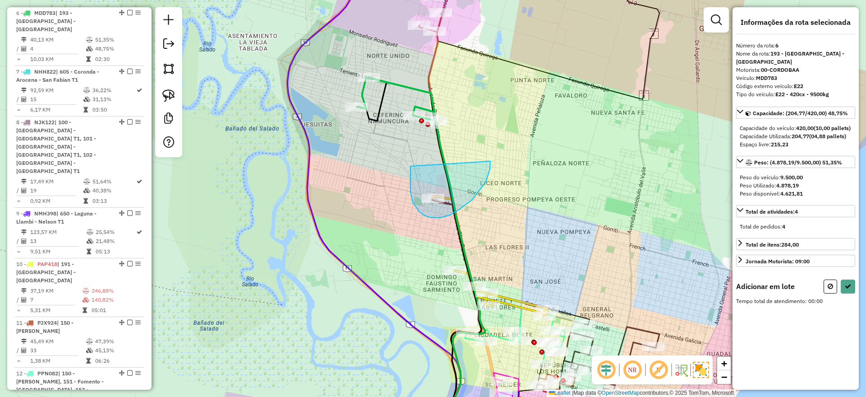
drag, startPoint x: 410, startPoint y: 171, endPoint x: 490, endPoint y: 159, distance: 80.6
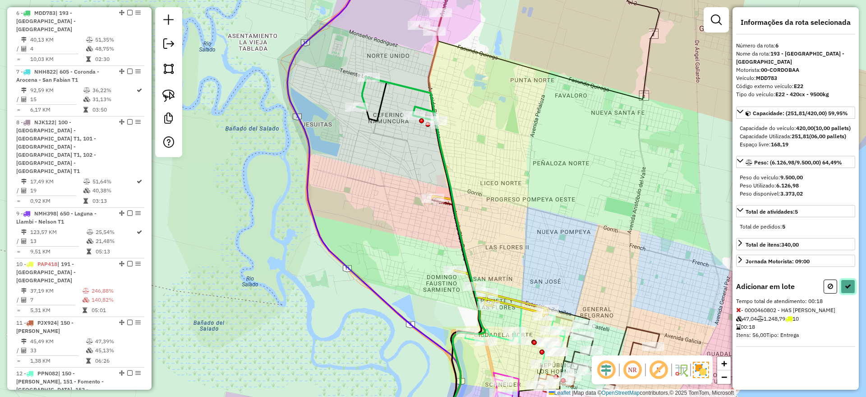
click at [849, 291] on button at bounding box center [848, 286] width 14 height 14
select select "**********"
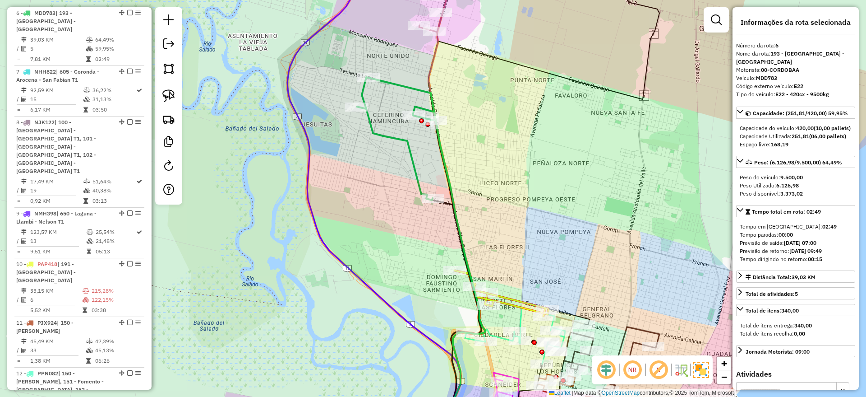
click at [414, 160] on icon at bounding box center [396, 138] width 79 height 123
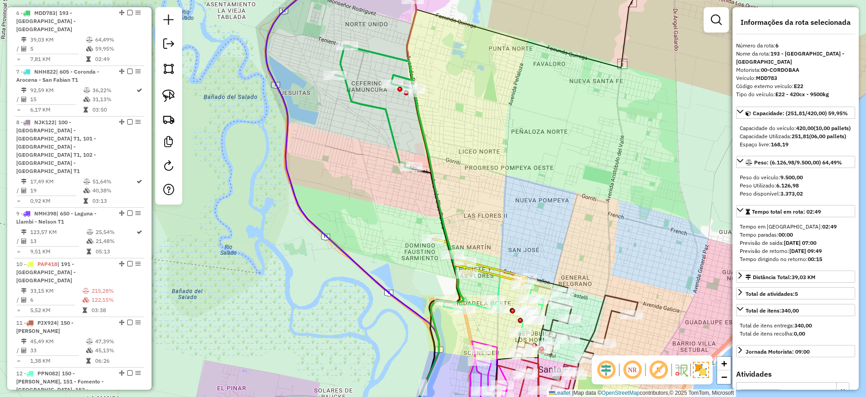
drag, startPoint x: 434, startPoint y: 267, endPoint x: 417, endPoint y: 241, distance: 30.7
click at [417, 241] on div "Janela de atendimento Grade de atendimento Capacidade Transportadoras Veículos …" at bounding box center [433, 198] width 866 height 397
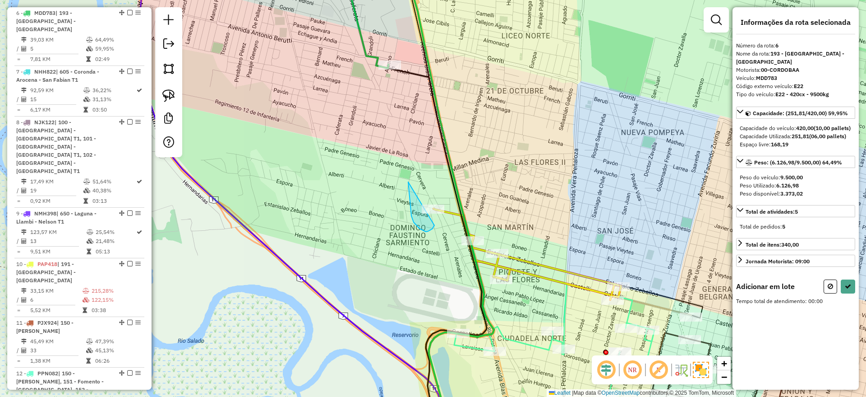
drag, startPoint x: 408, startPoint y: 182, endPoint x: 458, endPoint y: 198, distance: 52.2
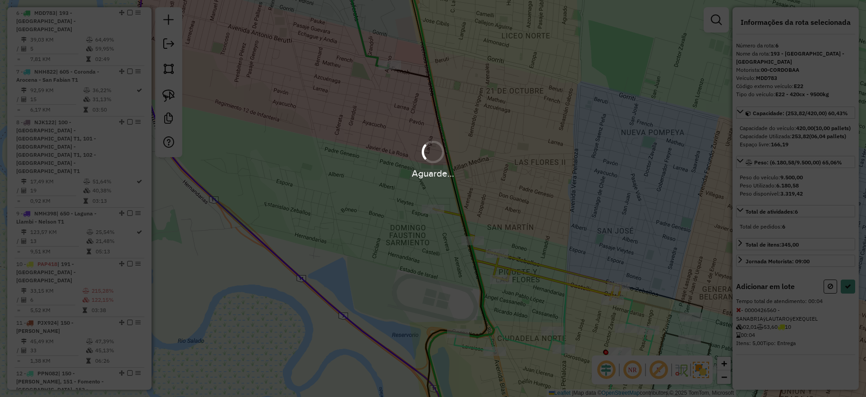
click at [458, 197] on div "Aguarde..." at bounding box center [433, 198] width 866 height 397
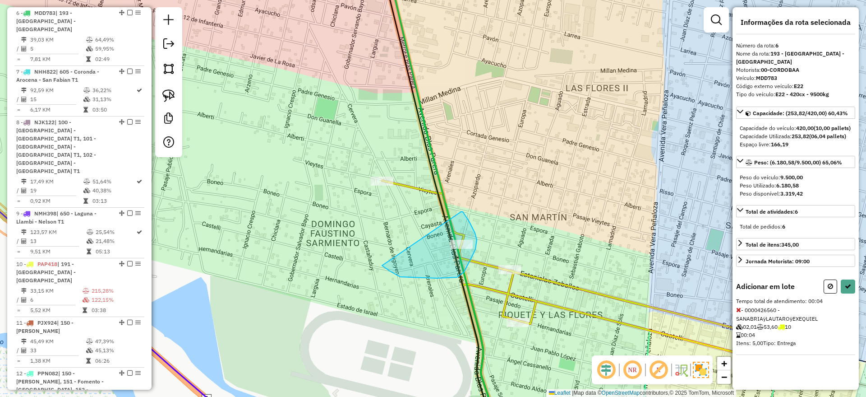
drag, startPoint x: 461, startPoint y: 212, endPoint x: 378, endPoint y: 261, distance: 96.5
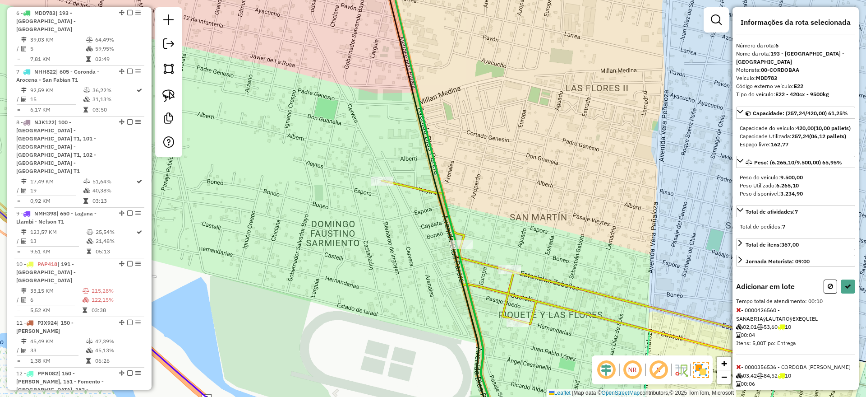
select select "**********"
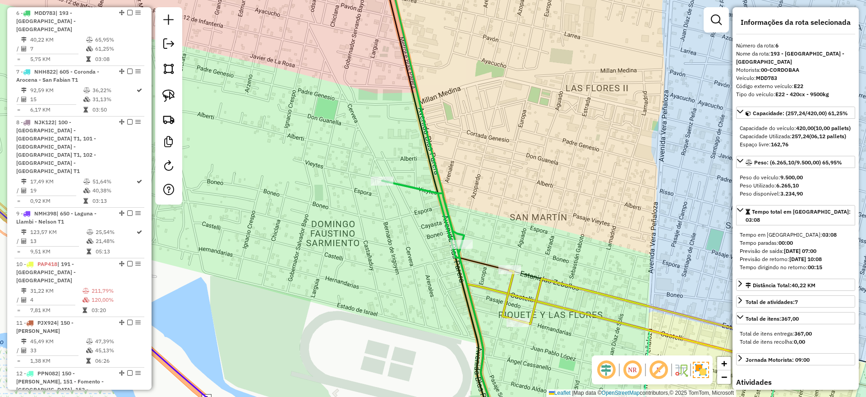
click at [425, 345] on div "Janela de atendimento Grade de atendimento Capacidade Transportadoras Veículos …" at bounding box center [433, 198] width 866 height 397
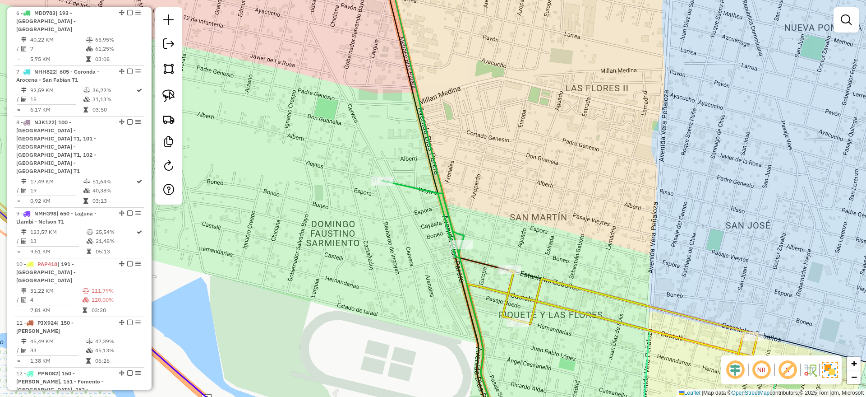
click at [420, 192] on icon at bounding box center [423, 108] width 82 height 297
select select "**********"
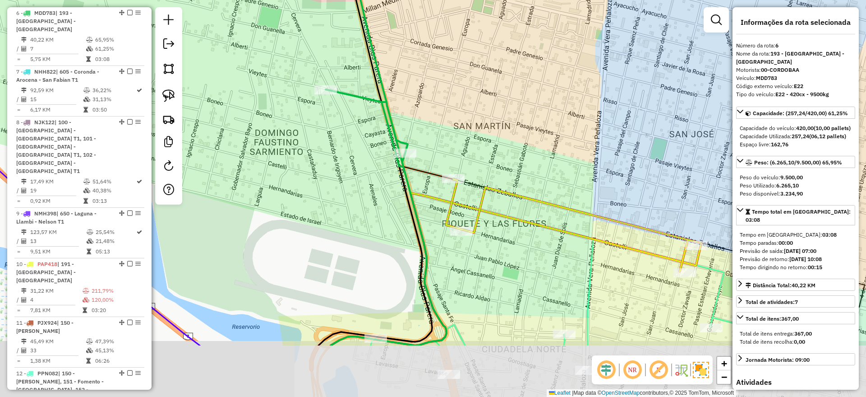
drag, startPoint x: 447, startPoint y: 275, endPoint x: 374, endPoint y: 161, distance: 135.6
click at [374, 161] on div "Janela de atendimento Grade de atendimento Capacidade Transportadoras Veículos …" at bounding box center [433, 198] width 866 height 397
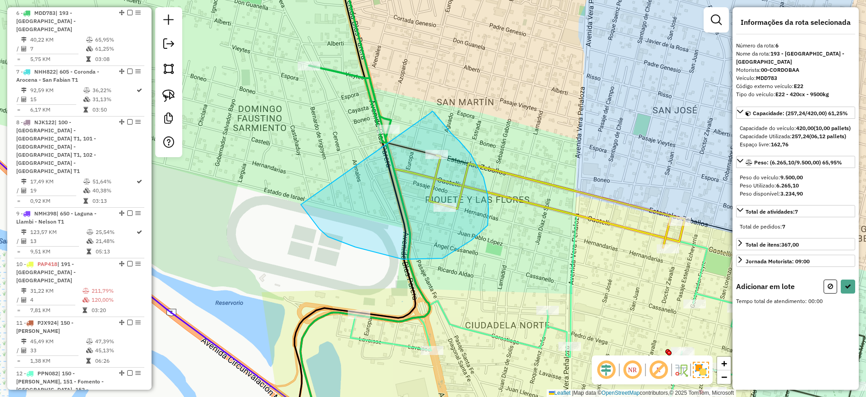
drag, startPoint x: 433, startPoint y: 112, endPoint x: 300, endPoint y: 203, distance: 161.7
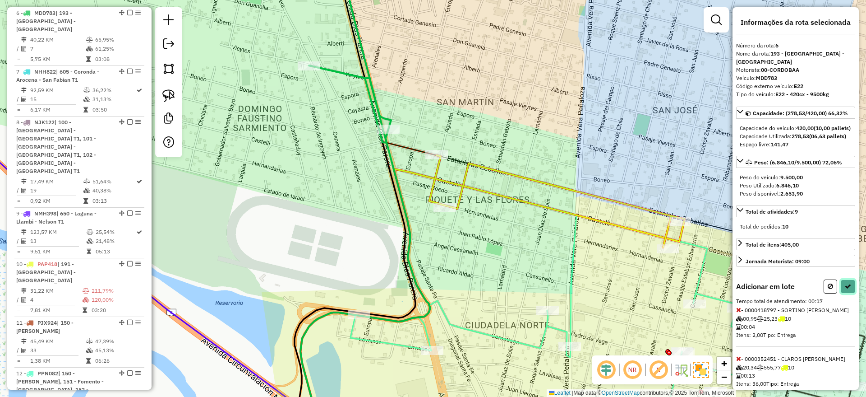
click at [846, 289] on icon at bounding box center [848, 286] width 6 height 6
select select "**********"
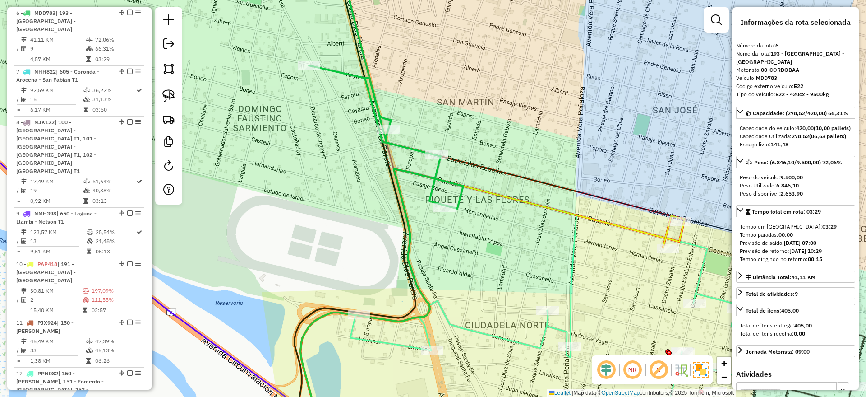
click at [435, 175] on icon at bounding box center [377, 82] width 136 height 245
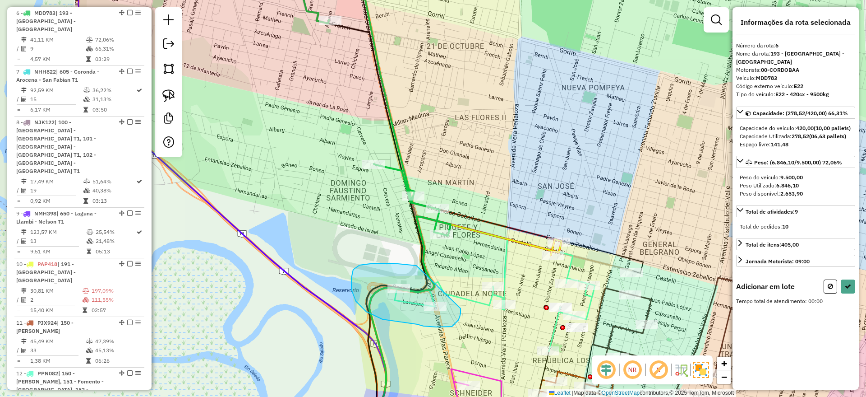
drag, startPoint x: 416, startPoint y: 265, endPoint x: 460, endPoint y: 307, distance: 60.3
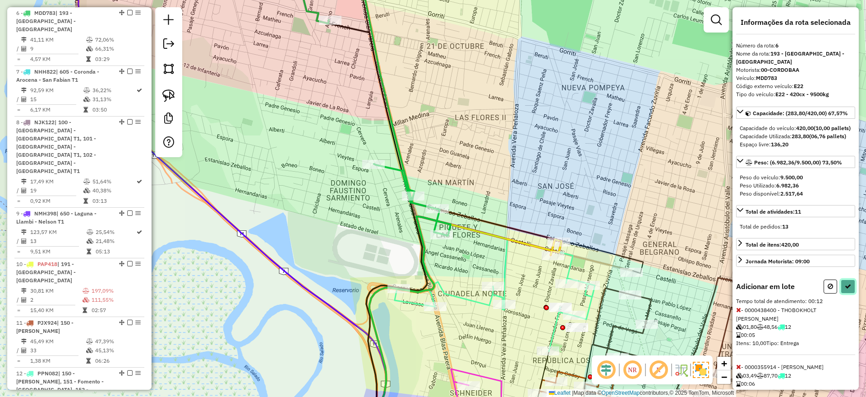
click at [841, 293] on button at bounding box center [848, 286] width 14 height 14
select select "**********"
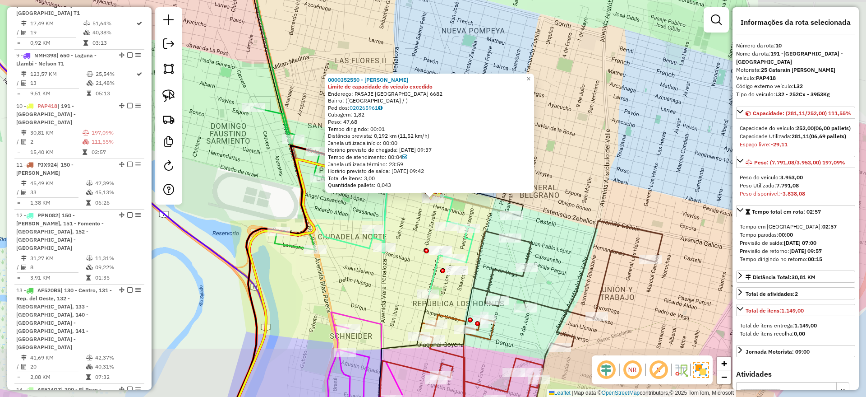
scroll to position [810, 0]
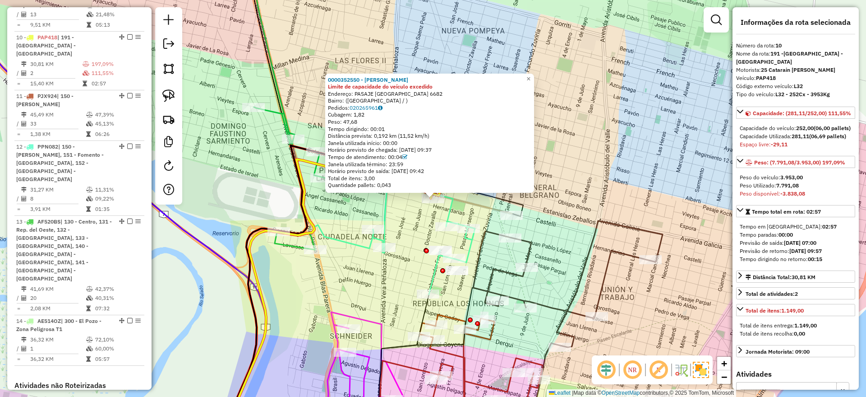
click at [418, 224] on div "0000352550 - KESSELER EMILIO Limite de capacidade do veículo excedido Endereço:…" at bounding box center [433, 198] width 866 height 397
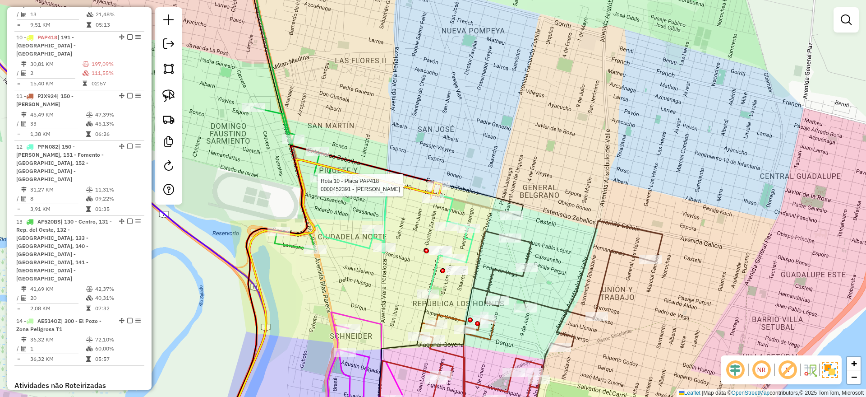
select select "**********"
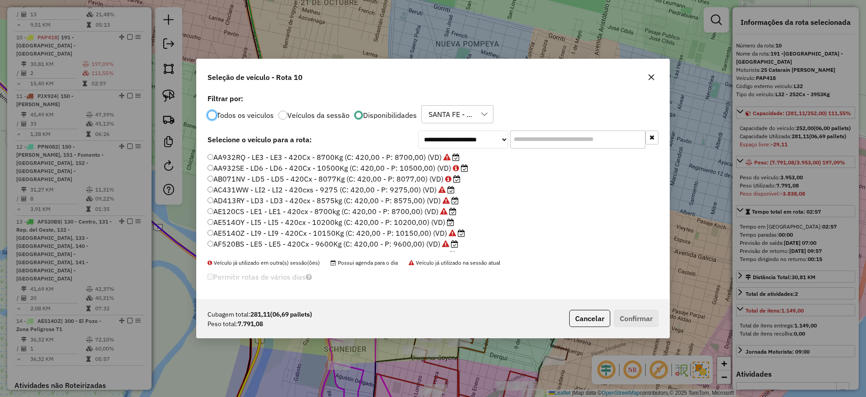
scroll to position [5, 3]
click at [320, 222] on label "AE514OY - LI5 - LI5 - 420cx - 10200kg (C: 420,00 - P: 10200,00) (VD)" at bounding box center [331, 222] width 247 height 11
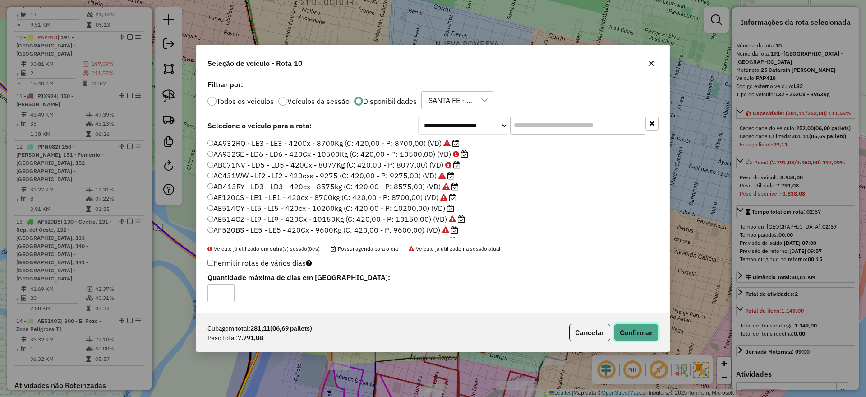
click at [636, 328] on button "Confirmar" at bounding box center [636, 331] width 45 height 17
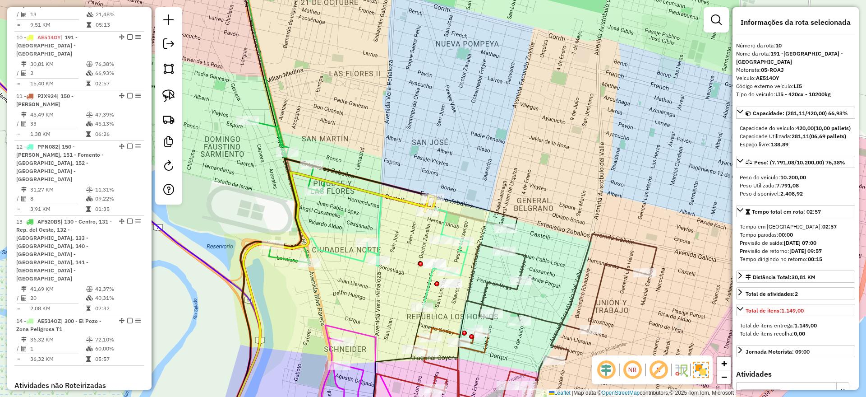
click at [415, 205] on icon at bounding box center [328, 304] width 214 height 264
click at [410, 201] on icon at bounding box center [328, 304] width 214 height 264
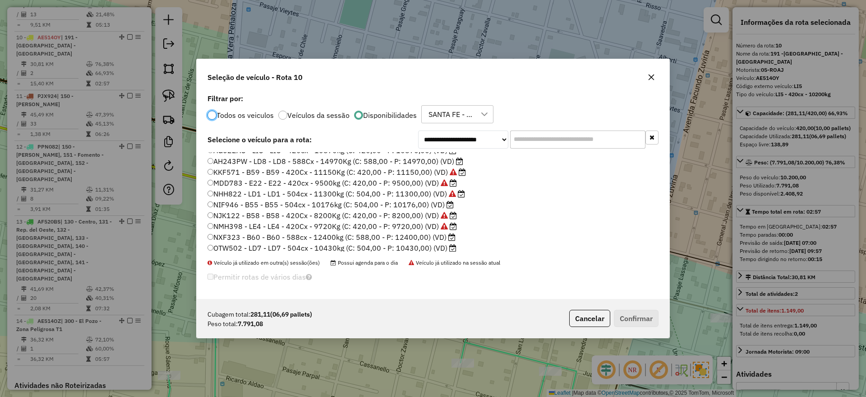
scroll to position [48, 0]
click at [235, 173] on label "AE514OY - LI5 - LI5 - 420cx - 10200kg (C: 420,00 - P: 10200,00) (VD)" at bounding box center [336, 174] width 256 height 11
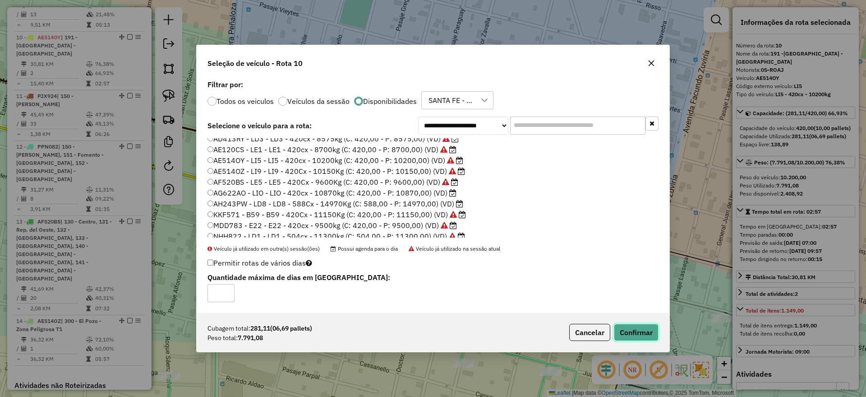
click at [635, 336] on button "Confirmar" at bounding box center [636, 331] width 45 height 17
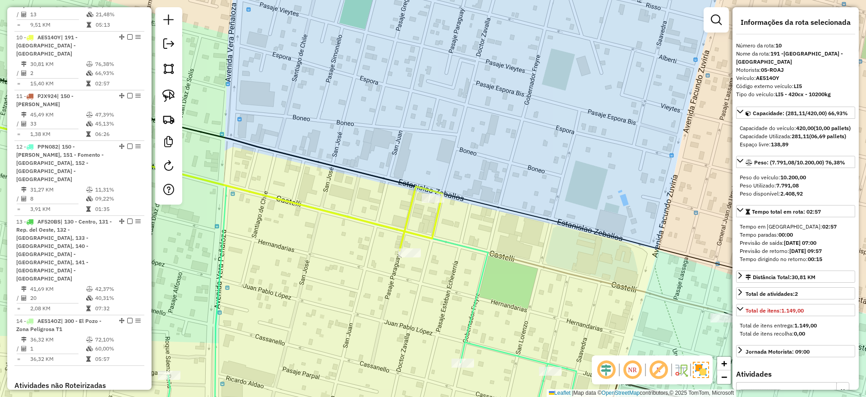
click at [416, 231] on icon at bounding box center [177, 247] width 529 height 284
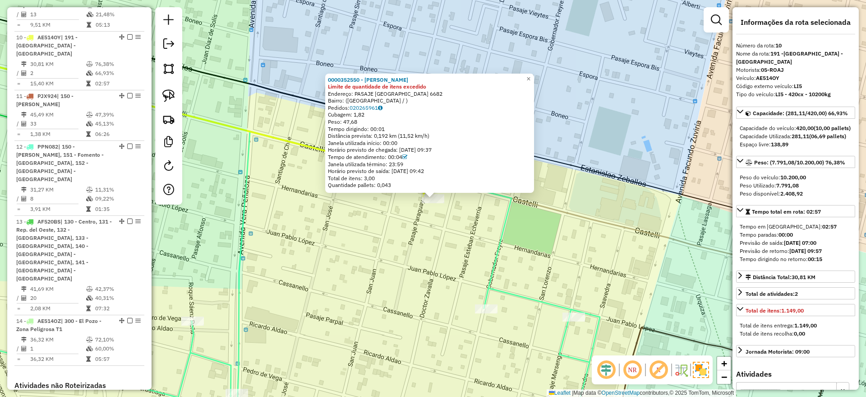
click at [492, 267] on icon at bounding box center [395, 283] width 410 height 305
click at [491, 267] on icon at bounding box center [396, 283] width 410 height 305
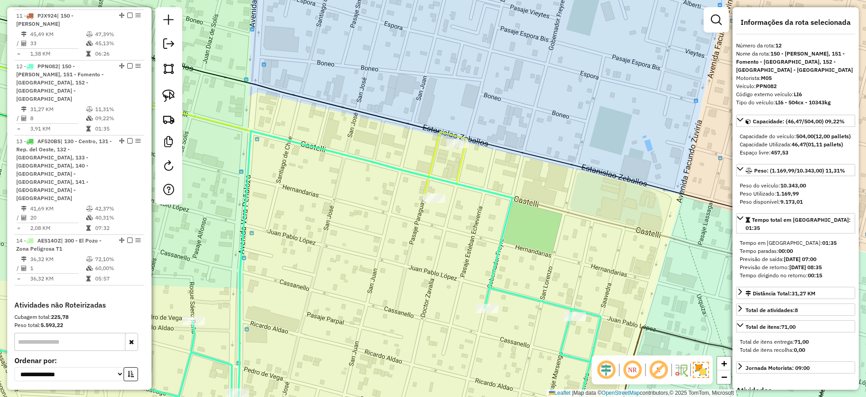
scroll to position [911, 0]
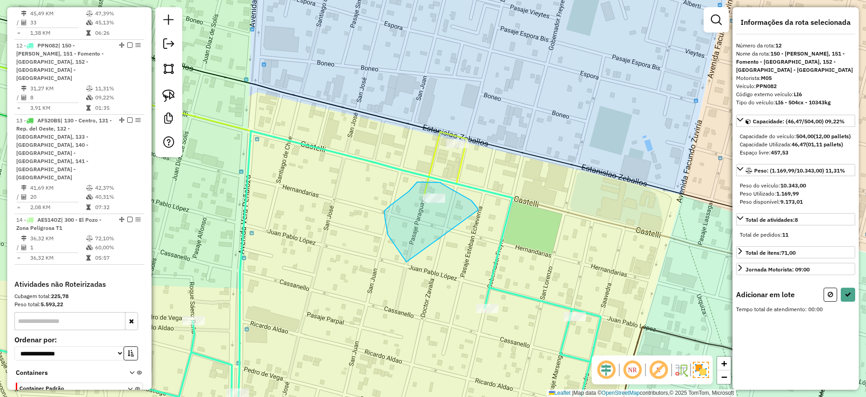
drag, startPoint x: 478, startPoint y: 209, endPoint x: 419, endPoint y: 271, distance: 85.5
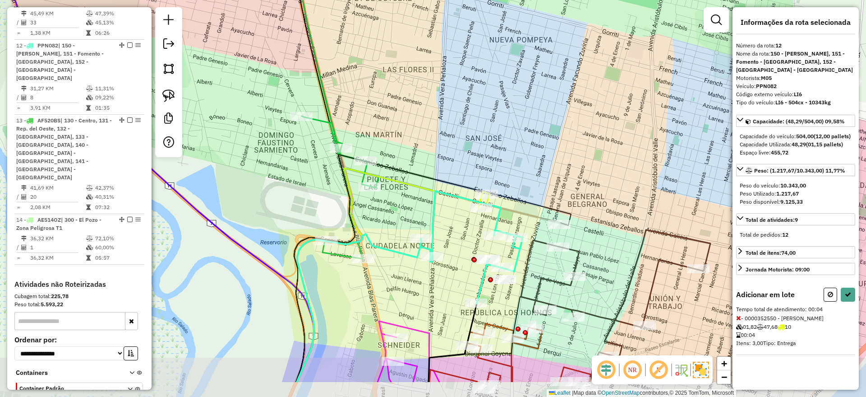
drag, startPoint x: 491, startPoint y: 304, endPoint x: 462, endPoint y: 244, distance: 66.0
click at [462, 244] on div "Janela de atendimento Grade de atendimento Capacidade Transportadoras Veículos …" at bounding box center [433, 198] width 866 height 397
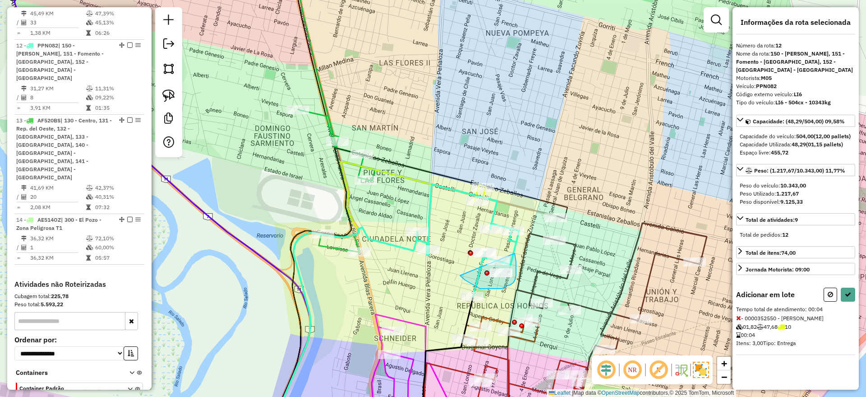
drag, startPoint x: 515, startPoint y: 253, endPoint x: 455, endPoint y: 267, distance: 61.6
drag, startPoint x: 849, startPoint y: 308, endPoint x: 673, endPoint y: 327, distance: 176.5
click at [848, 301] on button at bounding box center [848, 294] width 14 height 14
select select "**********"
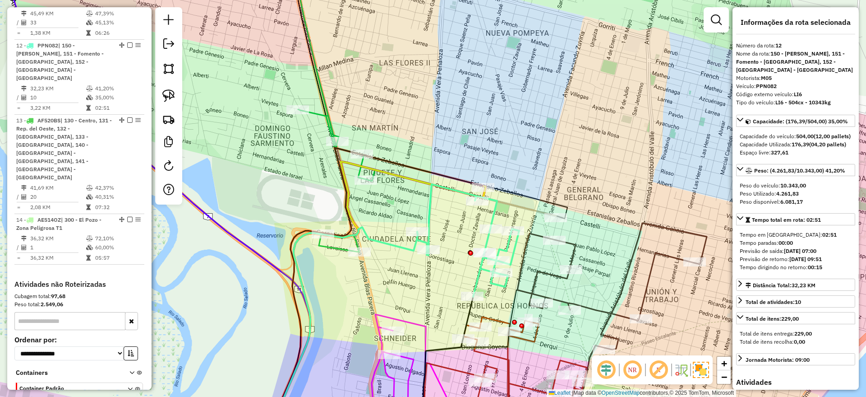
click at [291, 358] on div "Janela de atendimento Grade de atendimento Capacidade Transportadoras Veículos …" at bounding box center [433, 198] width 866 height 397
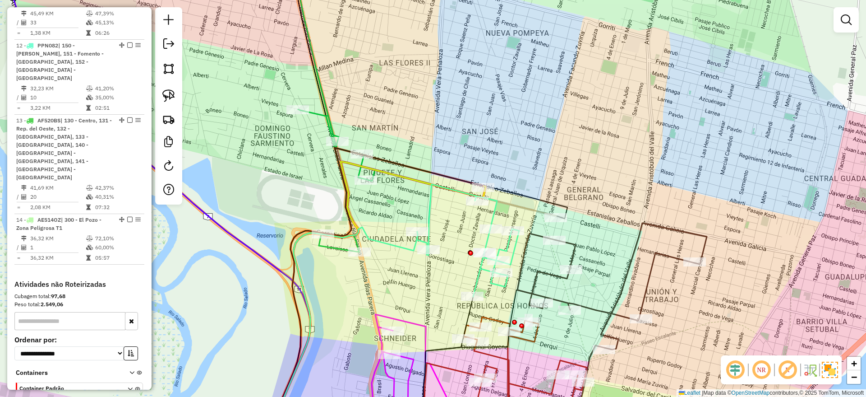
click at [336, 246] on icon at bounding box center [308, 105] width 134 height 291
select select "**********"
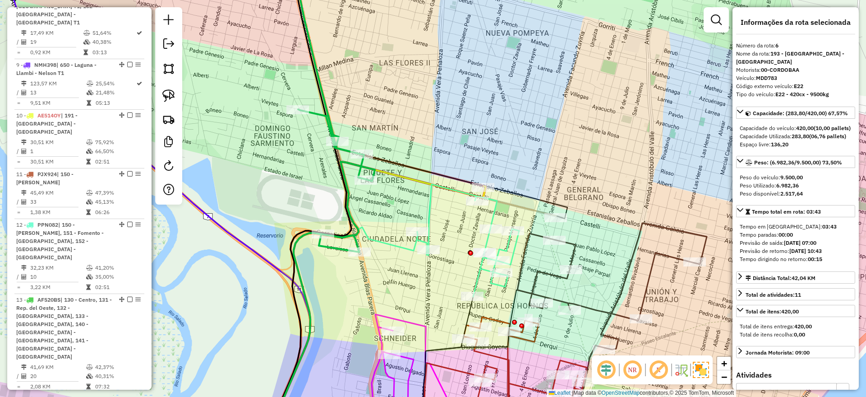
scroll to position [584, 0]
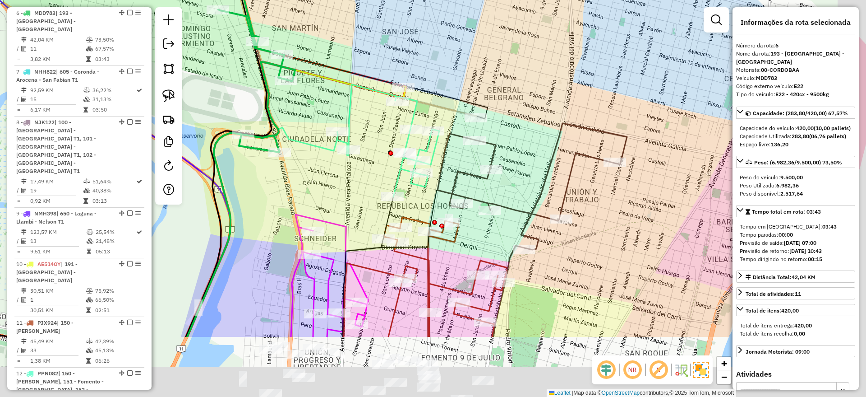
drag, startPoint x: 382, startPoint y: 285, endPoint x: 280, endPoint y: 171, distance: 153.0
click at [289, 177] on div "Janela de atendimento Grade de atendimento Capacidade Transportadoras Veículos …" at bounding box center [433, 198] width 866 height 397
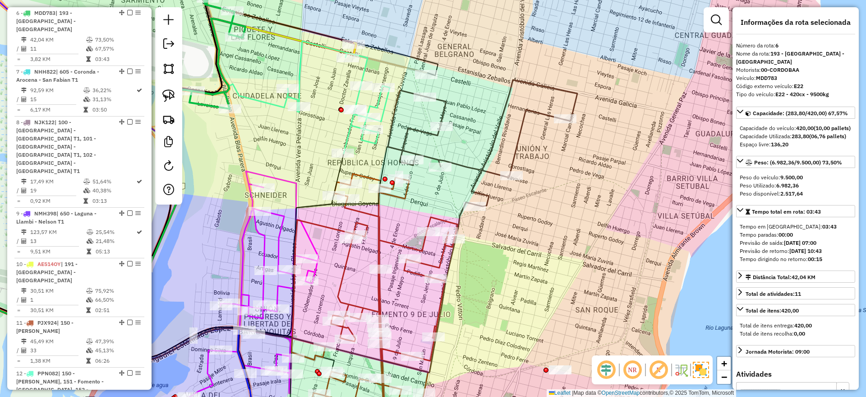
click at [469, 166] on icon at bounding box center [482, 143] width 189 height 126
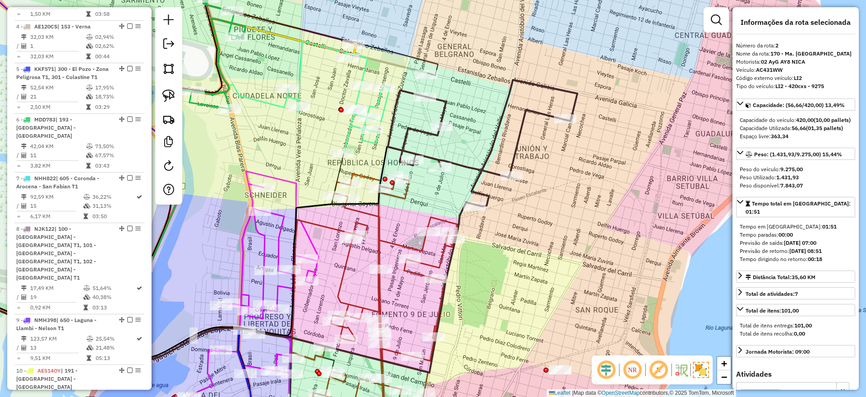
scroll to position [390, 0]
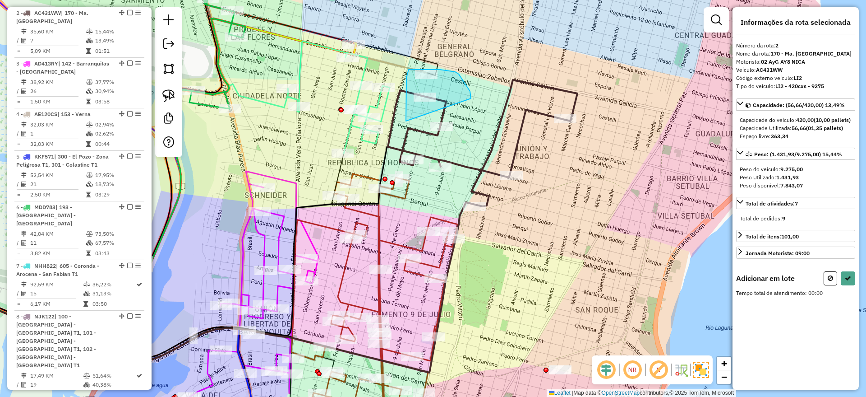
drag, startPoint x: 471, startPoint y: 95, endPoint x: 406, endPoint y: 121, distance: 70.0
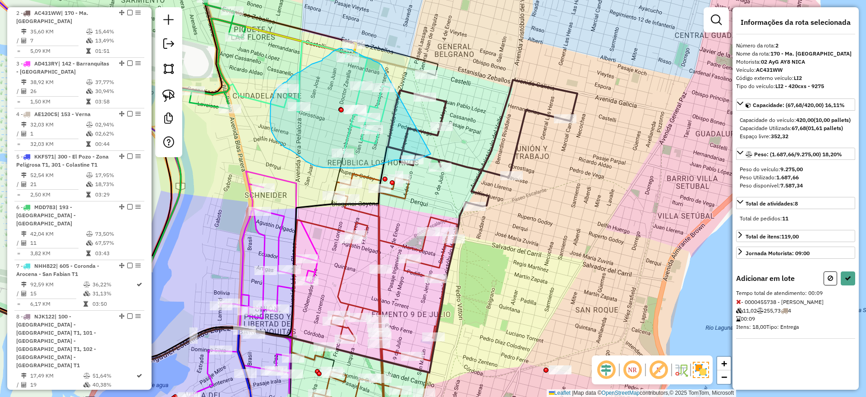
drag, startPoint x: 382, startPoint y: 65, endPoint x: 432, endPoint y: 154, distance: 102.0
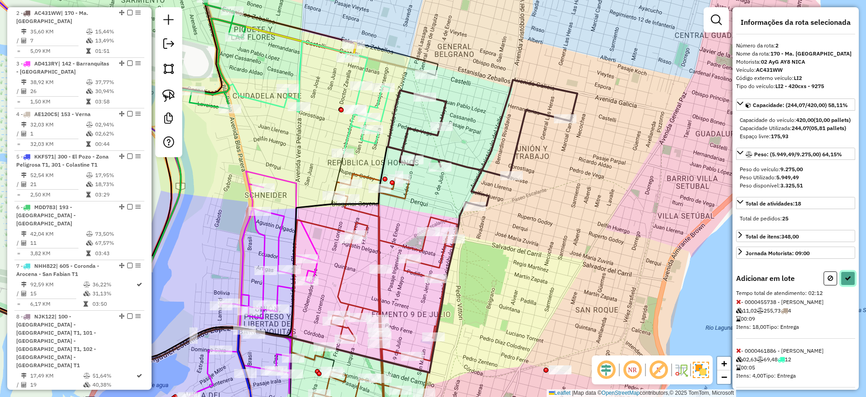
click at [844, 285] on button at bounding box center [848, 278] width 14 height 14
select select "**********"
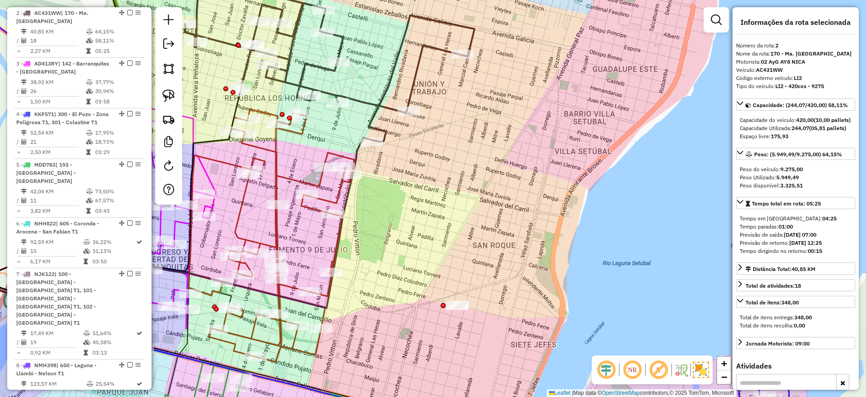
click at [314, 181] on icon at bounding box center [272, 235] width 166 height 252
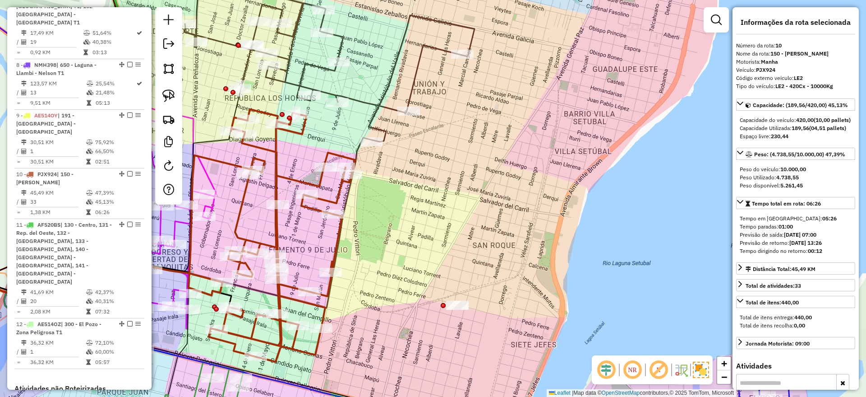
scroll to position [814, 0]
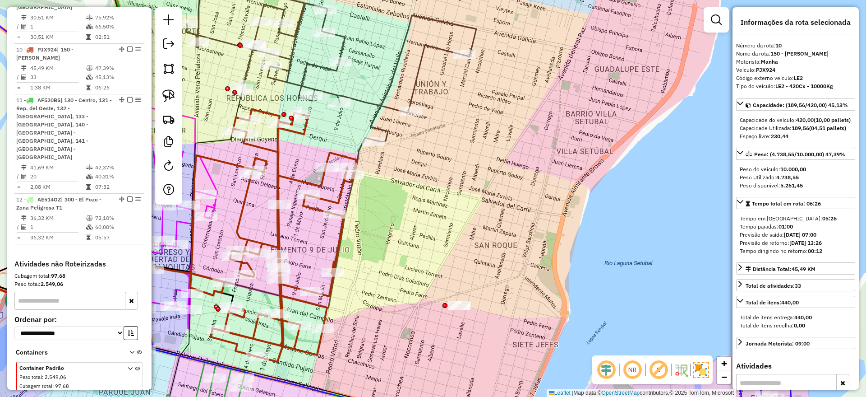
drag, startPoint x: 395, startPoint y: 209, endPoint x: 448, endPoint y: 217, distance: 54.3
click at [448, 218] on div "Janela de atendimento Grade de atendimento Capacidade Transportadoras Veículos …" at bounding box center [433, 198] width 866 height 397
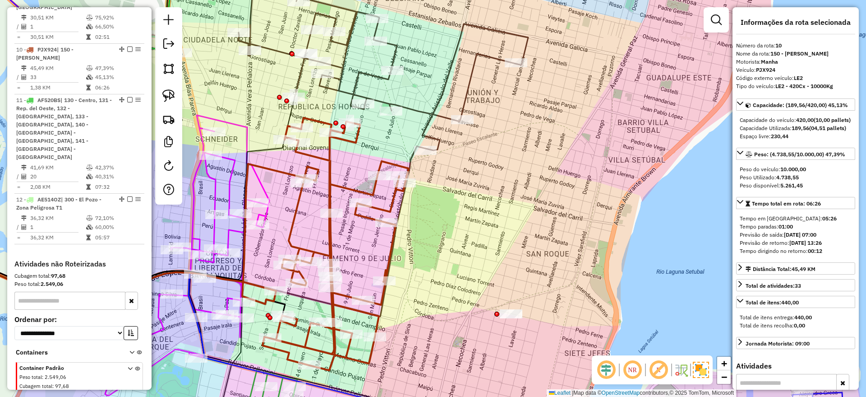
click at [407, 114] on div "Janela de atendimento Grade de atendimento Capacidade Transportadoras Veículos …" at bounding box center [433, 198] width 866 height 397
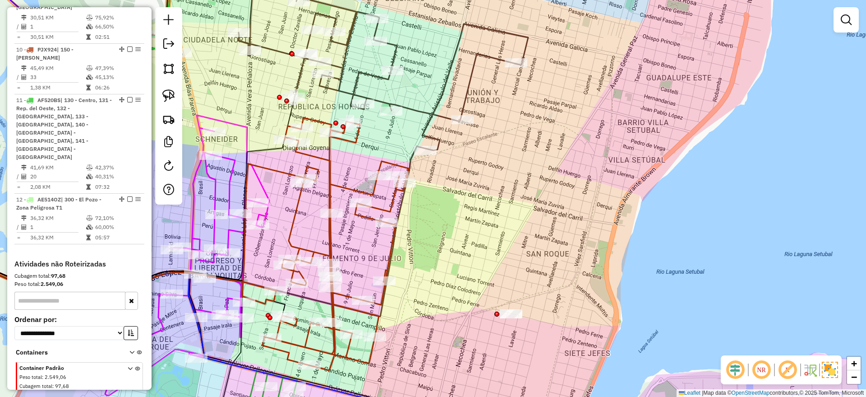
click at [406, 111] on icon at bounding box center [383, 67] width 290 height 165
select select "**********"
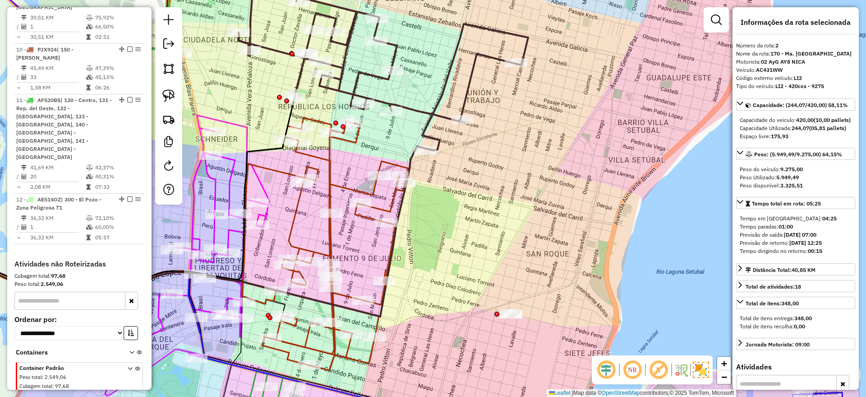
scroll to position [390, 0]
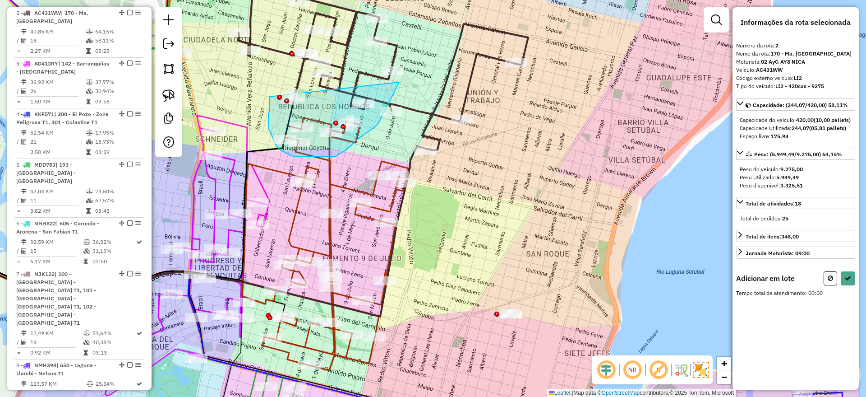
drag, startPoint x: 270, startPoint y: 97, endPoint x: 399, endPoint y: 82, distance: 130.3
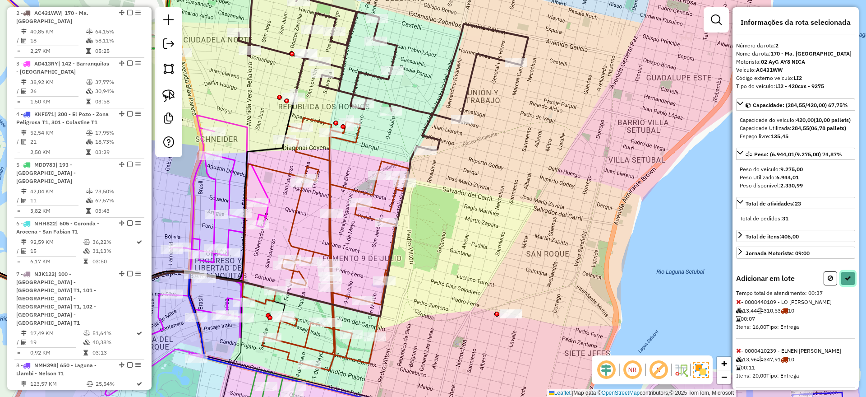
click at [845, 281] on icon at bounding box center [848, 278] width 6 height 6
select select "**********"
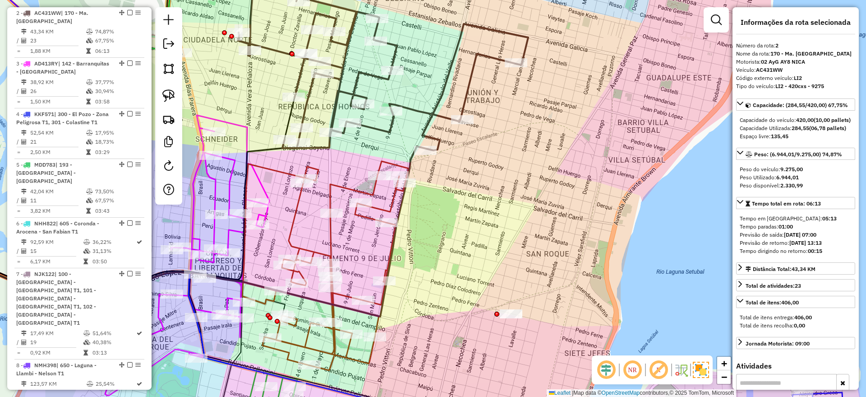
click at [391, 259] on icon at bounding box center [169, 231] width 512 height 170
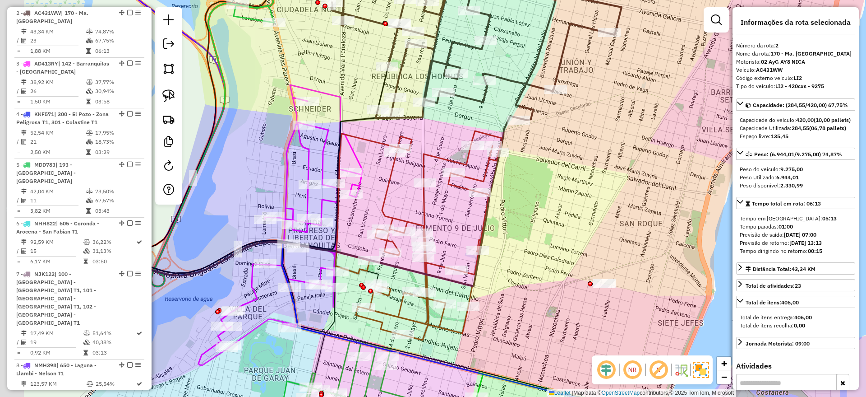
drag, startPoint x: 429, startPoint y: 271, endPoint x: 627, endPoint y: 175, distance: 219.3
click at [627, 175] on div "Janela de atendimento Grade de atendimento Capacidade Transportadoras Veículos …" at bounding box center [433, 198] width 866 height 397
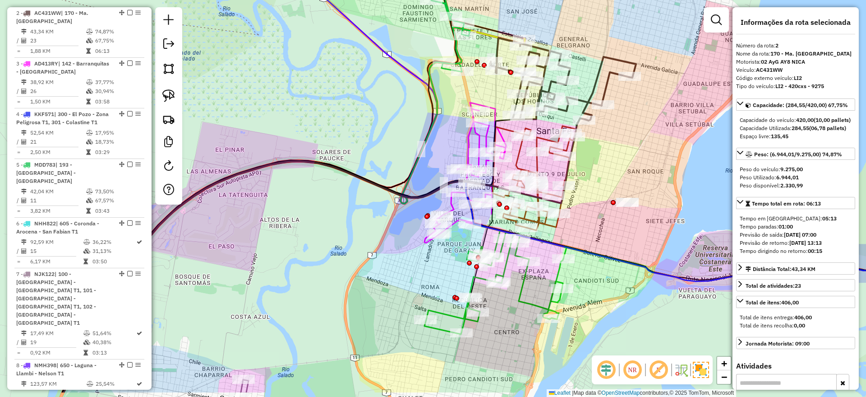
drag, startPoint x: 443, startPoint y: 346, endPoint x: 445, endPoint y: 302, distance: 44.3
click at [445, 302] on div "Janela de atendimento Grade de atendimento Capacidade Transportadoras Veículos …" at bounding box center [433, 198] width 866 height 397
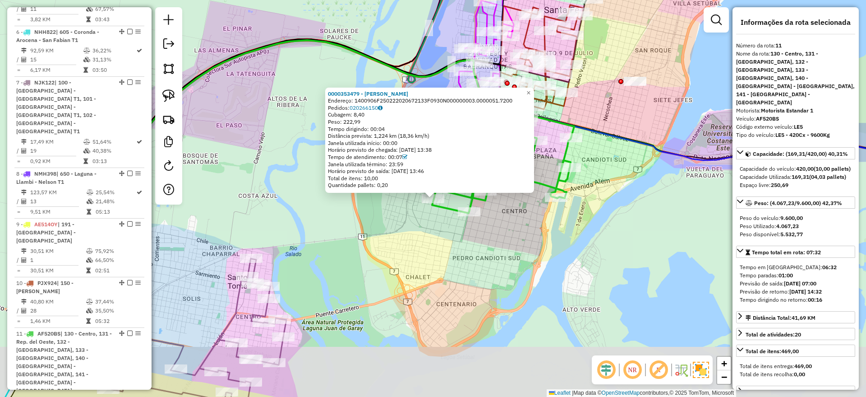
scroll to position [814, 0]
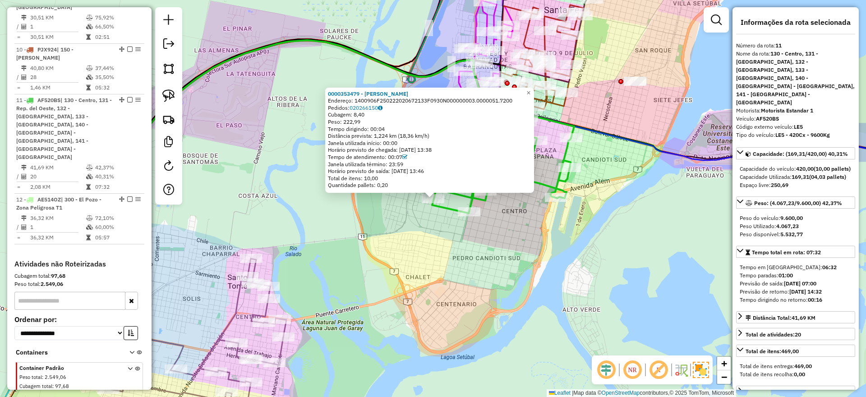
click at [498, 266] on div "0000353479 - [PERSON_NAME]: 1400906F250222020672133F0930N000000003.0000051.7200…" at bounding box center [433, 198] width 866 height 397
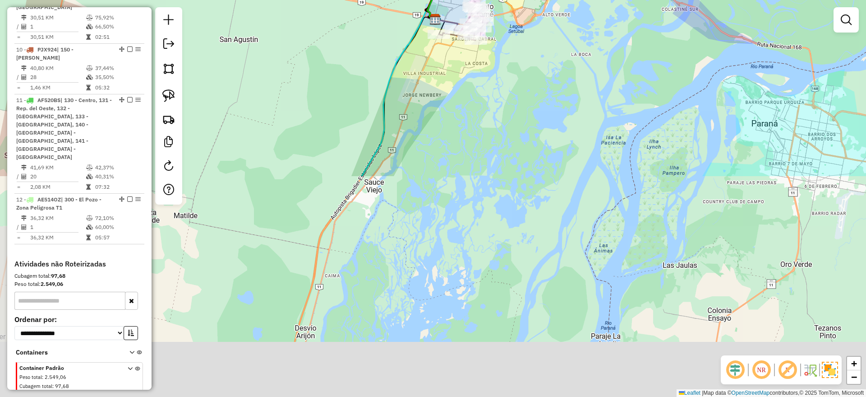
drag, startPoint x: 457, startPoint y: 378, endPoint x: 463, endPoint y: 105, distance: 273.0
click at [463, 105] on div "Janela de atendimento Grade de atendimento Capacidade Transportadoras Veículos …" at bounding box center [433, 198] width 866 height 397
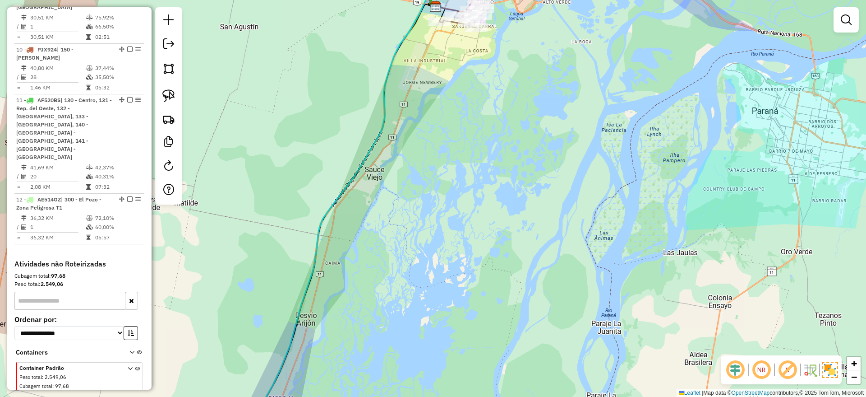
click at [368, 147] on icon at bounding box center [338, 216] width 195 height 440
select select "**********"
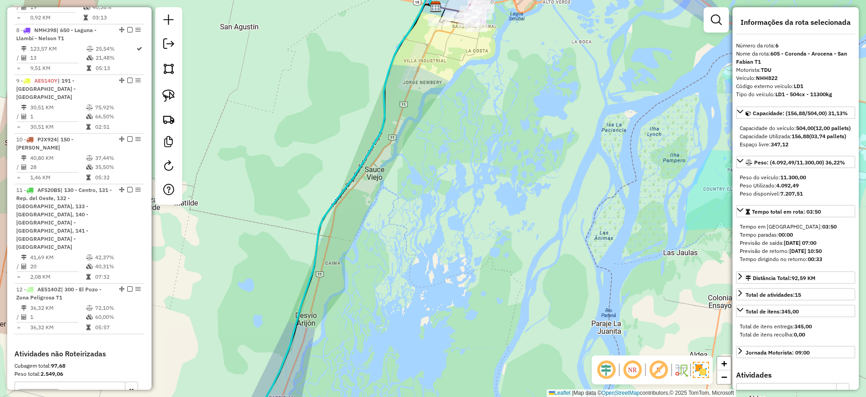
scroll to position [592, 0]
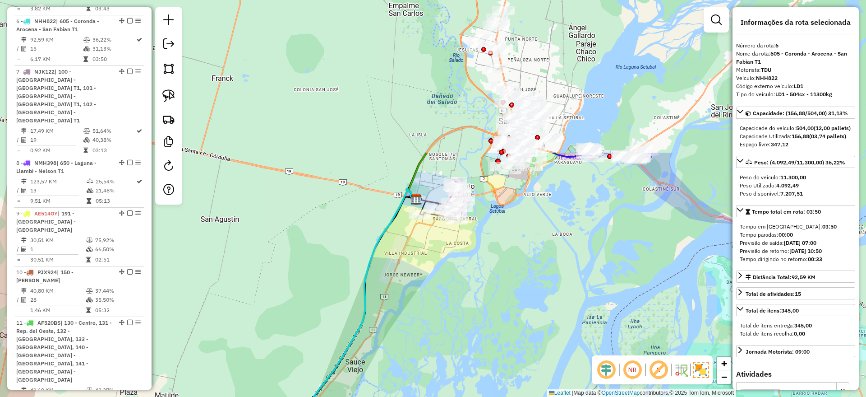
drag, startPoint x: 478, startPoint y: 108, endPoint x: 457, endPoint y: 323, distance: 216.2
click at [457, 323] on div "Janela de atendimento Grade de atendimento Capacidade Transportadoras Veículos …" at bounding box center [433, 198] width 866 height 397
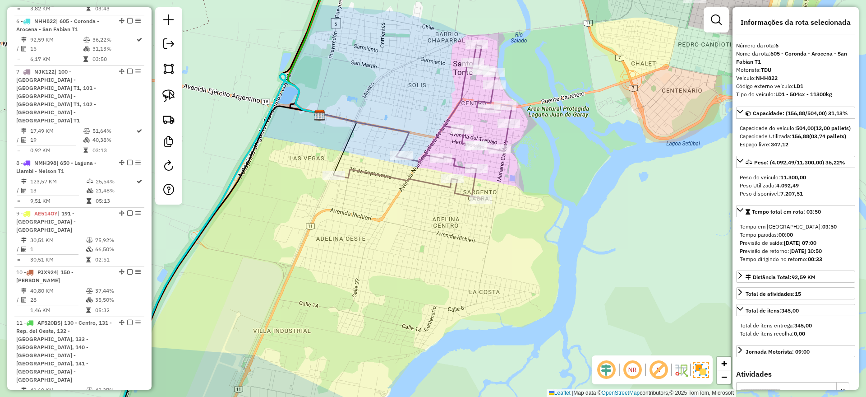
click at [379, 172] on icon at bounding box center [423, 122] width 178 height 154
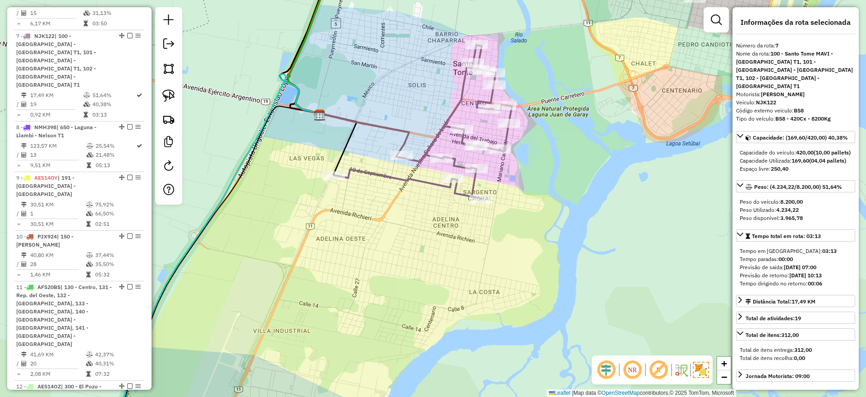
scroll to position [642, 0]
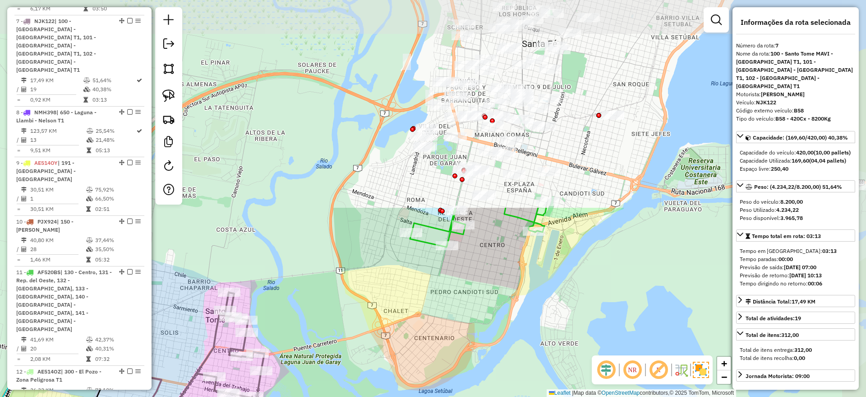
drag, startPoint x: 580, startPoint y: 140, endPoint x: 331, endPoint y: 387, distance: 350.5
click at [331, 387] on div "Janela de atendimento Grade de atendimento Capacidade Transportadoras Veículos …" at bounding box center [433, 198] width 866 height 397
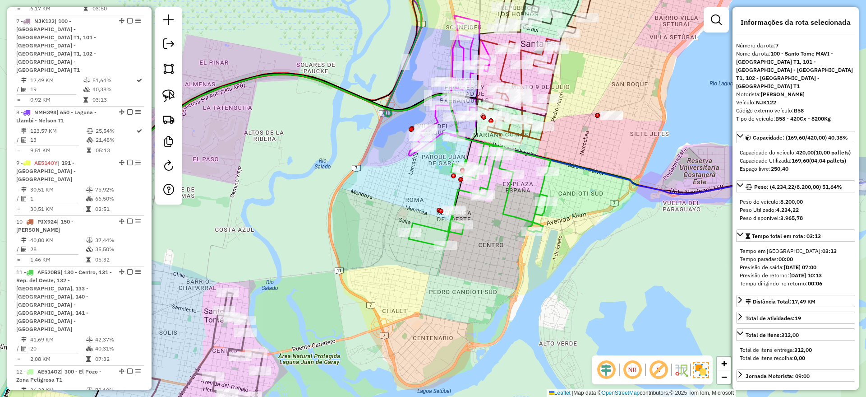
click at [514, 213] on icon at bounding box center [478, 195] width 139 height 104
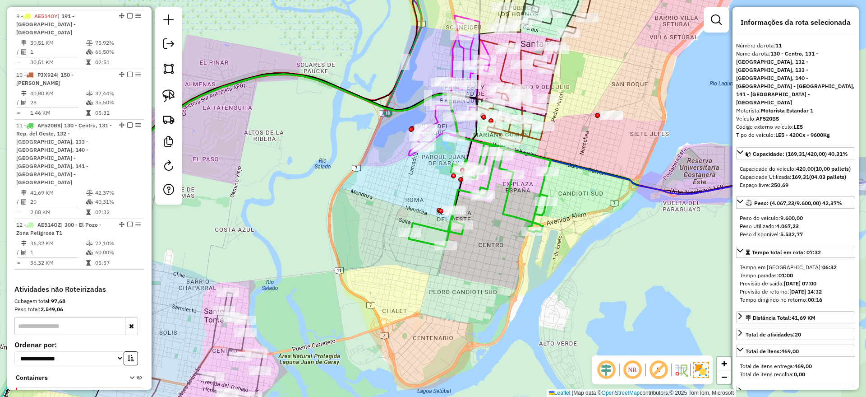
scroll to position [814, 0]
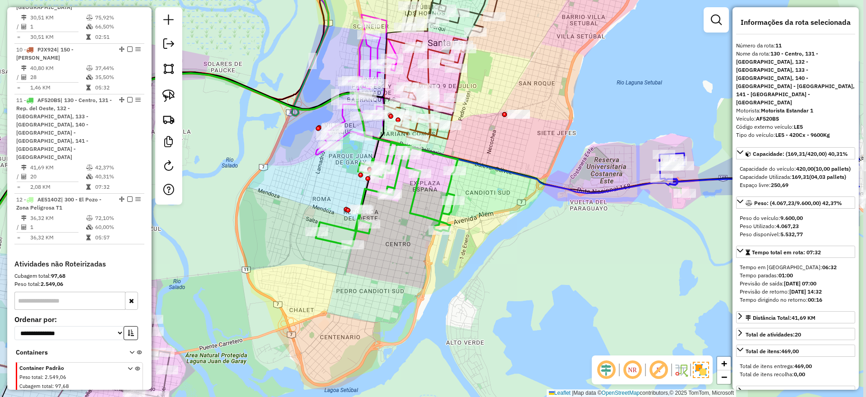
drag, startPoint x: 589, startPoint y: 215, endPoint x: 444, endPoint y: 216, distance: 144.8
click at [444, 215] on div "Janela de atendimento Grade de atendimento Capacidade Transportadoras Veículos …" at bounding box center [433, 198] width 866 height 397
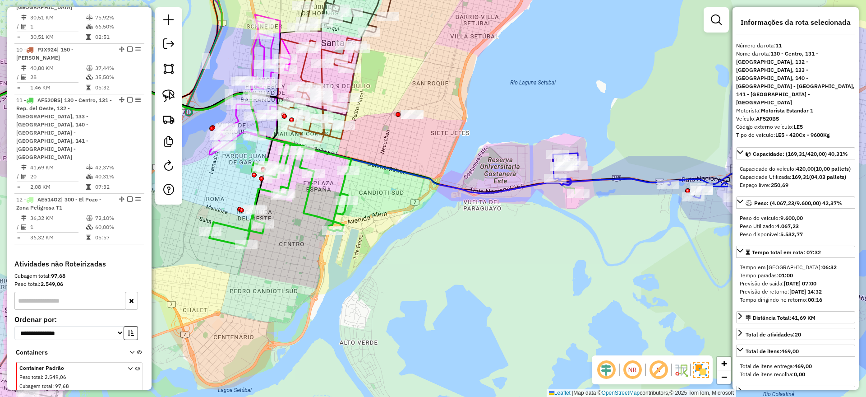
click at [619, 175] on icon at bounding box center [669, 172] width 232 height 67
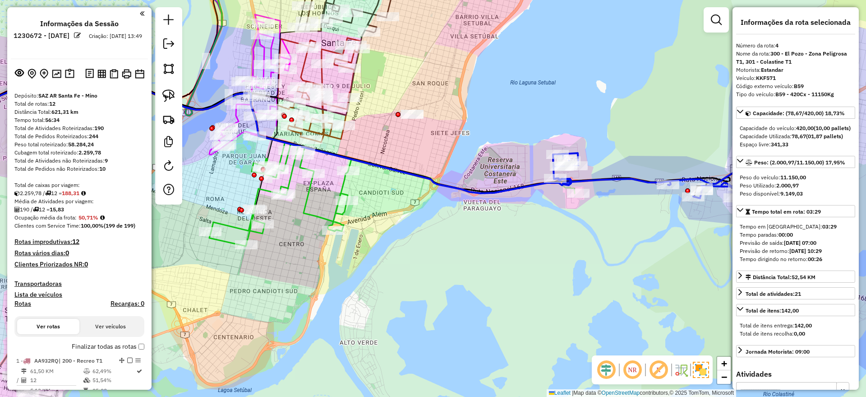
select select "**********"
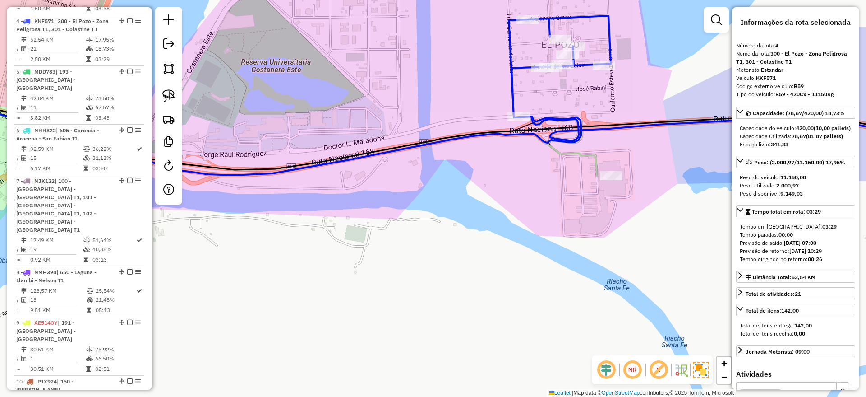
click at [573, 159] on div "Janela de atendimento Grade de atendimento Capacidade Transportadoras Veículos …" at bounding box center [433, 198] width 866 height 397
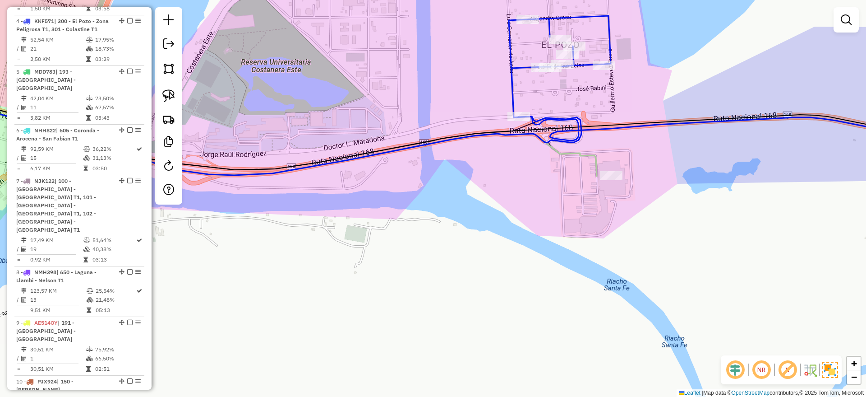
click at [572, 157] on icon at bounding box center [254, 134] width 683 height 83
select select "**********"
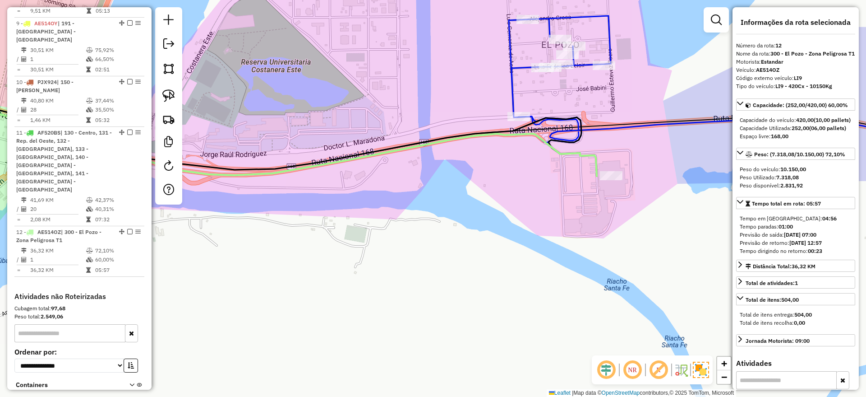
scroll to position [814, 0]
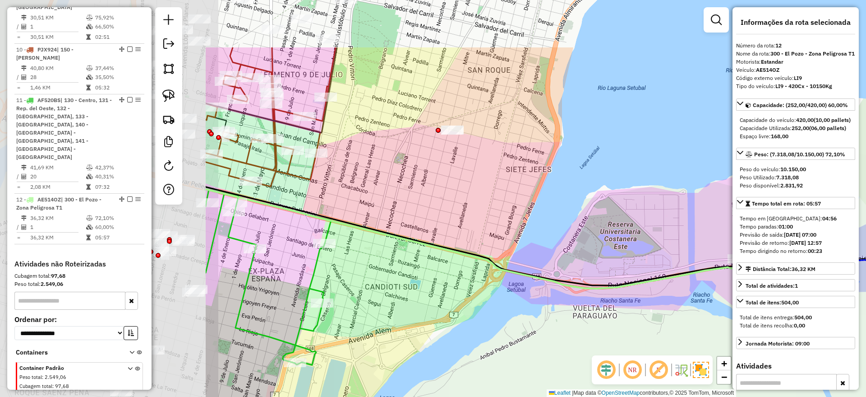
drag, startPoint x: 279, startPoint y: 172, endPoint x: 632, endPoint y: 273, distance: 366.8
click at [632, 273] on div "Janela de atendimento Grade de atendimento Capacidade Transportadoras Veículos …" at bounding box center [433, 198] width 866 height 397
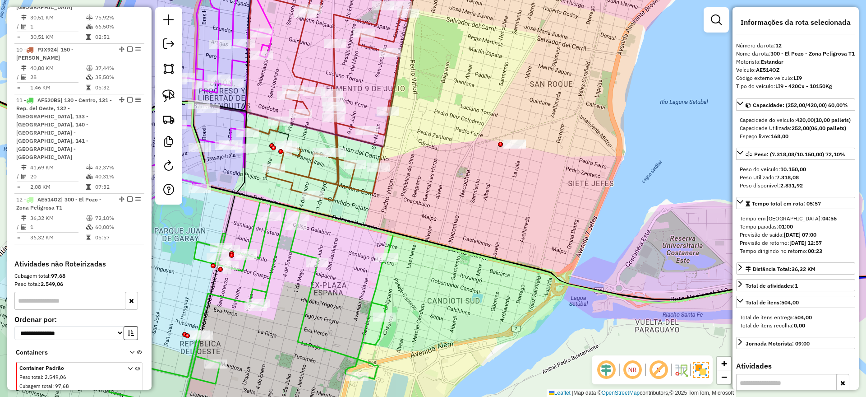
click at [354, 184] on icon at bounding box center [329, 95] width 166 height 209
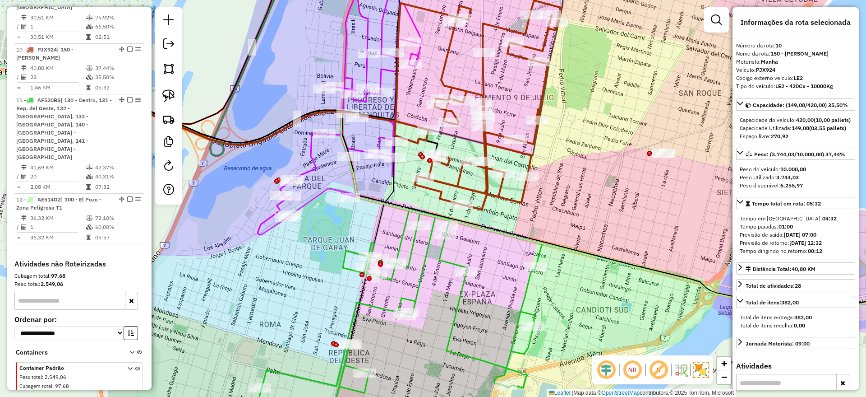
drag, startPoint x: 433, startPoint y: 208, endPoint x: 581, endPoint y: 217, distance: 149.2
click at [581, 217] on div "Janela de atendimento Grade de atendimento Capacidade Transportadoras Veículos …" at bounding box center [433, 198] width 866 height 397
click at [309, 198] on icon at bounding box center [340, 97] width 164 height 275
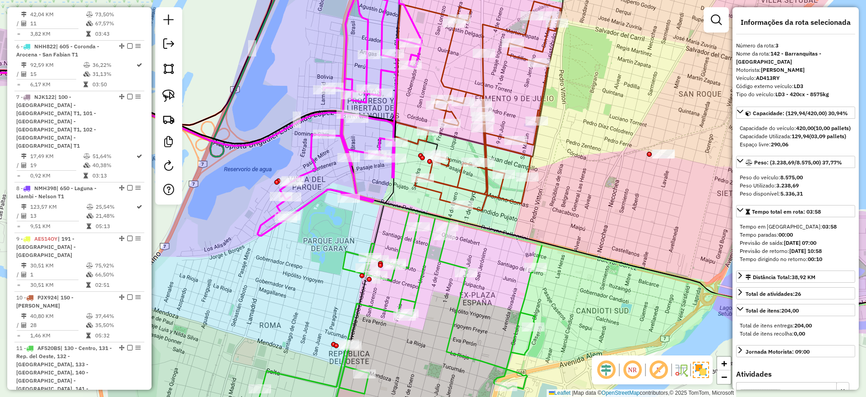
scroll to position [432, 0]
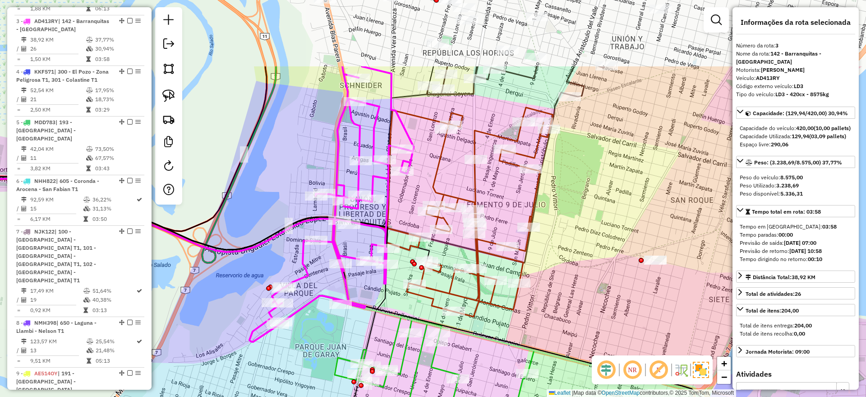
drag, startPoint x: 599, startPoint y: 96, endPoint x: 590, endPoint y: 230, distance: 134.2
click at [590, 230] on div "Janela de atendimento Grade de atendimento Capacidade Transportadoras Veículos …" at bounding box center [433, 198] width 866 height 397
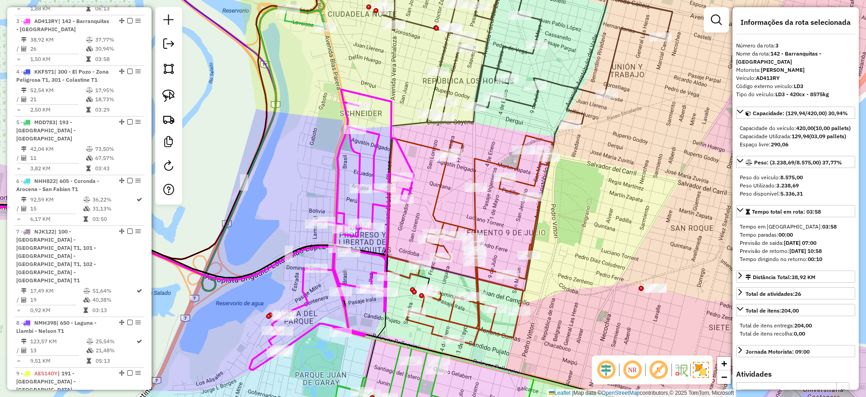
click at [529, 102] on icon at bounding box center [528, 42] width 290 height 164
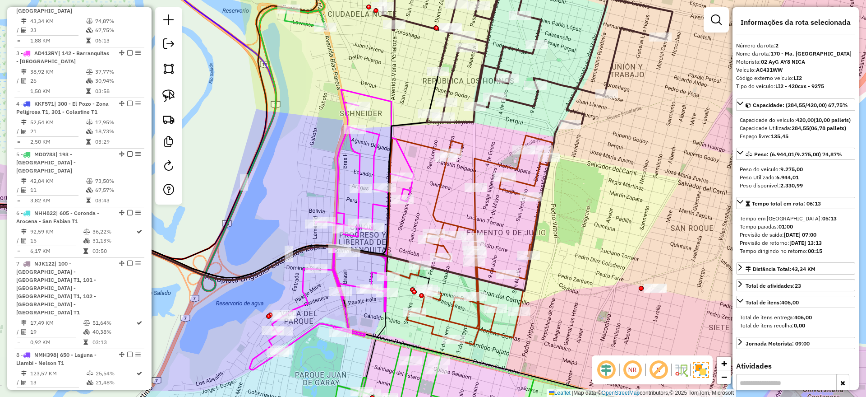
scroll to position [390, 0]
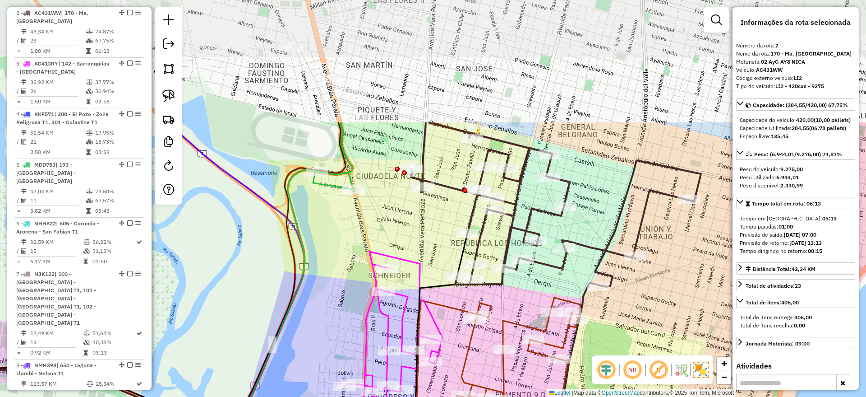
drag, startPoint x: 667, startPoint y: 176, endPoint x: 692, endPoint y: 330, distance: 155.8
click at [696, 340] on div "Janela de atendimento Grade de atendimento Capacidade Transportadoras Veículos …" at bounding box center [433, 198] width 866 height 397
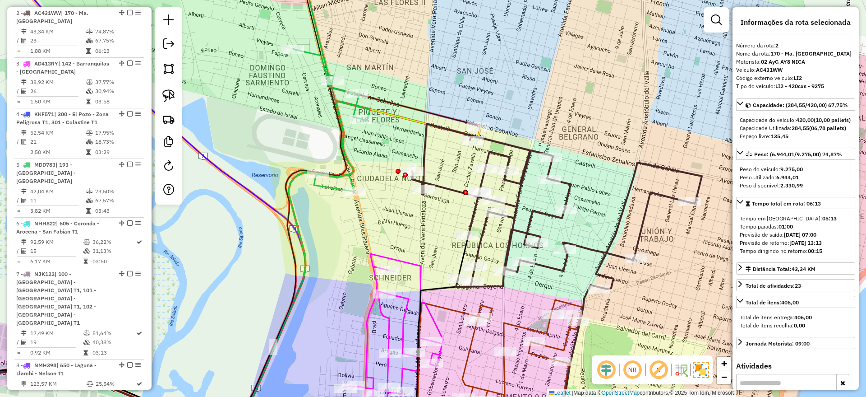
click at [409, 120] on icon at bounding box center [196, 268] width 567 height 335
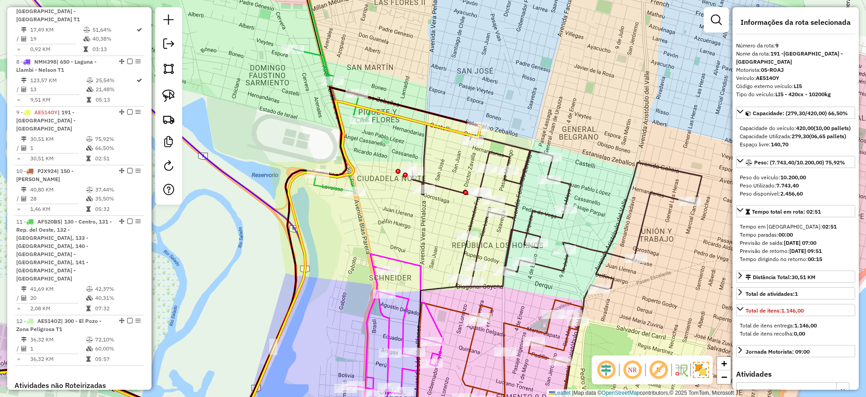
scroll to position [768, 0]
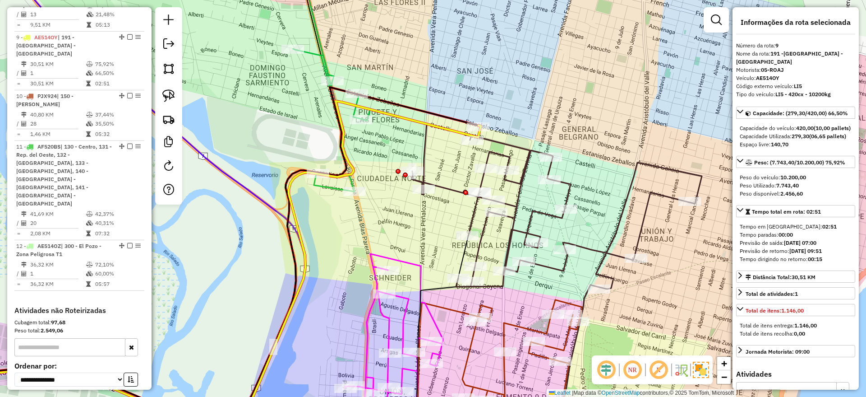
click at [408, 120] on icon at bounding box center [196, 268] width 567 height 335
click at [313, 50] on icon at bounding box center [331, 75] width 77 height 231
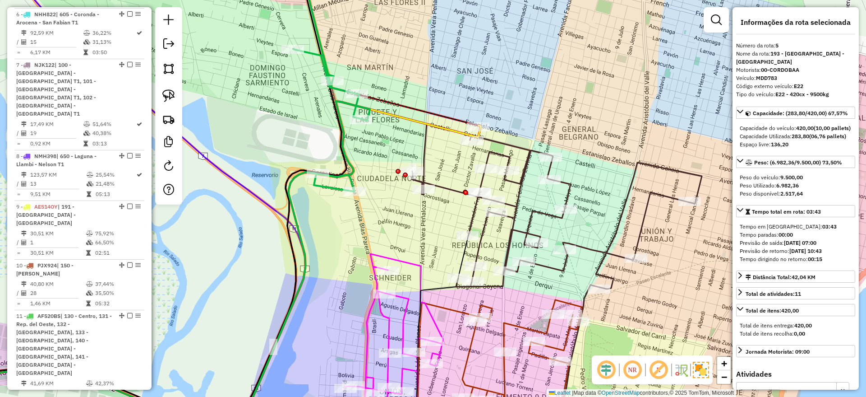
scroll to position [541, 0]
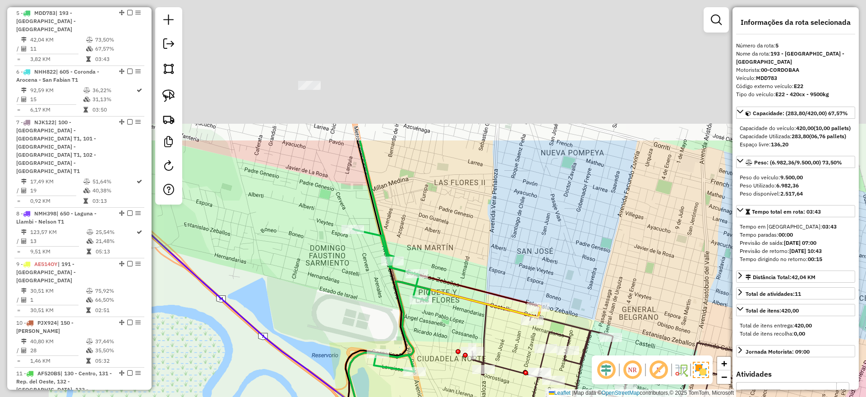
drag, startPoint x: 359, startPoint y: 53, endPoint x: 439, endPoint y: 321, distance: 279.2
click at [439, 321] on div "Janela de atendimento Grade de atendimento Capacidade Transportadoras Veículos …" at bounding box center [433, 198] width 866 height 397
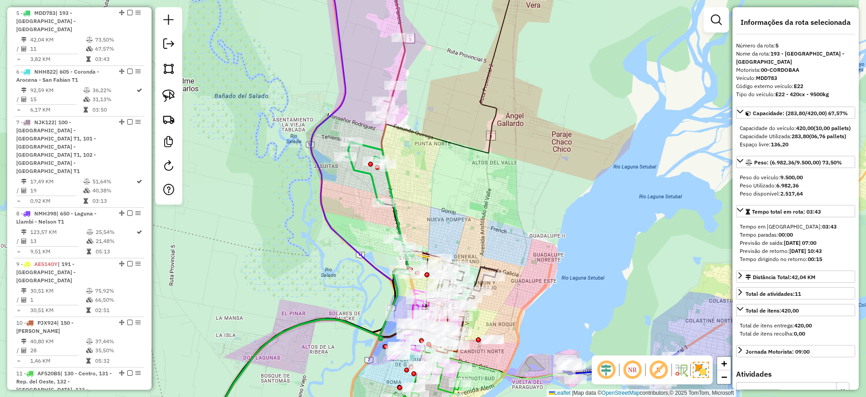
click at [400, 59] on icon at bounding box center [379, 39] width 52 height 159
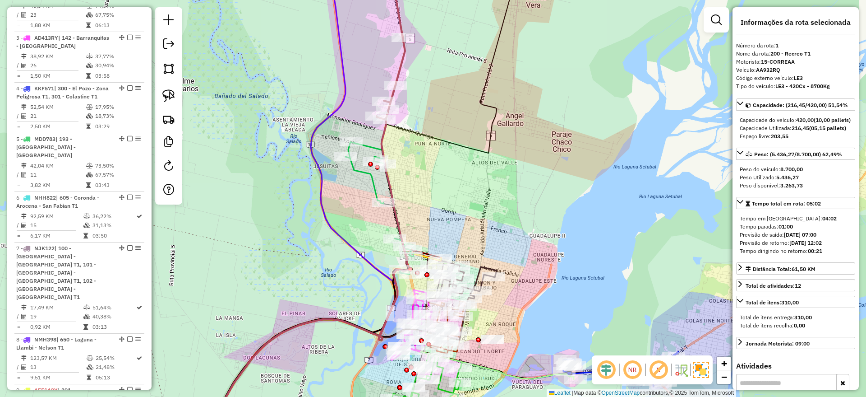
scroll to position [347, 0]
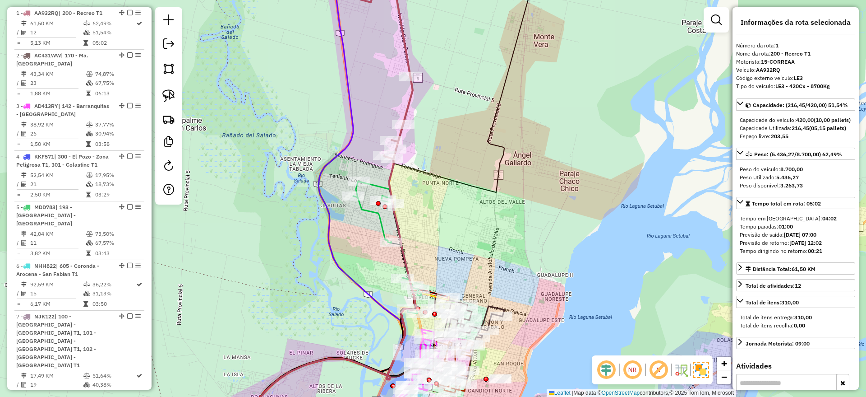
drag, startPoint x: 435, startPoint y: 104, endPoint x: 480, endPoint y: 341, distance: 240.9
click at [480, 337] on div "Janela de atendimento Grade de atendimento Capacidade Transportadoras Veículos …" at bounding box center [433, 198] width 866 height 397
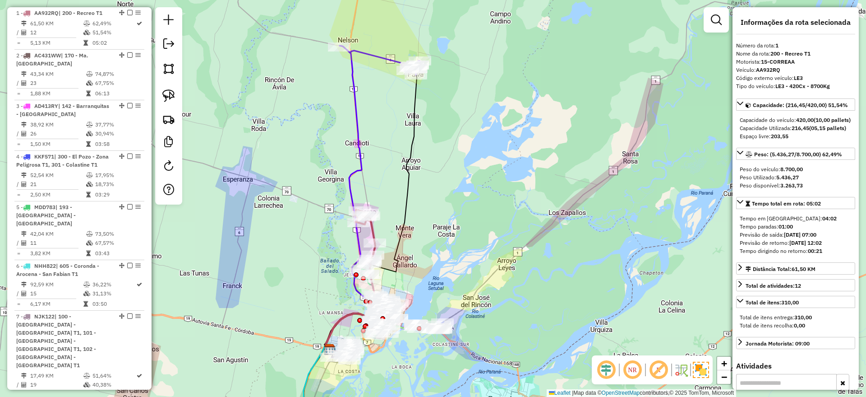
click at [358, 136] on icon at bounding box center [350, 198] width 48 height 304
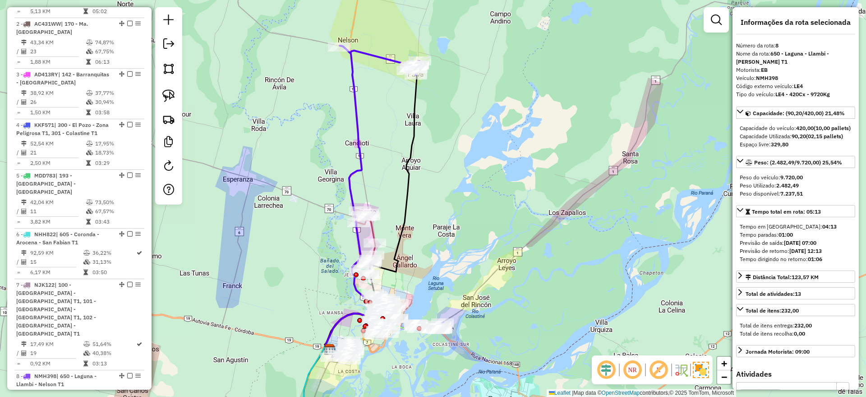
scroll to position [210, 0]
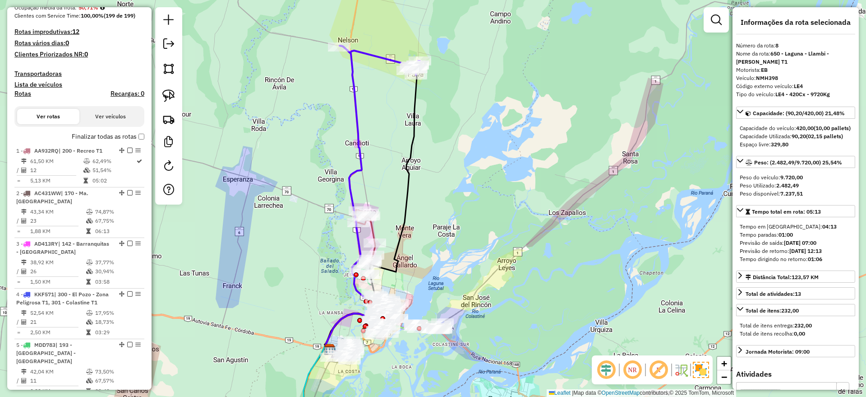
click at [21, 96] on h4 "Rotas" at bounding box center [22, 94] width 17 height 8
select select
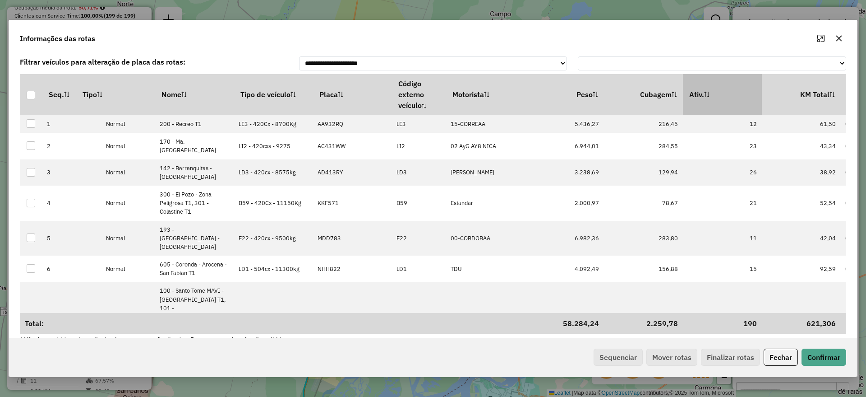
click at [739, 97] on th "Ativ." at bounding box center [722, 94] width 79 height 41
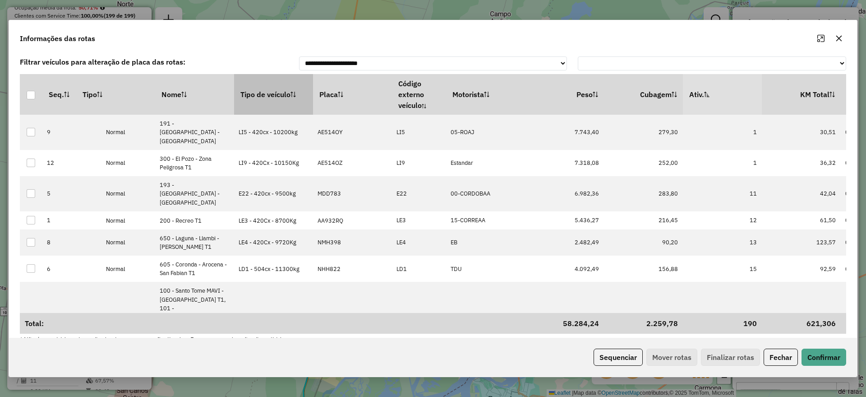
click at [257, 97] on th "Tipo de veículo" at bounding box center [273, 94] width 79 height 41
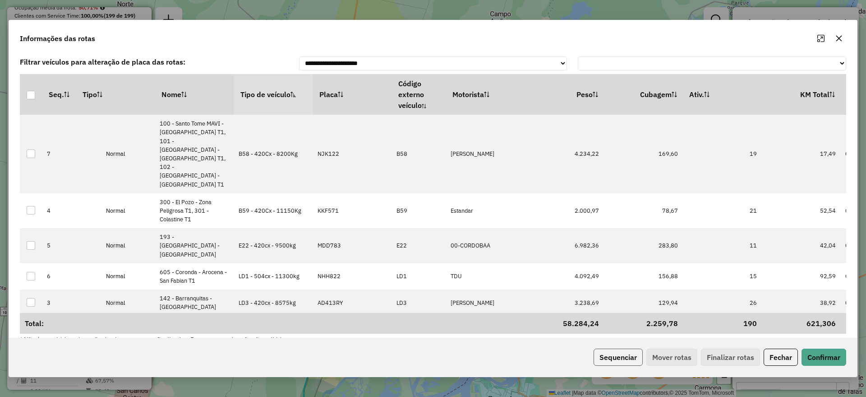
click at [623, 354] on button "Sequenciar" at bounding box center [618, 356] width 49 height 17
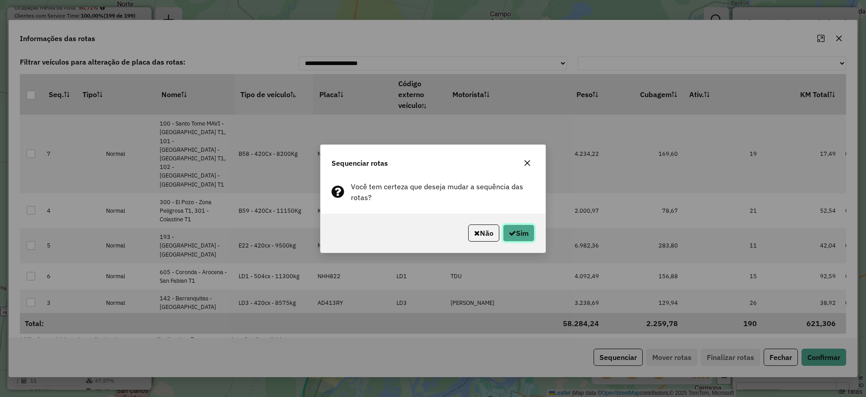
click at [520, 233] on button "Sim" at bounding box center [519, 232] width 32 height 17
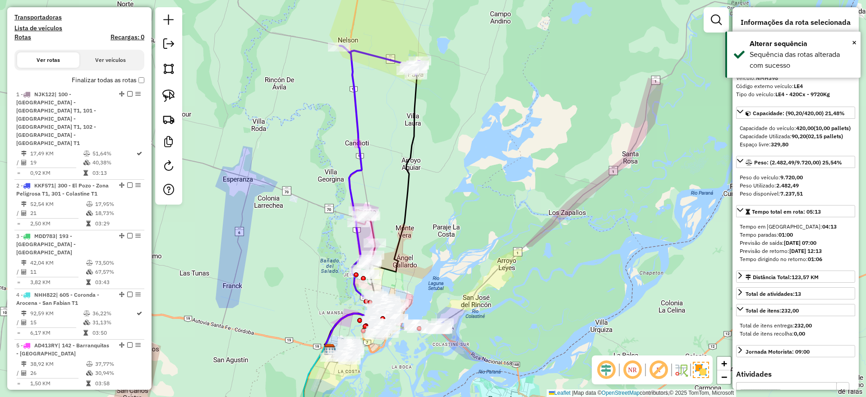
scroll to position [153, 0]
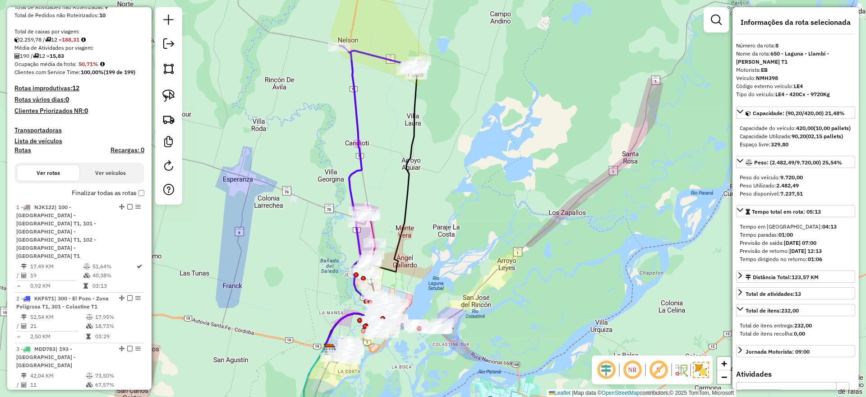
click at [19, 152] on h4 "Rotas" at bounding box center [22, 150] width 17 height 8
select select
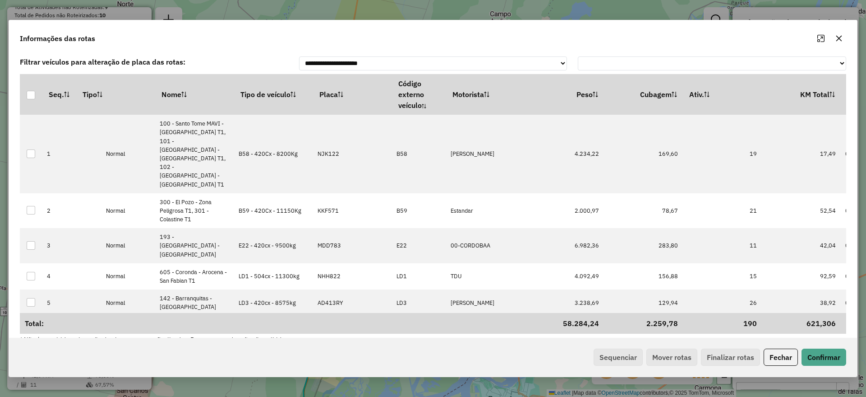
click at [390, 39] on div "Informações das rotas" at bounding box center [433, 36] width 848 height 32
click at [841, 37] on icon "button" at bounding box center [838, 38] width 7 height 7
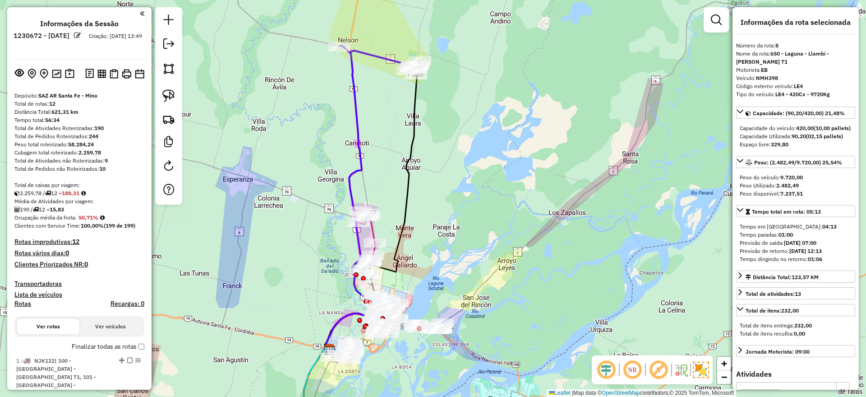
click at [471, 225] on div "Janela de atendimento Grade de atendimento Capacidade Transportadoras Veículos …" at bounding box center [433, 198] width 866 height 397
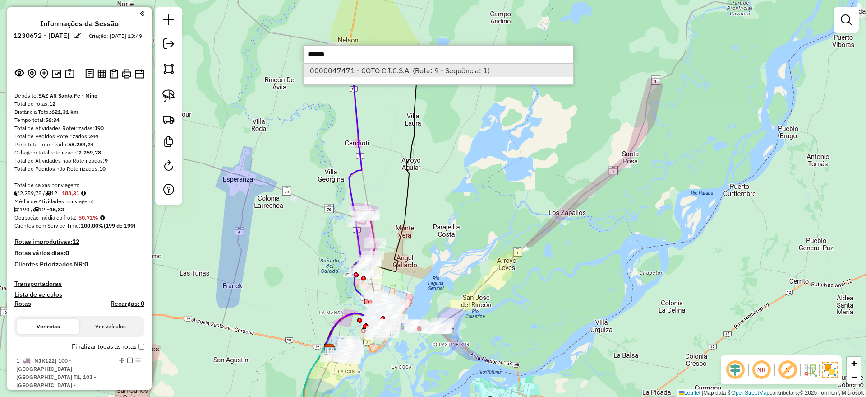
type input "*****"
click at [373, 70] on li "0000047471 - COTO C.I.C.S.A. (Rota: 9 - Sequência: 1)" at bounding box center [439, 71] width 270 height 14
select select "**********"
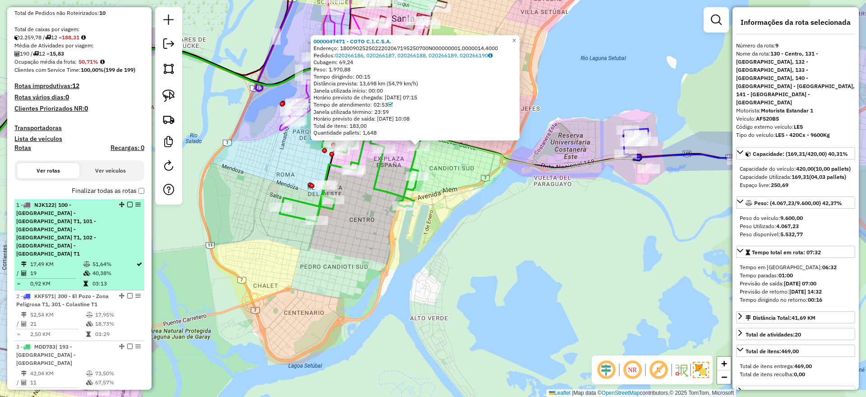
scroll to position [99, 0]
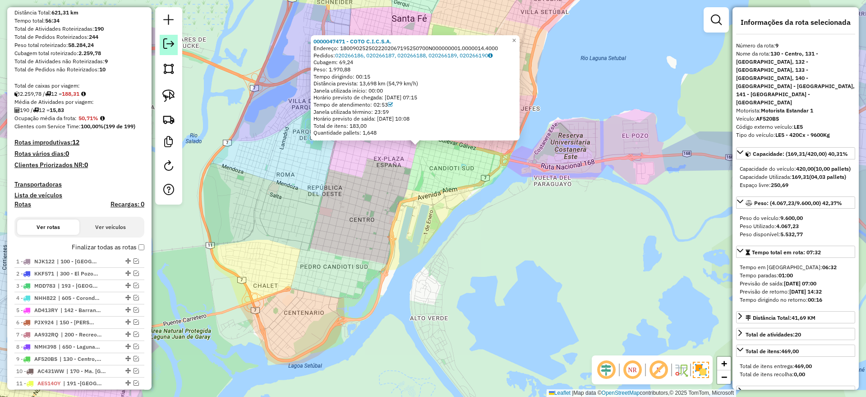
click at [175, 44] on link at bounding box center [169, 45] width 18 height 20
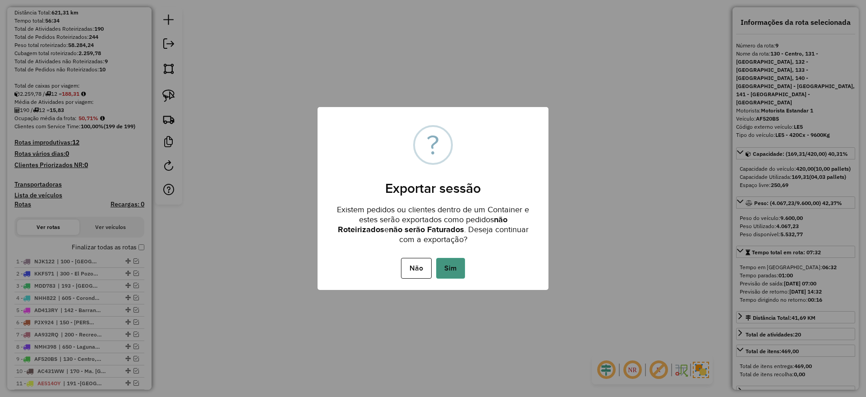
click at [447, 265] on button "Sim" at bounding box center [450, 268] width 29 height 21
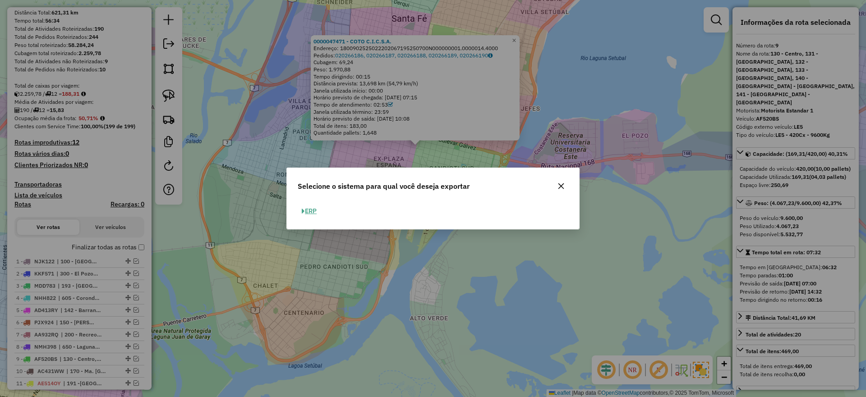
click at [305, 209] on button "ERP" at bounding box center [309, 211] width 23 height 14
select select "**"
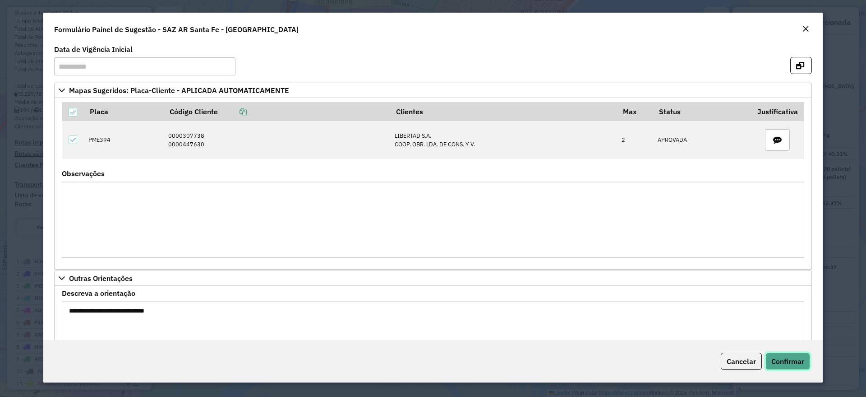
click at [783, 359] on span "Confirmar" at bounding box center [787, 360] width 33 height 9
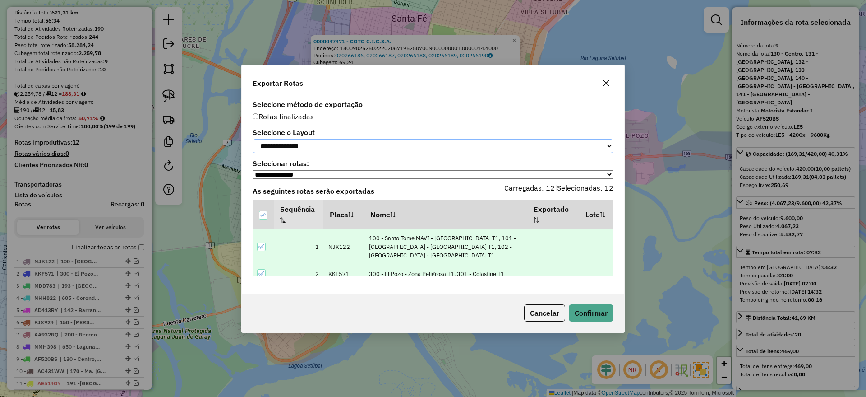
click at [416, 143] on select "**********" at bounding box center [433, 146] width 361 height 14
select select "*********"
click at [253, 139] on select "**********" at bounding box center [433, 146] width 361 height 14
click at [580, 316] on button "Confirmar" at bounding box center [591, 312] width 45 height 17
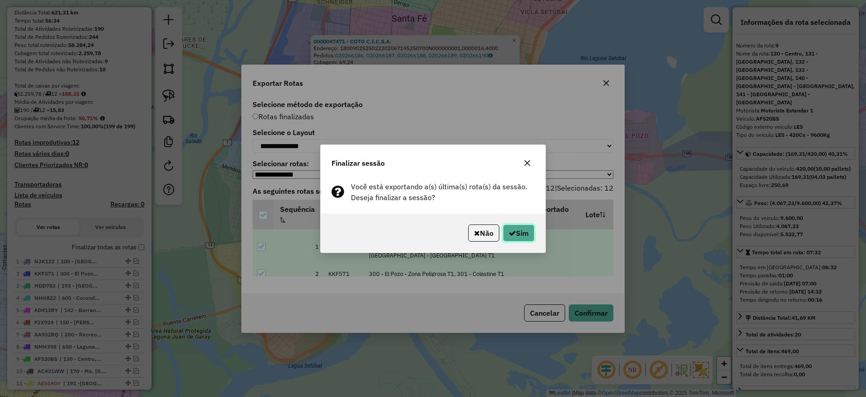
click at [530, 234] on button "Sim" at bounding box center [519, 232] width 32 height 17
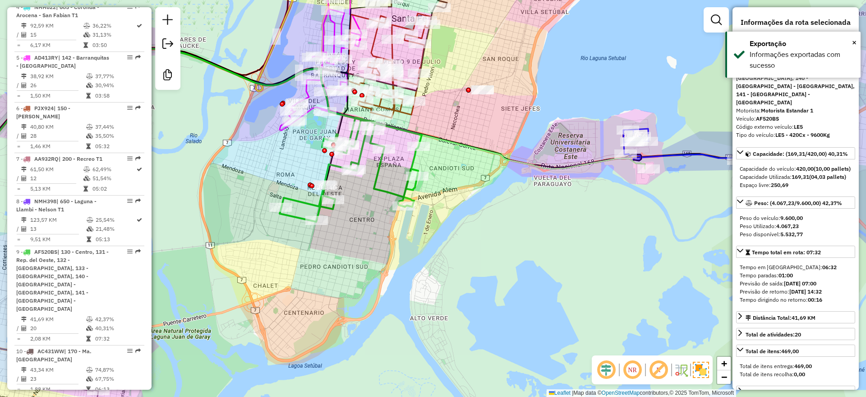
scroll to position [776, 0]
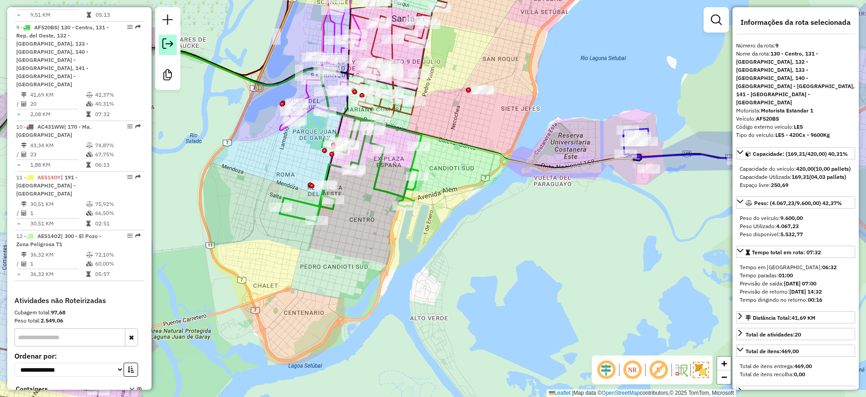
click at [171, 48] on em at bounding box center [167, 43] width 11 height 11
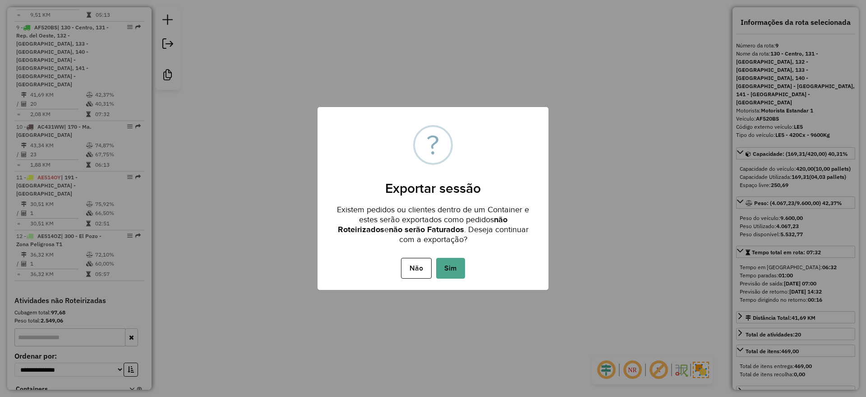
click at [444, 267] on button "Sim" at bounding box center [450, 268] width 29 height 21
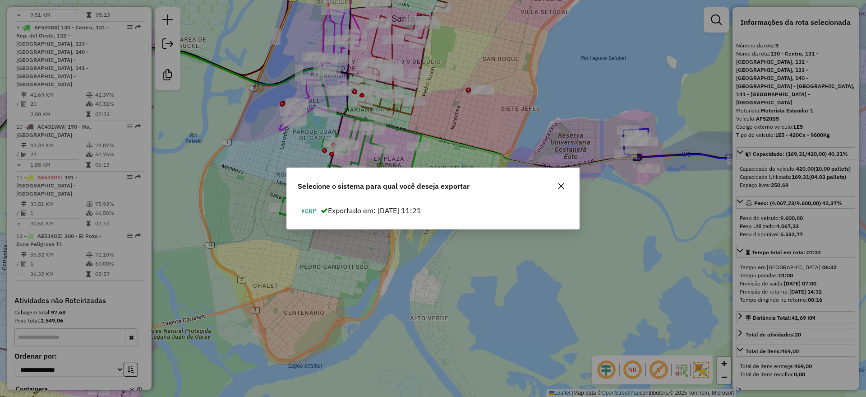
click at [314, 209] on button "ERP" at bounding box center [309, 211] width 23 height 14
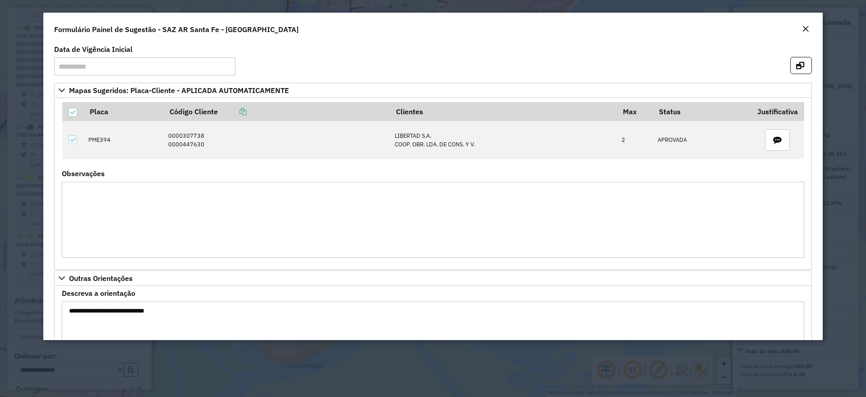
click at [803, 30] on em "Close" at bounding box center [805, 28] width 7 height 7
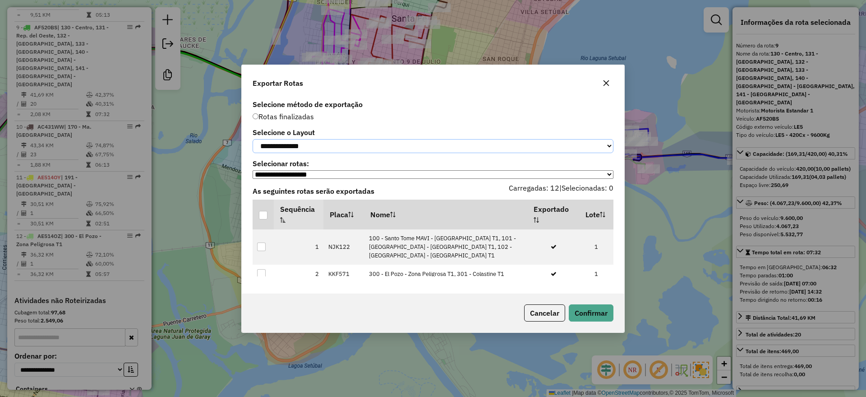
click at [364, 145] on select "**********" at bounding box center [433, 146] width 361 height 14
select select "*********"
click at [253, 139] on select "**********" at bounding box center [433, 146] width 361 height 14
click at [264, 217] on div at bounding box center [263, 215] width 9 height 9
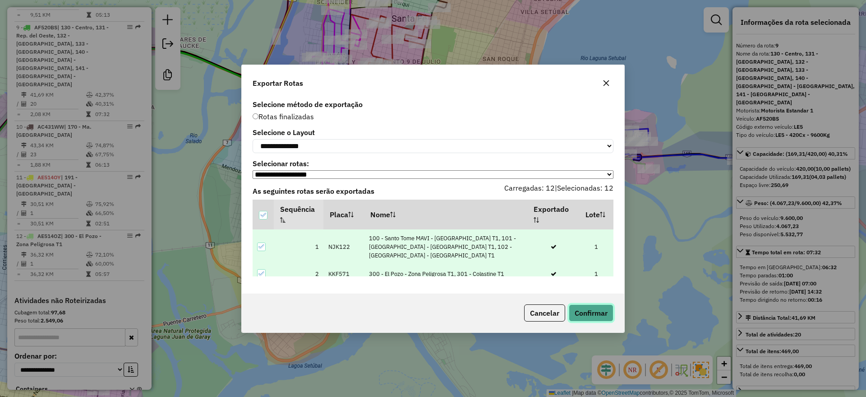
click at [594, 314] on button "Confirmar" at bounding box center [591, 312] width 45 height 17
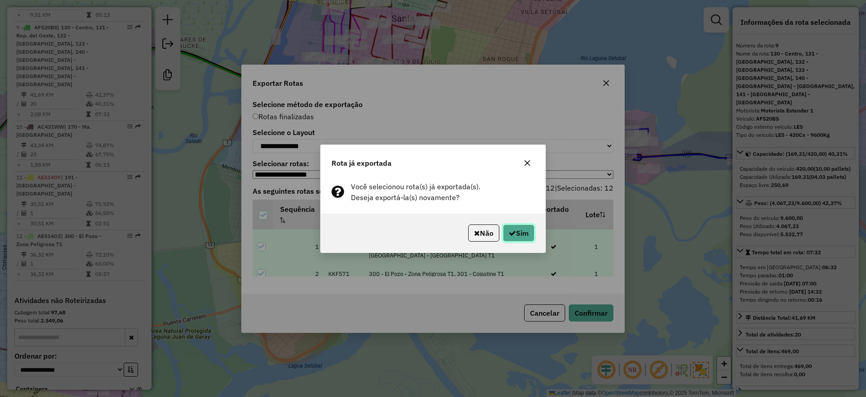
click at [510, 238] on button "Sim" at bounding box center [519, 232] width 32 height 17
